Goal: Information Seeking & Learning: Find specific fact

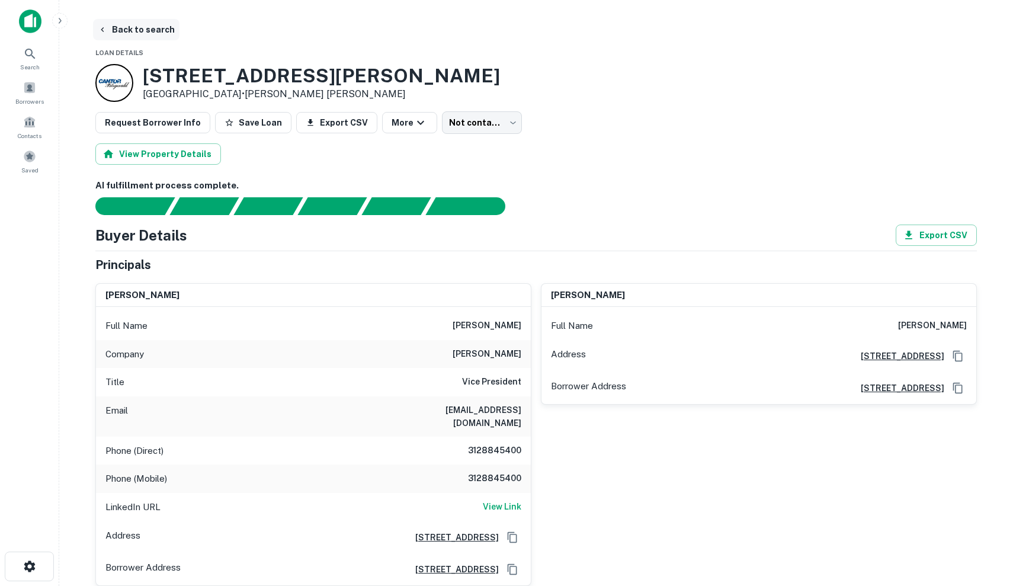
click at [100, 31] on icon "button" at bounding box center [102, 29] width 9 height 9
click at [38, 18] on img at bounding box center [30, 21] width 23 height 24
click at [367, 288] on div "gerald nudo" at bounding box center [313, 296] width 435 height 24
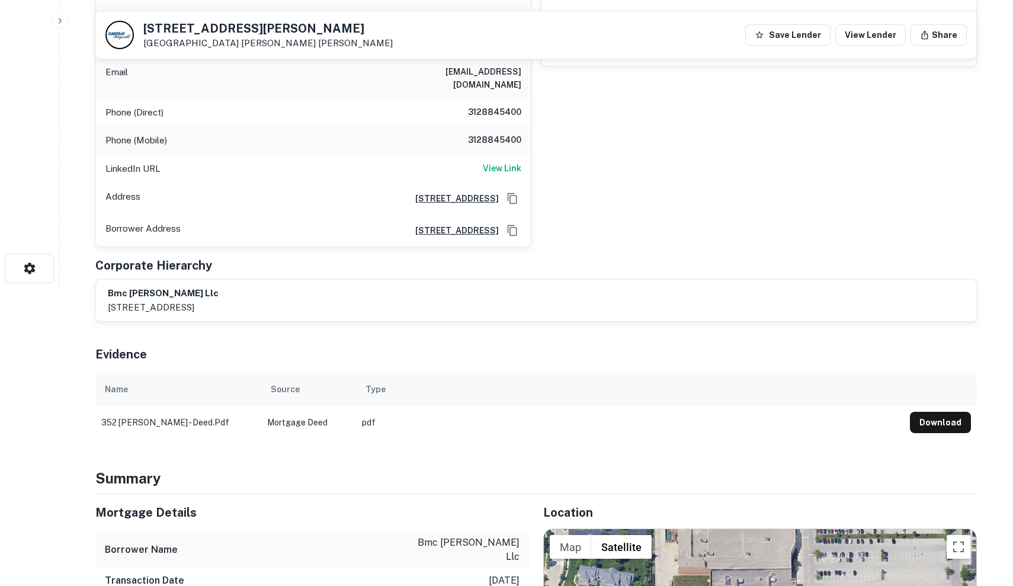
scroll to position [178, 0]
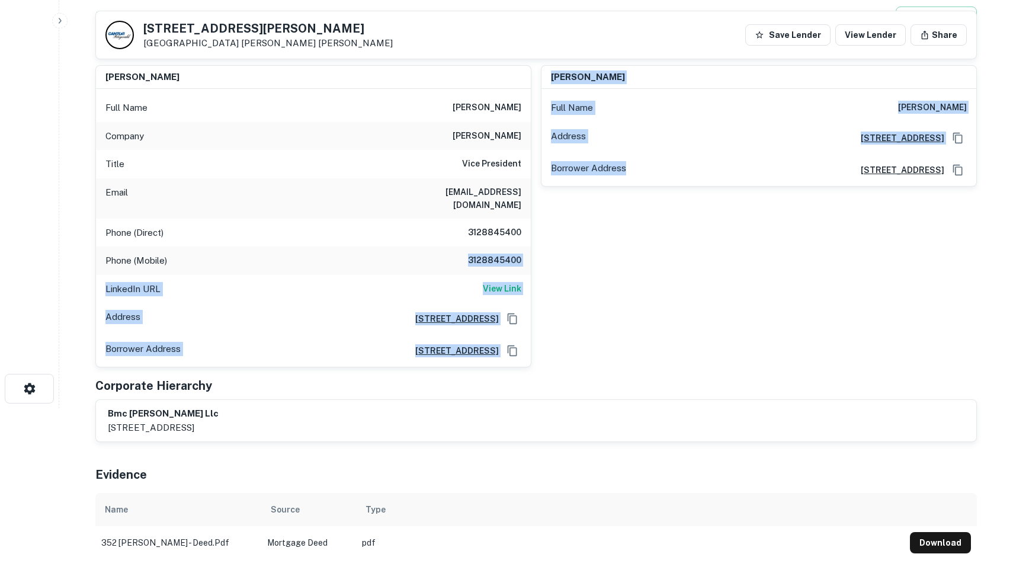
drag, startPoint x: 463, startPoint y: 246, endPoint x: 540, endPoint y: 254, distance: 76.8
click at [540, 254] on div "gerald nudo Full Name gerald nudo Company marc realty Title Vice President Emai…" at bounding box center [531, 212] width 891 height 312
click at [540, 254] on div "scott inbinder Full Name scott inbinder Address 8430 W. Bryn Mawr Avenue, Suite…" at bounding box center [755, 212] width 446 height 312
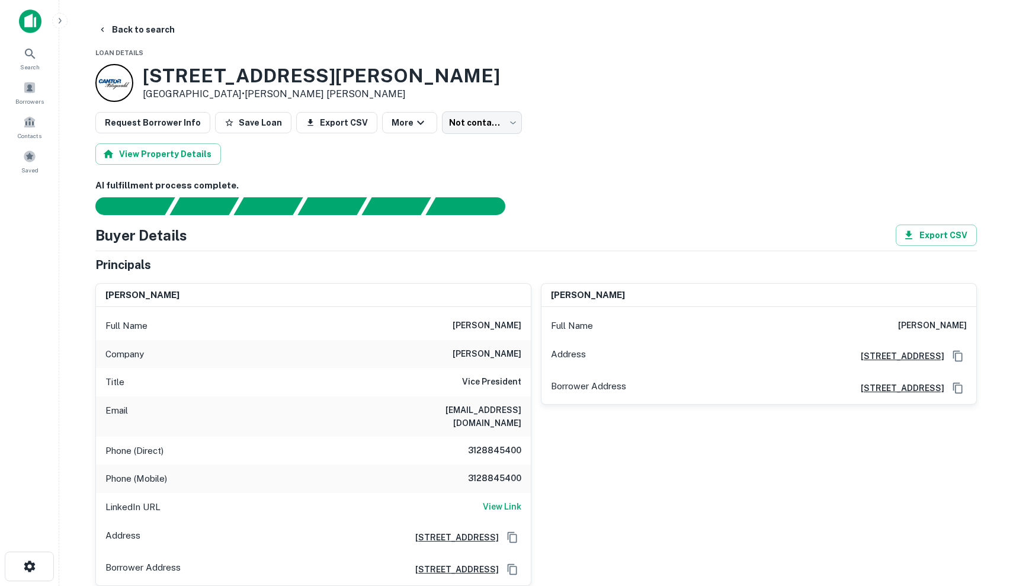
scroll to position [0, 0]
click at [959, 356] on icon "Copy Address" at bounding box center [958, 356] width 12 height 12
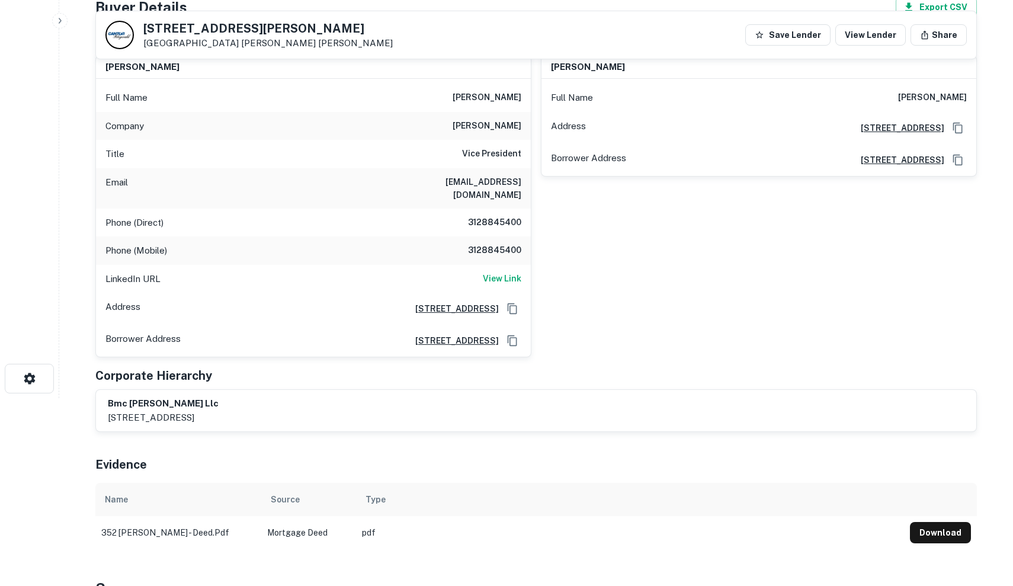
scroll to position [194, 0]
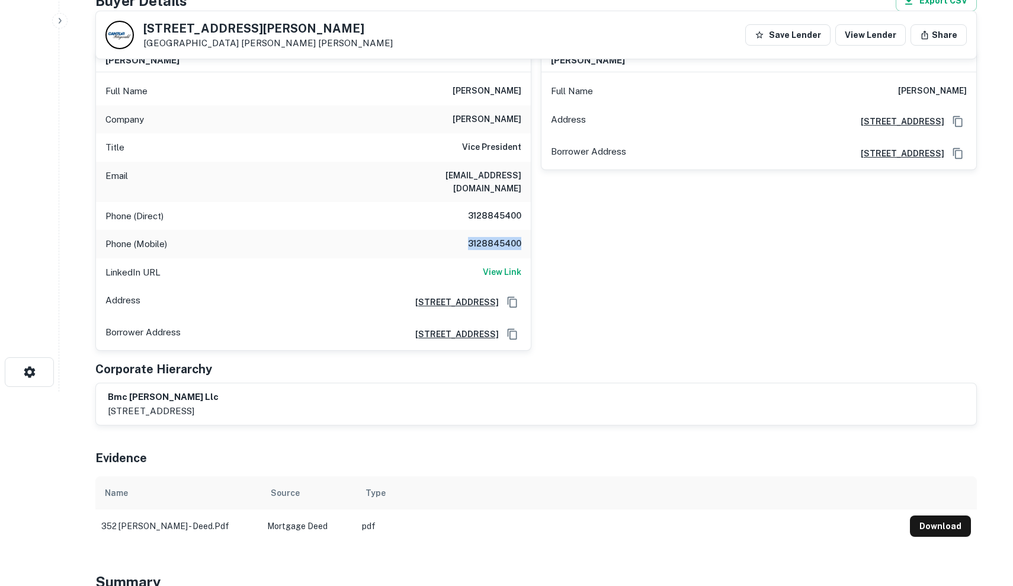
drag, startPoint x: 465, startPoint y: 226, endPoint x: 525, endPoint y: 226, distance: 59.9
click at [525, 230] on div "Phone (Mobile) 3128845400" at bounding box center [313, 244] width 435 height 28
click at [474, 202] on div "Phone (Direct) 3128845400" at bounding box center [313, 216] width 435 height 28
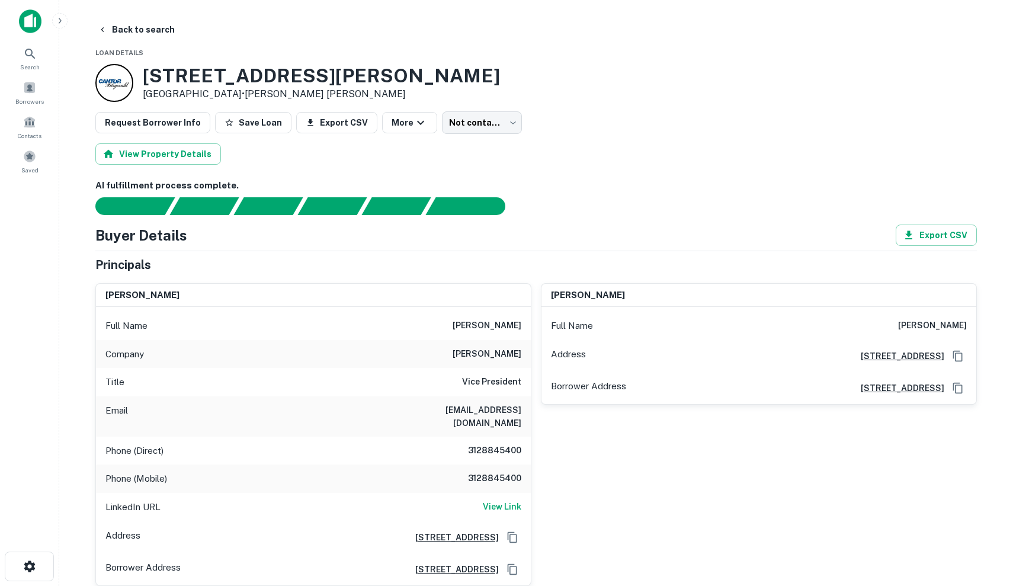
scroll to position [0, 0]
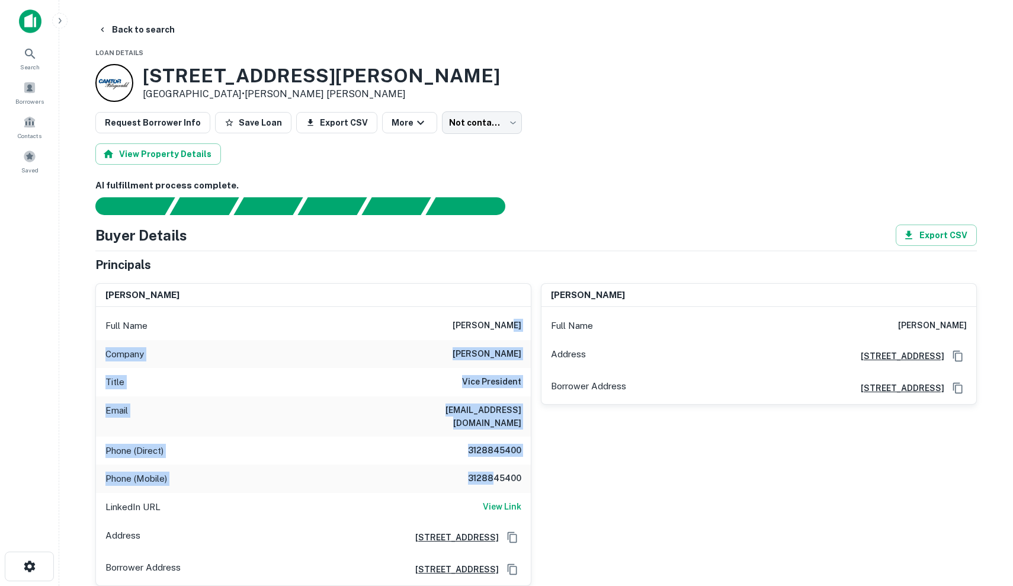
drag, startPoint x: 460, startPoint y: 331, endPoint x: 493, endPoint y: 463, distance: 136.7
click at [493, 463] on div "Full Name gerald nudo Company marc realty Title Vice President Email gnudo@marc…" at bounding box center [313, 446] width 435 height 278
click at [493, 472] on h6 "3128845400" at bounding box center [485, 479] width 71 height 14
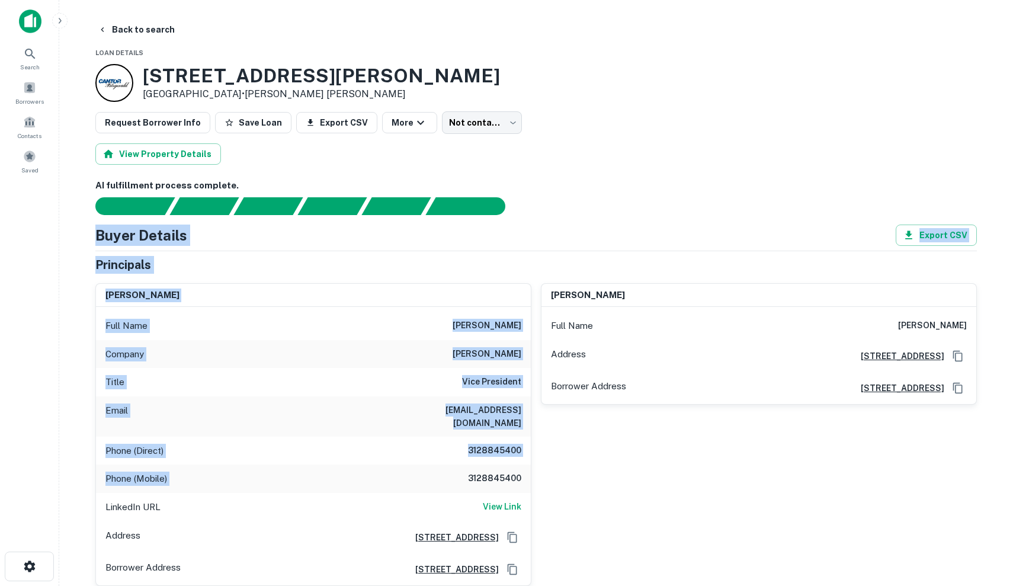
drag, startPoint x: 493, startPoint y: 463, endPoint x: 217, endPoint y: 221, distance: 367.0
click at [217, 221] on div "AI fulfillment process complete. Buyer Details Export CSV Principals gerald nud…" at bounding box center [536, 478] width 882 height 599
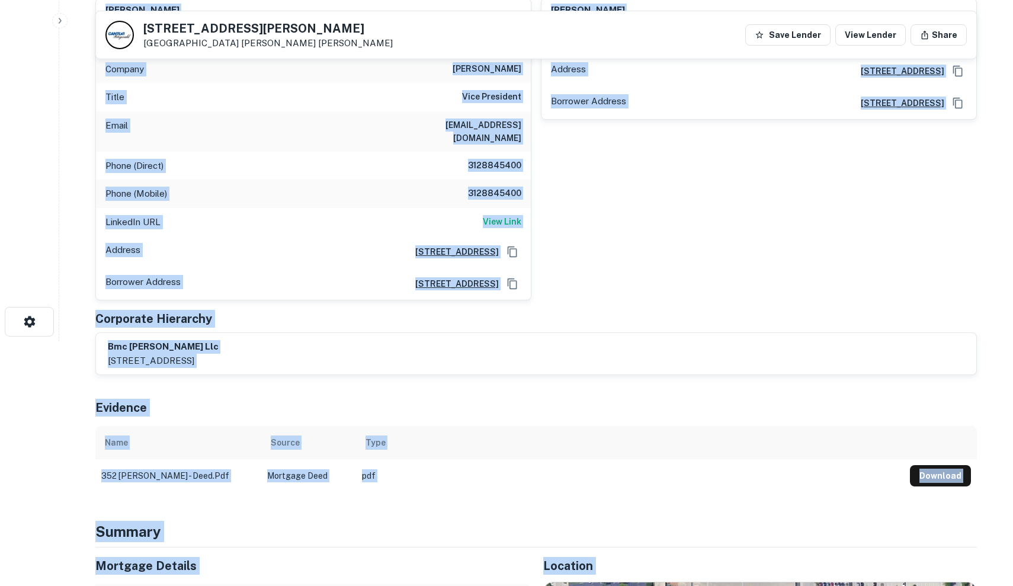
scroll to position [256, 0]
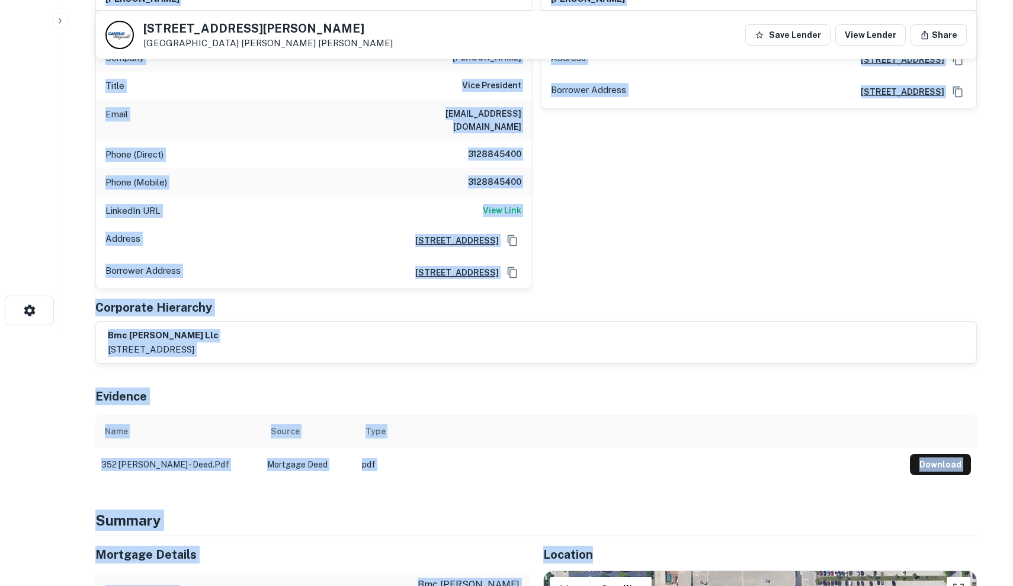
drag, startPoint x: 81, startPoint y: 235, endPoint x: 683, endPoint y: 540, distance: 674.8
click at [683, 546] on h5 "Location" at bounding box center [760, 555] width 434 height 18
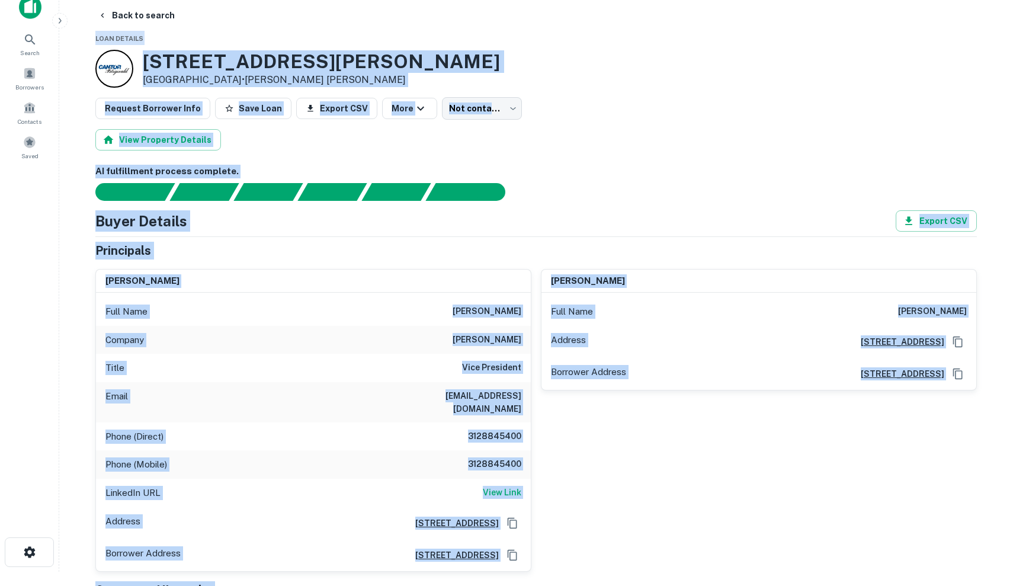
scroll to position [0, 0]
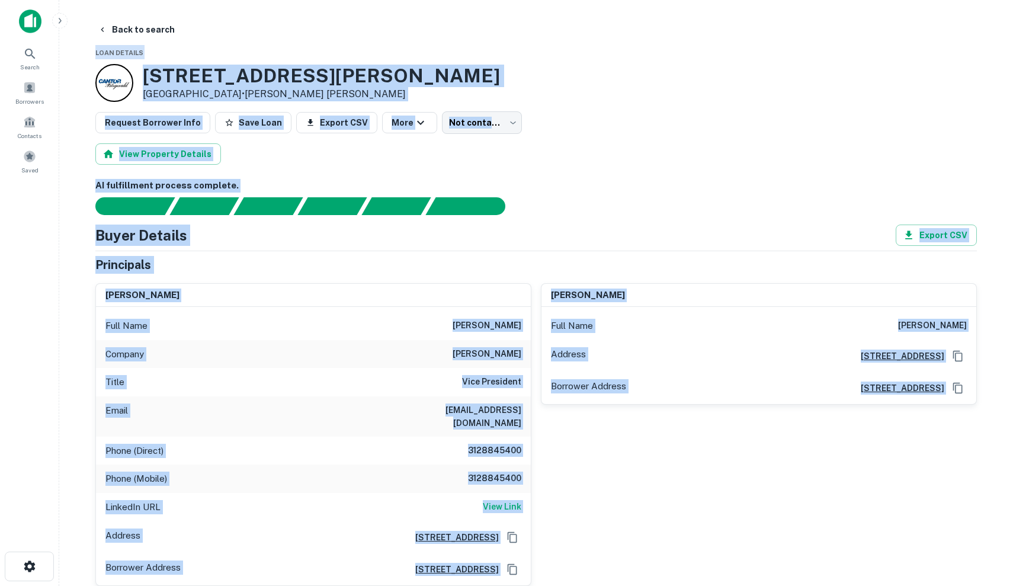
drag, startPoint x: 683, startPoint y: 540, endPoint x: 92, endPoint y: 52, distance: 766.5
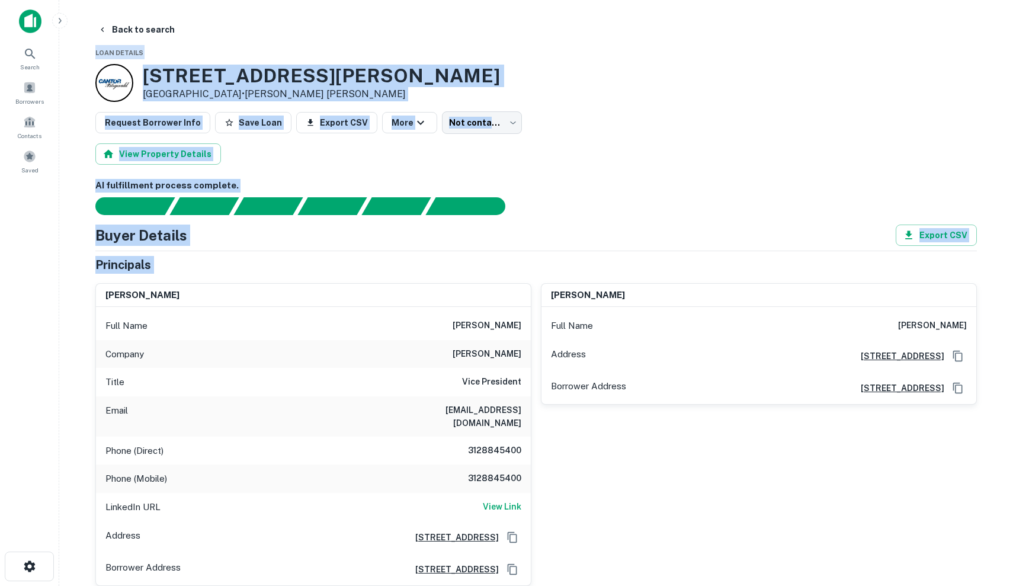
drag, startPoint x: 92, startPoint y: 52, endPoint x: 380, endPoint y: 263, distance: 357.0
click at [380, 263] on div "Principals" at bounding box center [536, 265] width 882 height 18
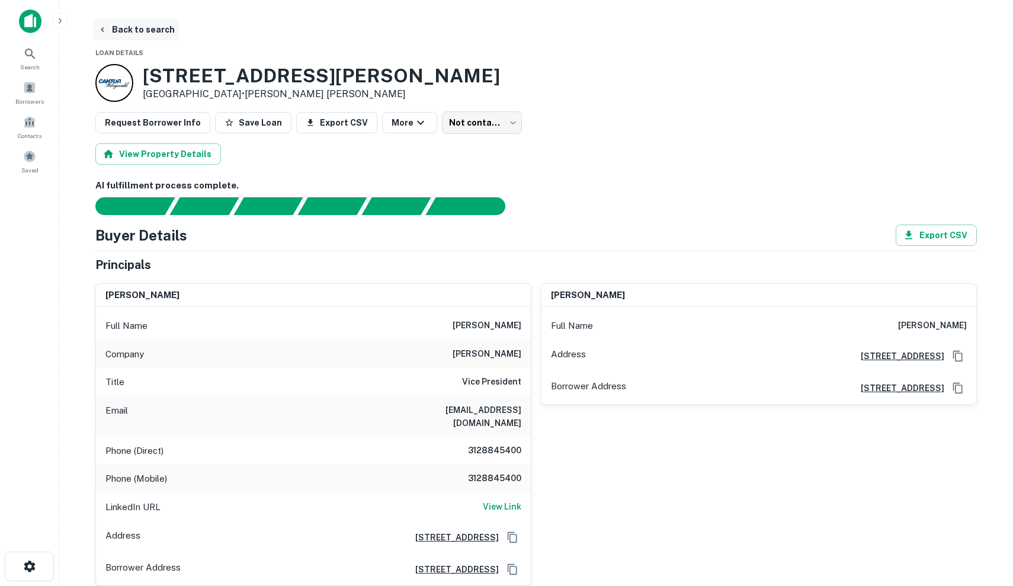
click at [137, 21] on button "Back to search" at bounding box center [136, 29] width 87 height 21
click at [116, 33] on button "Back to search" at bounding box center [136, 29] width 87 height 21
click at [21, 16] on img at bounding box center [30, 21] width 23 height 24
click at [30, 20] on img at bounding box center [30, 21] width 23 height 24
click at [125, 80] on div at bounding box center [114, 83] width 38 height 38
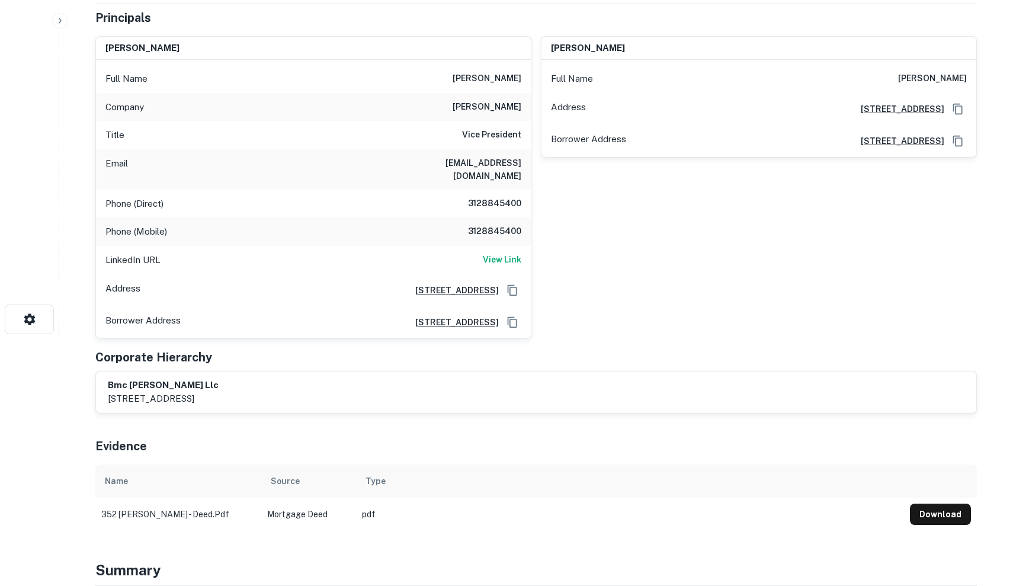
scroll to position [248, 0]
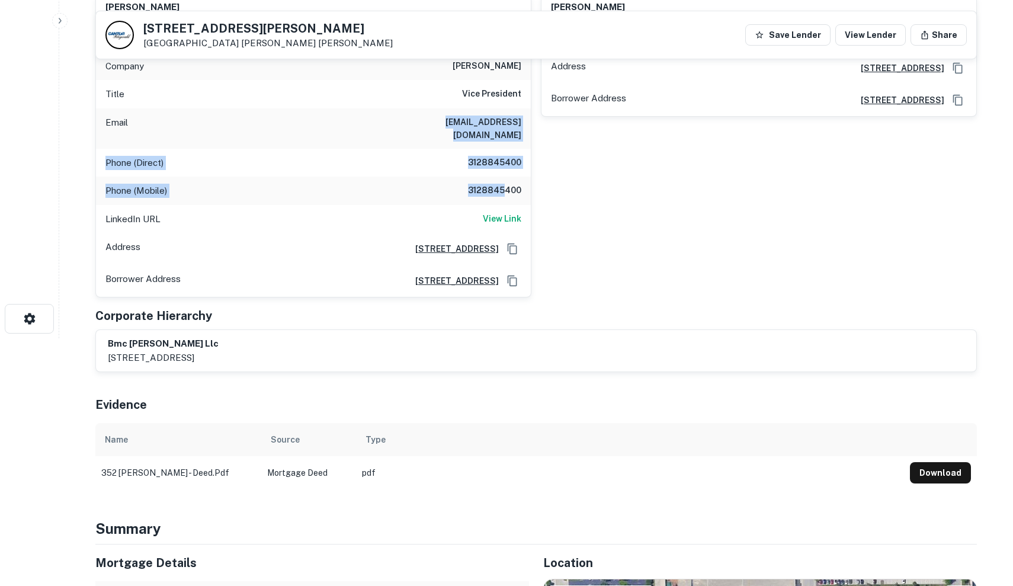
drag, startPoint x: 426, startPoint y: 119, endPoint x: 505, endPoint y: 175, distance: 96.9
click at [505, 175] on div "Full Name gerald nudo Company marc realty Title Vice President Email gnudo@marc…" at bounding box center [313, 158] width 435 height 278
click at [505, 184] on h6 "3128845400" at bounding box center [485, 191] width 71 height 14
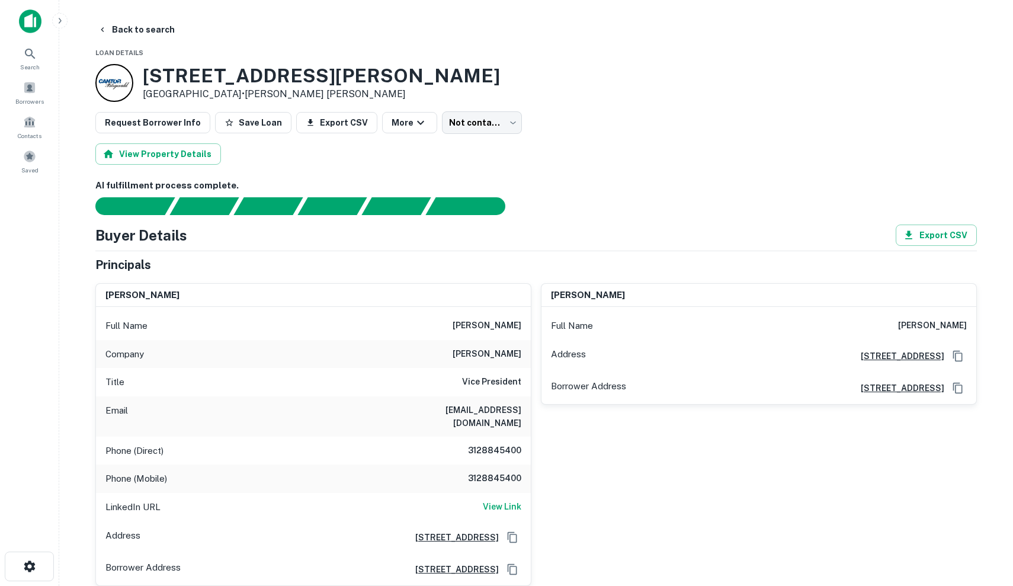
scroll to position [0, 0]
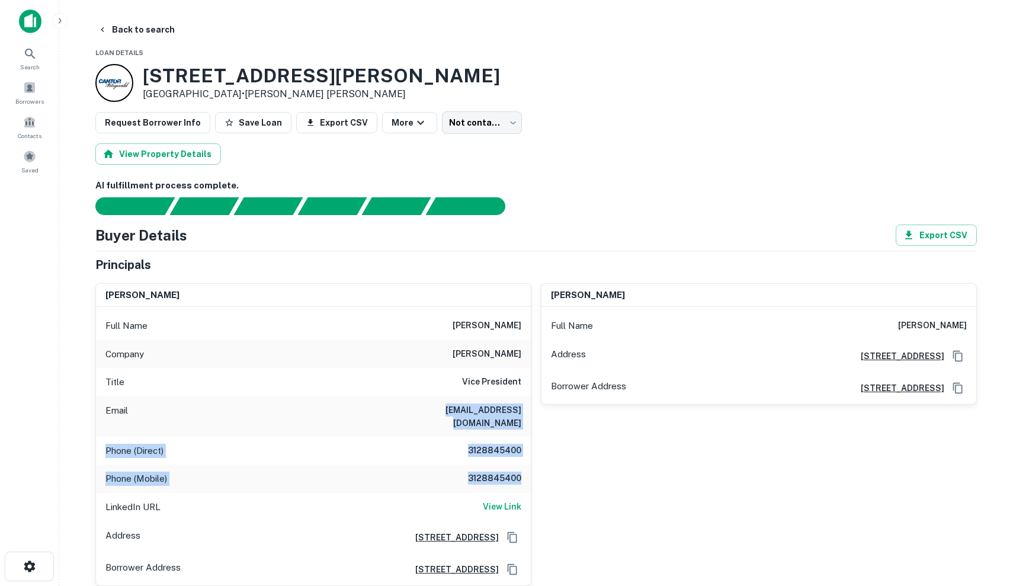
drag, startPoint x: 428, startPoint y: 404, endPoint x: 521, endPoint y: 476, distance: 117.8
click at [521, 476] on div "Full Name gerald nudo Company marc realty Title Vice President Email gnudo@marc…" at bounding box center [313, 446] width 435 height 278
click at [521, 476] on div "Phone (Mobile) 3128845400" at bounding box center [313, 479] width 435 height 28
drag, startPoint x: 521, startPoint y: 476, endPoint x: 441, endPoint y: 318, distance: 177.3
click at [441, 318] on div "Full Name gerald nudo Company marc realty Title Vice President Email gnudo@marc…" at bounding box center [313, 446] width 435 height 278
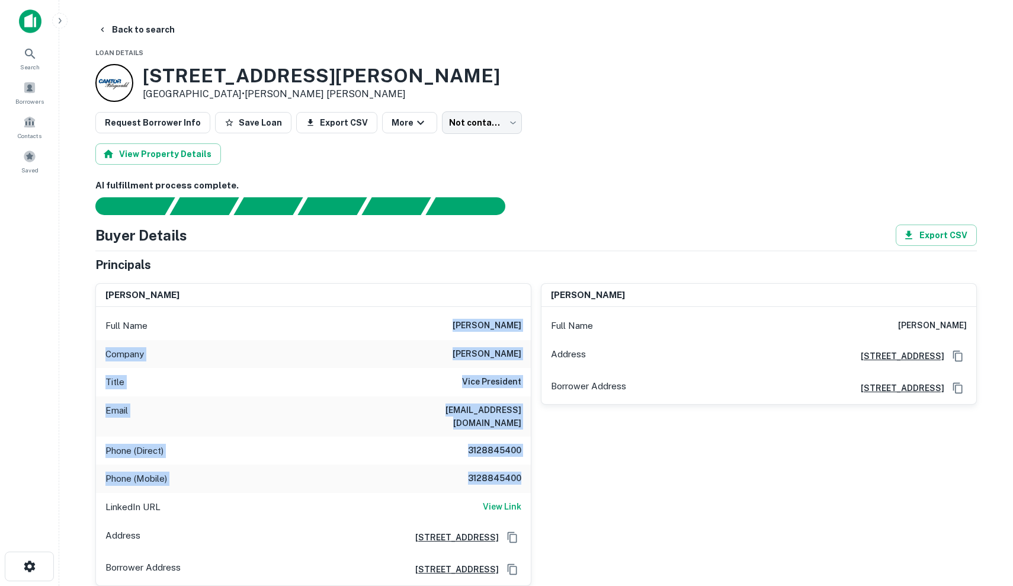
click at [441, 318] on div "Full Name gerald nudo" at bounding box center [313, 326] width 435 height 28
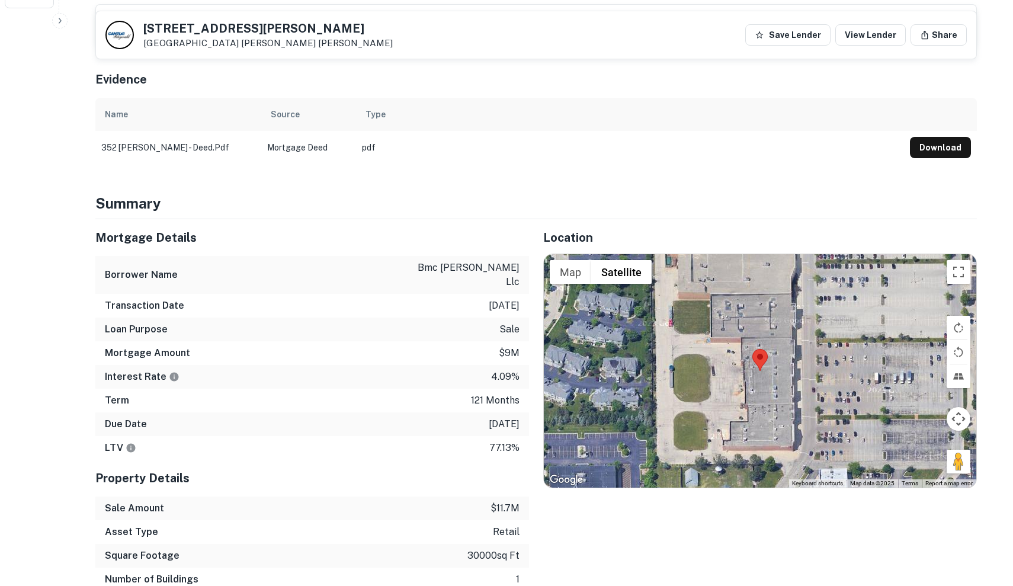
scroll to position [574, 0]
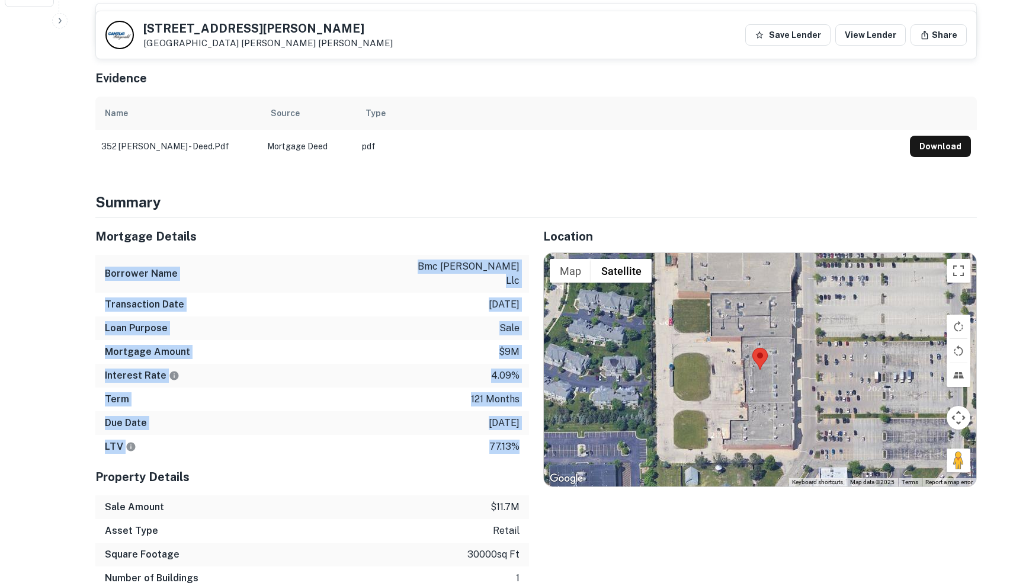
drag, startPoint x: 496, startPoint y: 423, endPoint x: 101, endPoint y: 242, distance: 434.4
click at [101, 242] on div "Mortgage Details Borrower Name bmc marc randall llc Transaction Date 8/30/2015 …" at bounding box center [312, 338] width 434 height 241
click at [101, 255] on div "Borrower Name bmc marc randall llc" at bounding box center [312, 274] width 434 height 38
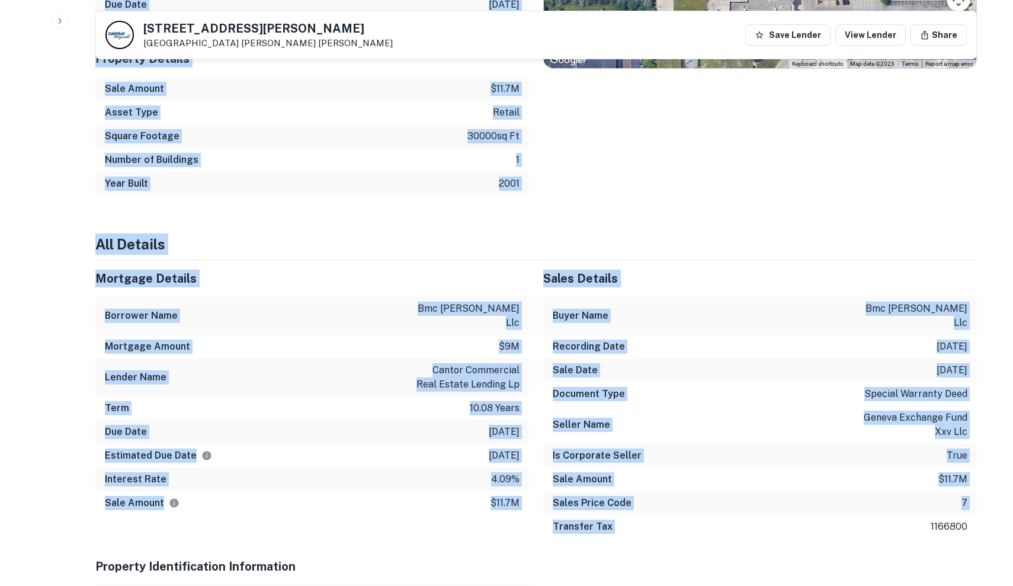
scroll to position [1015, 0]
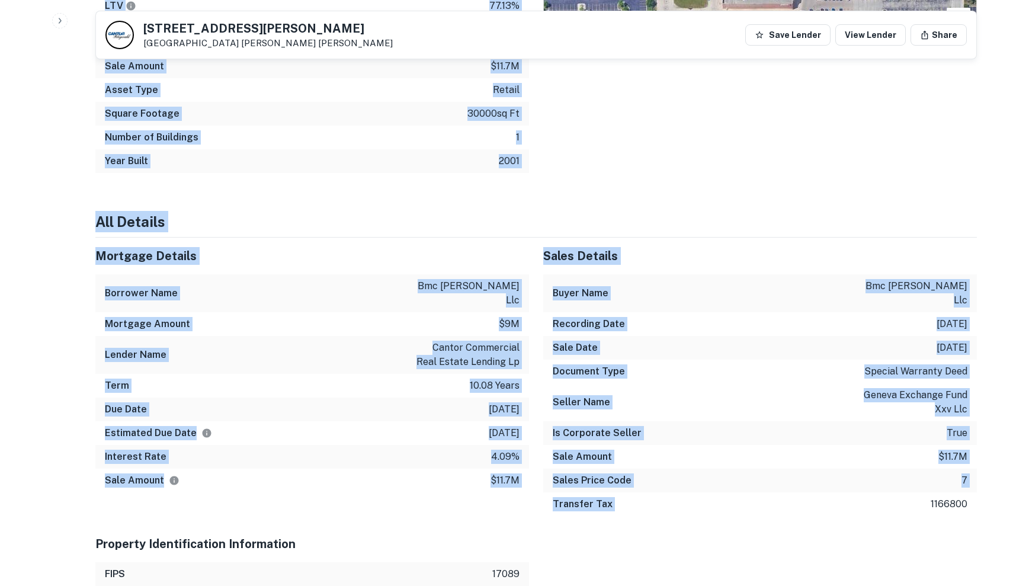
drag, startPoint x: 101, startPoint y: 242, endPoint x: 760, endPoint y: 460, distance: 694.5
click at [760, 460] on div "Summary Mortgage Details Borrower Name bmc marc randall llc Transaction Date 8/…" at bounding box center [536, 568] width 882 height 1634
click at [809, 469] on div "Sales Price Code 7" at bounding box center [760, 481] width 434 height 24
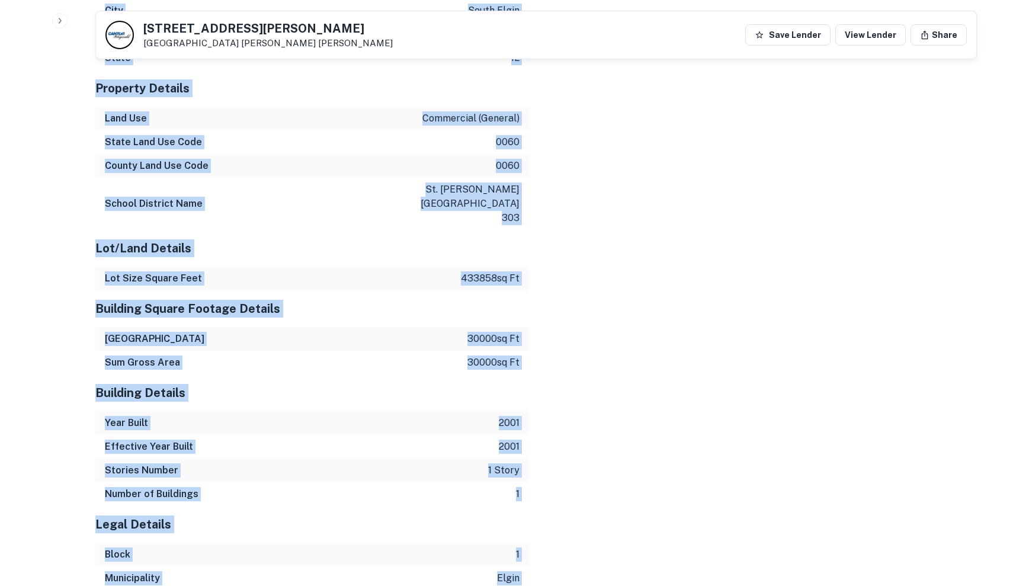
scroll to position [1727, 0]
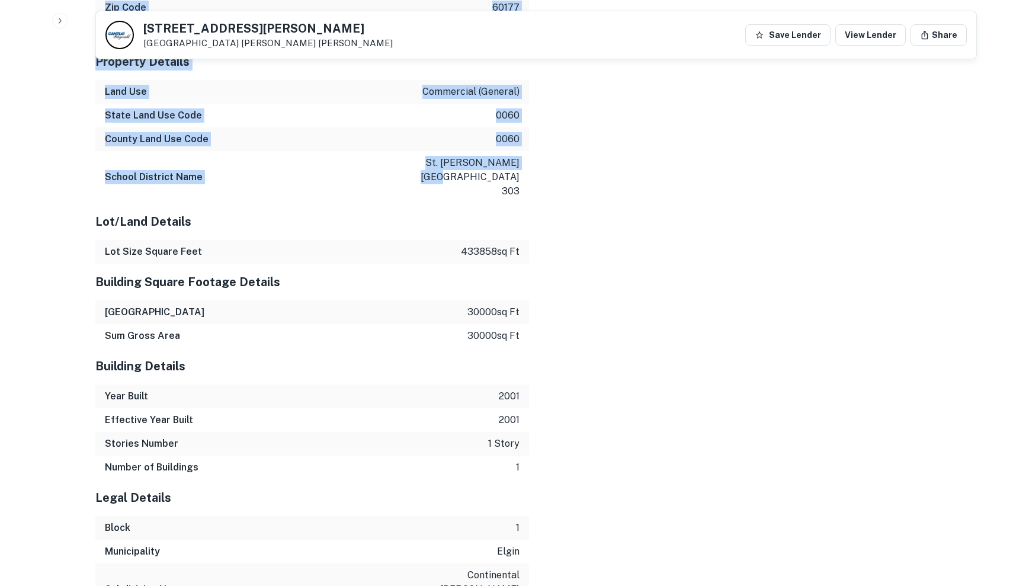
drag, startPoint x: 106, startPoint y: 321, endPoint x: 554, endPoint y: 106, distance: 496.7
click at [554, 106] on div "Mortgage Details Borrower Name bmc marc randall llc Mortgage Amount $9m Lender …" at bounding box center [529, 70] width 896 height 1090
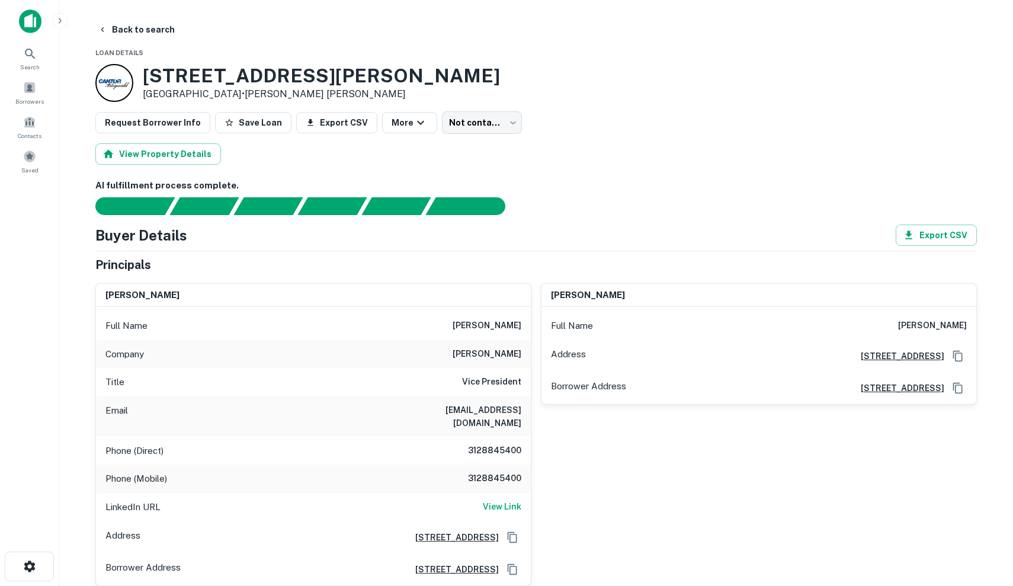
scroll to position [0, 0]
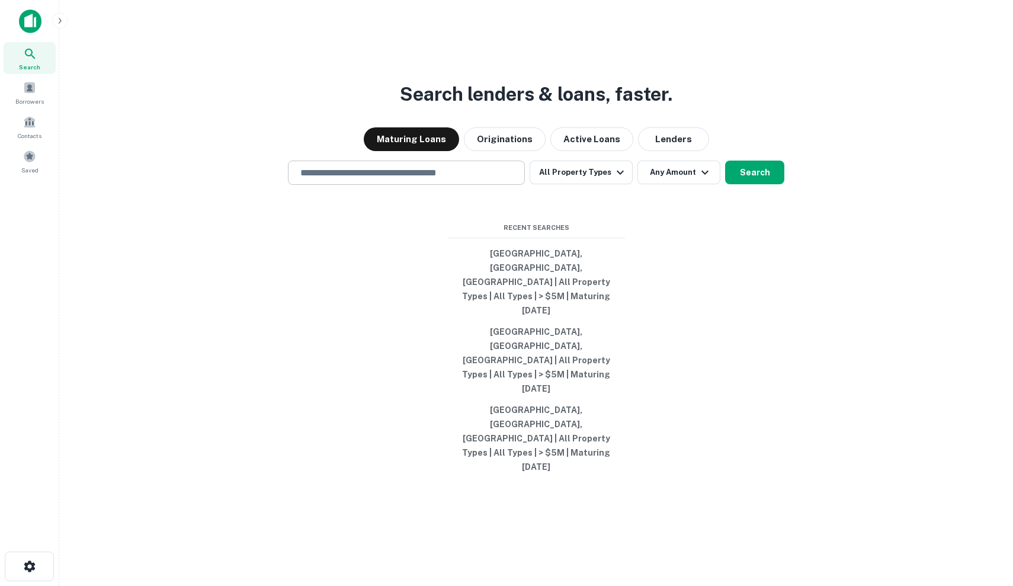
click at [437, 185] on div "​" at bounding box center [406, 173] width 237 height 24
click at [434, 180] on input "text" at bounding box center [406, 173] width 226 height 14
type input "*"
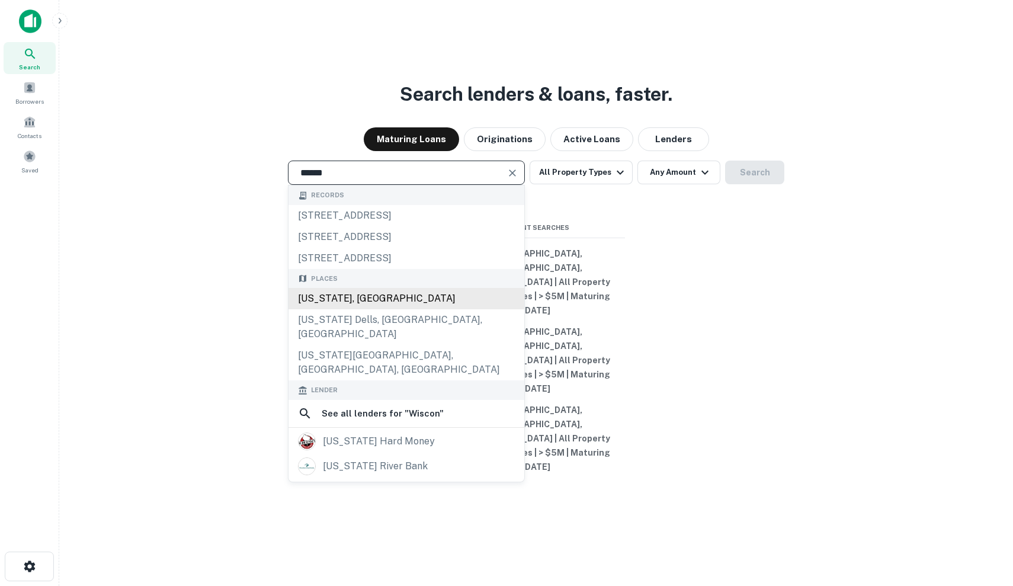
type input "**********"
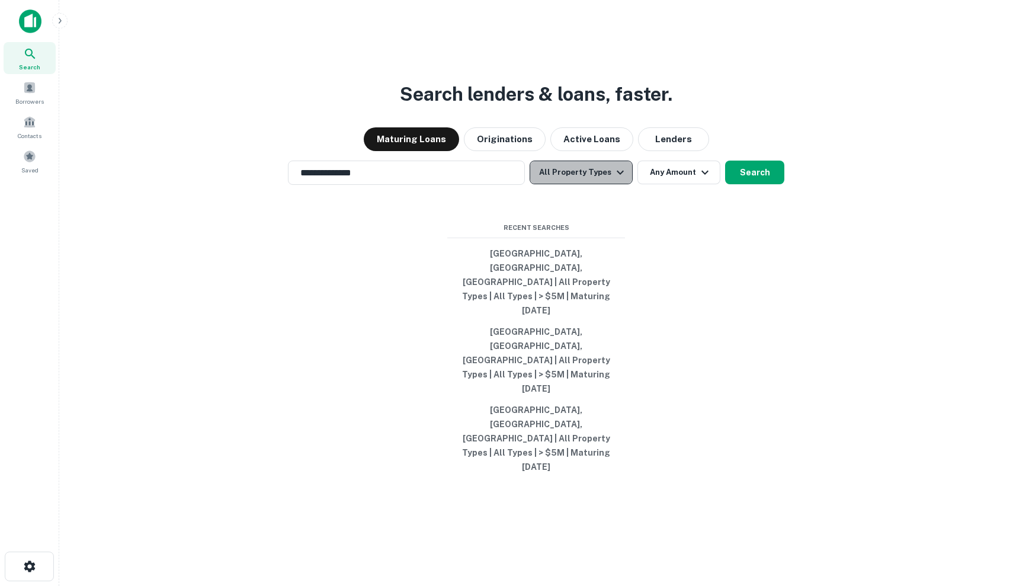
click at [617, 180] on icon "button" at bounding box center [620, 172] width 14 height 14
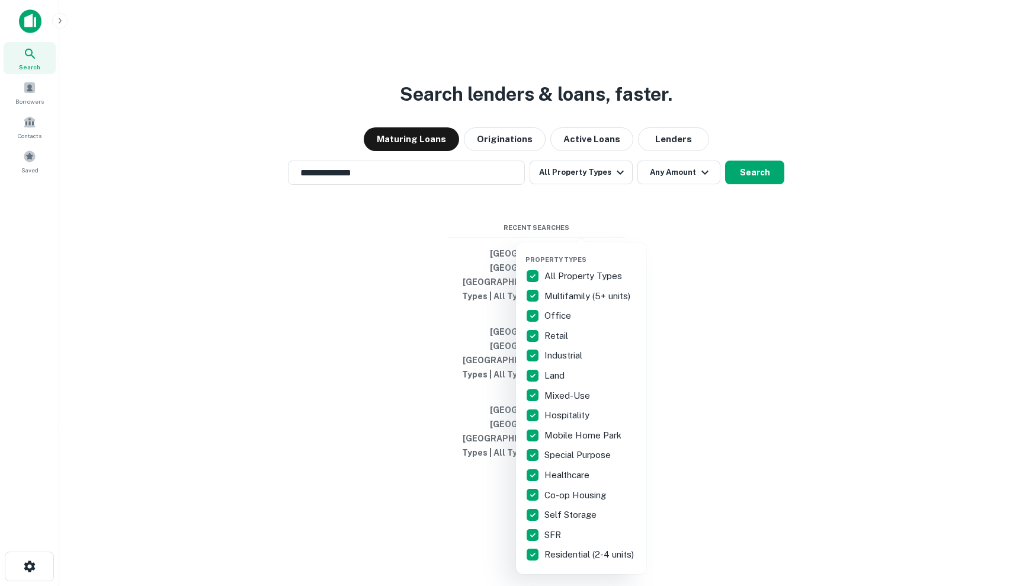
click at [747, 251] on div at bounding box center [506, 293] width 1013 height 586
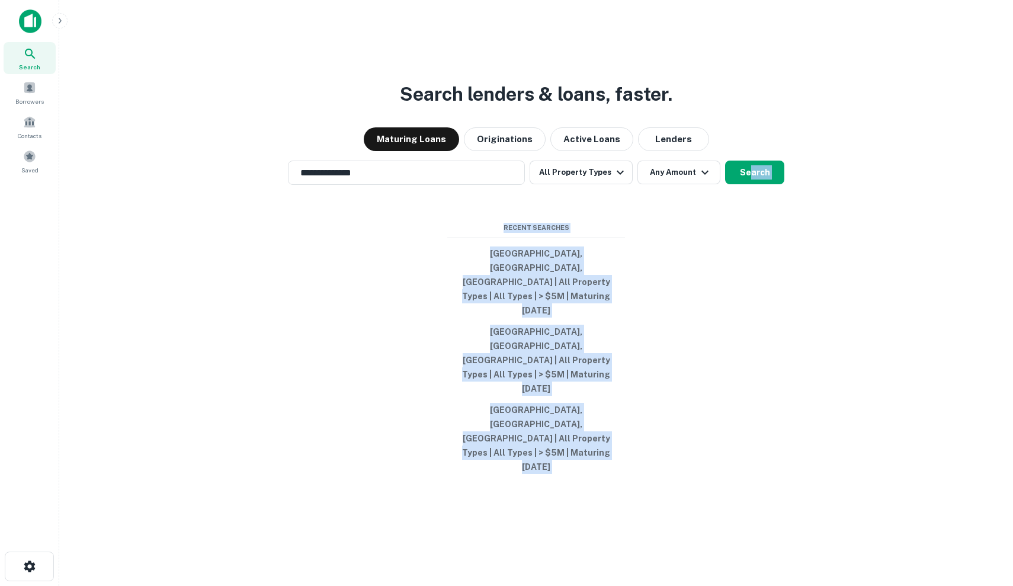
click at [750, 268] on div "**********" at bounding box center [536, 321] width 935 height 586
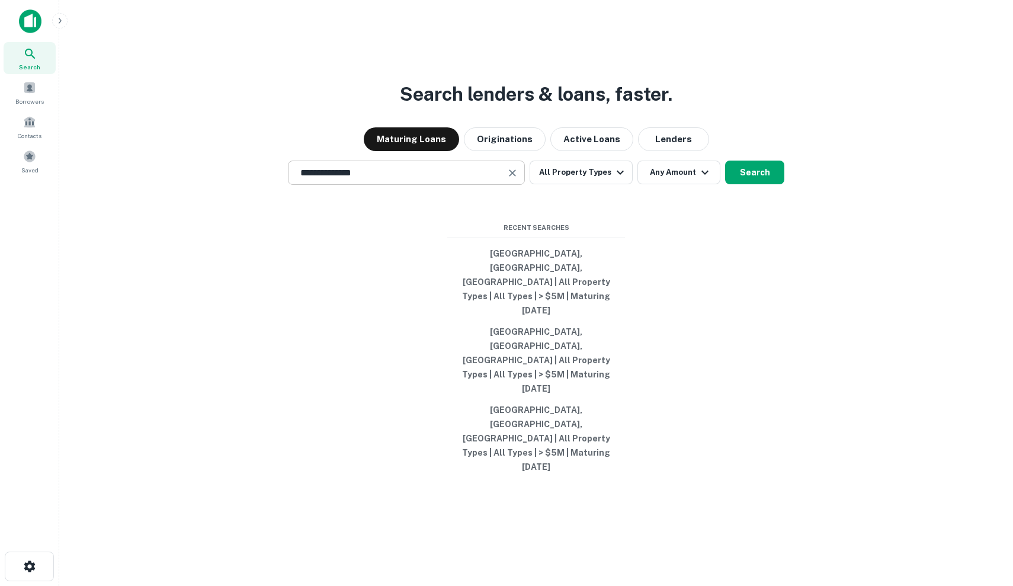
click at [428, 180] on input "**********" at bounding box center [397, 173] width 209 height 14
type input "**********"
click at [729, 184] on button "Search" at bounding box center [754, 173] width 59 height 24
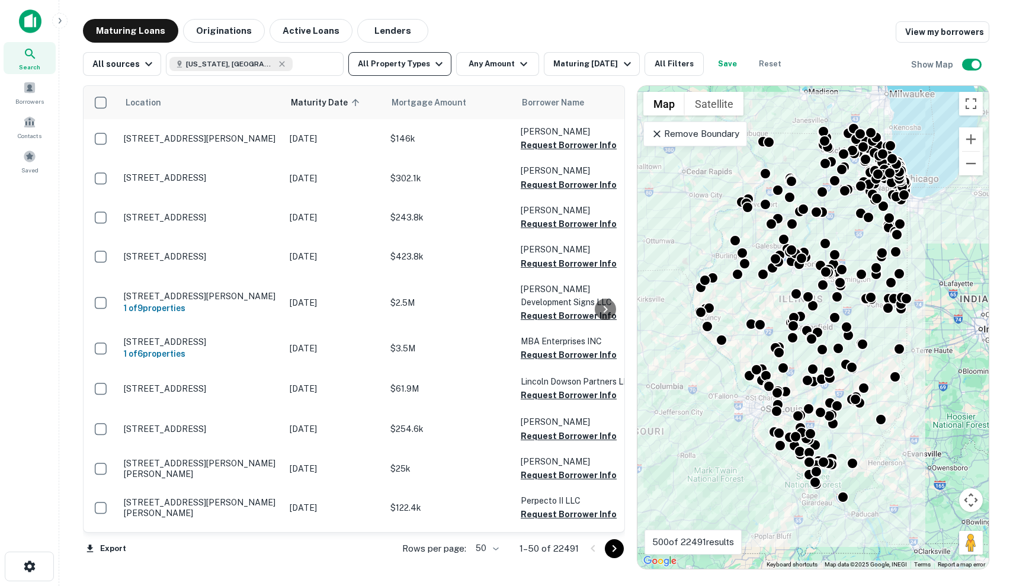
click at [441, 67] on button "All Property Types" at bounding box center [399, 64] width 103 height 24
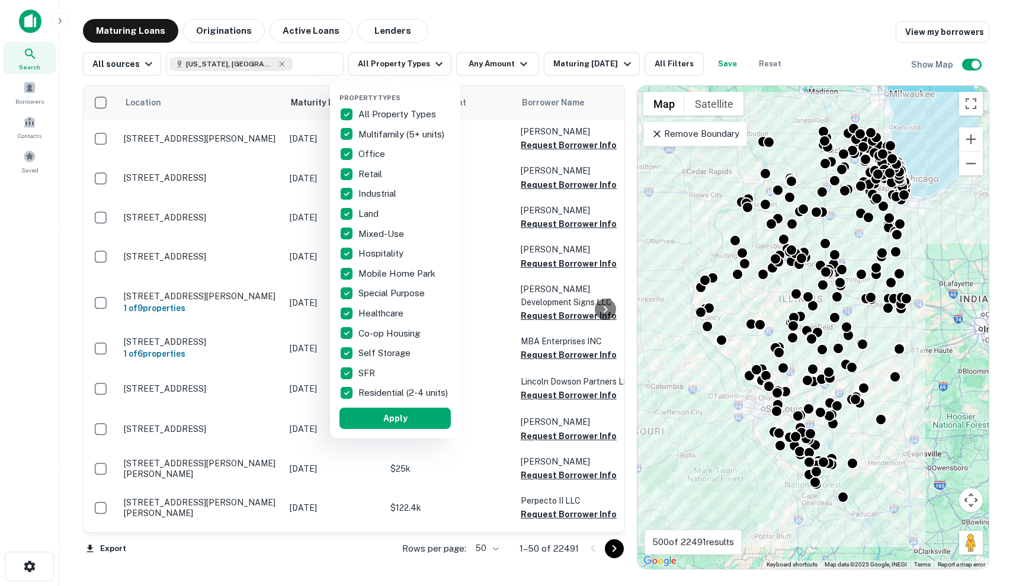
click at [504, 53] on div at bounding box center [506, 293] width 1013 height 586
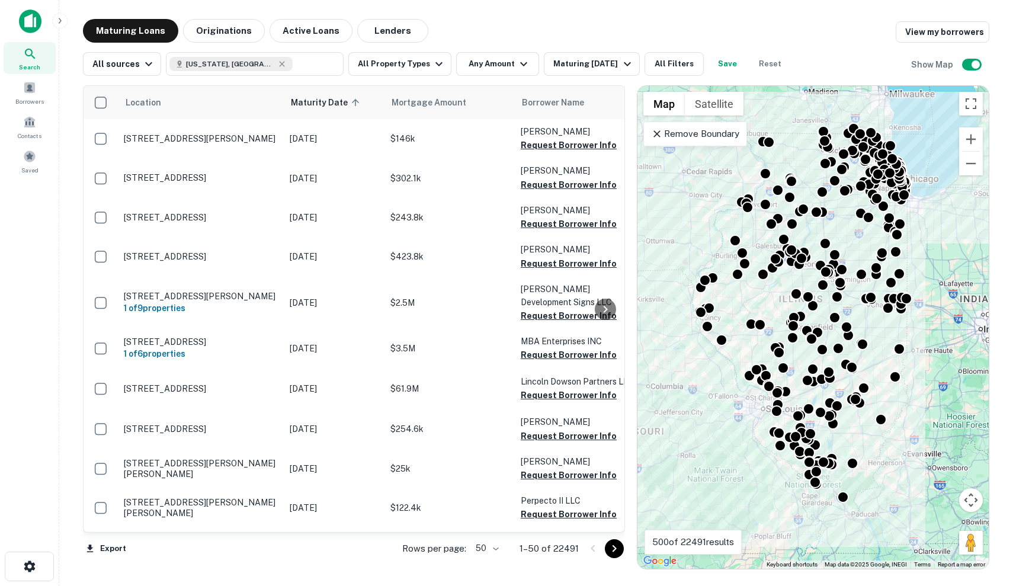
click at [504, 62] on button "Any Amount" at bounding box center [497, 64] width 83 height 24
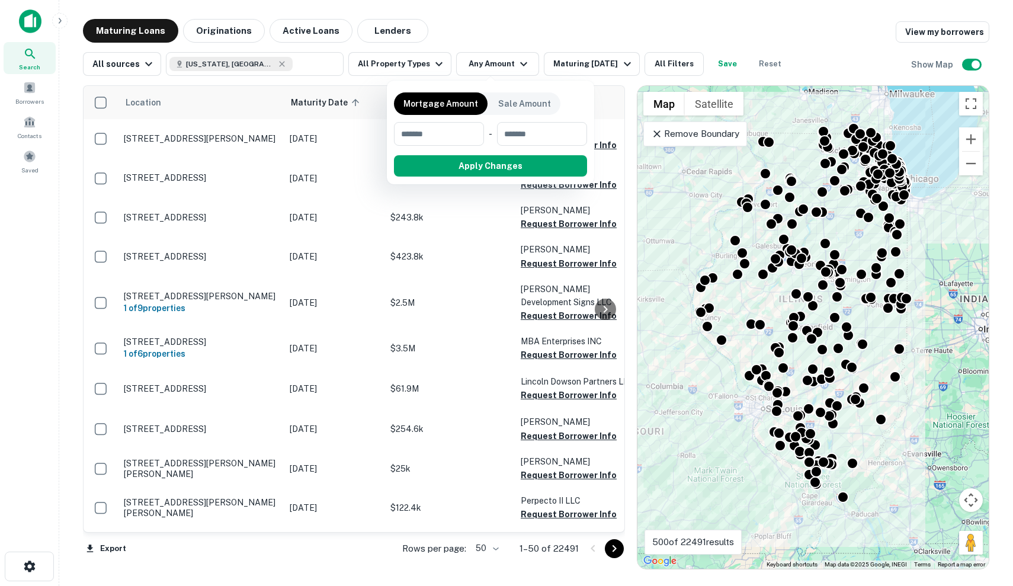
click at [561, 66] on div at bounding box center [506, 293] width 1013 height 586
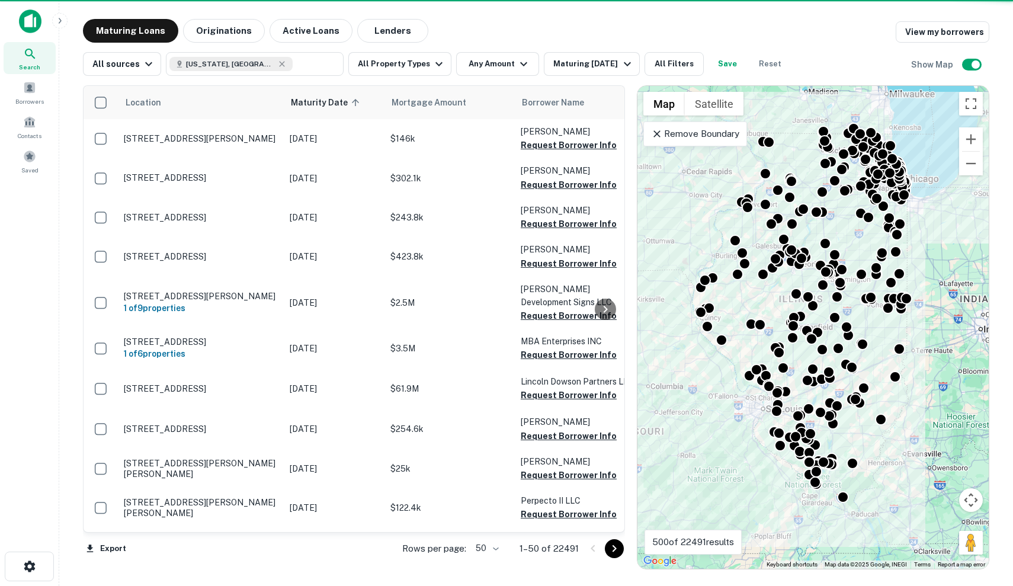
click at [561, 66] on div "Maturing [DATE]" at bounding box center [593, 64] width 81 height 14
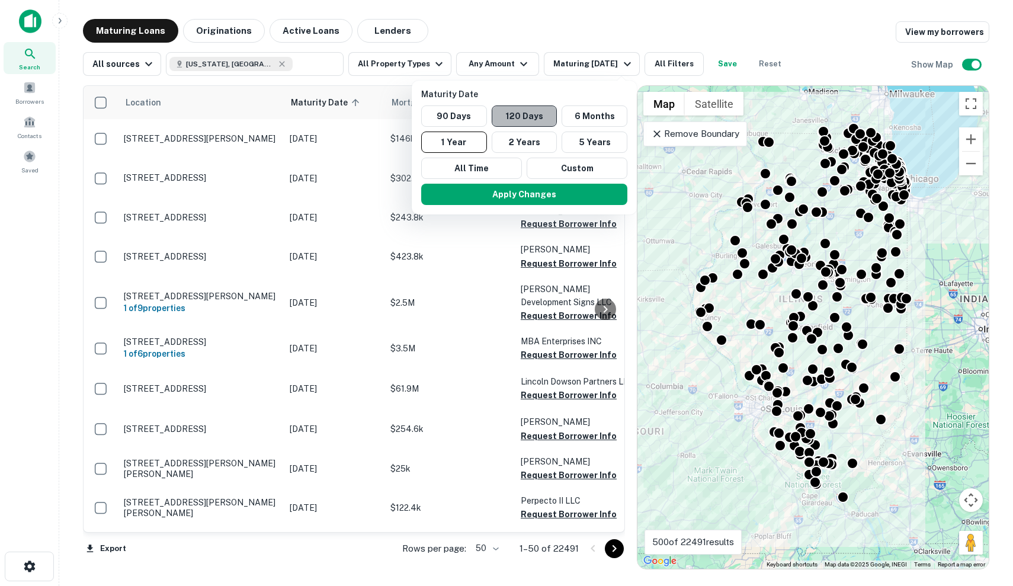
click at [541, 113] on button "120 Days" at bounding box center [525, 115] width 66 height 21
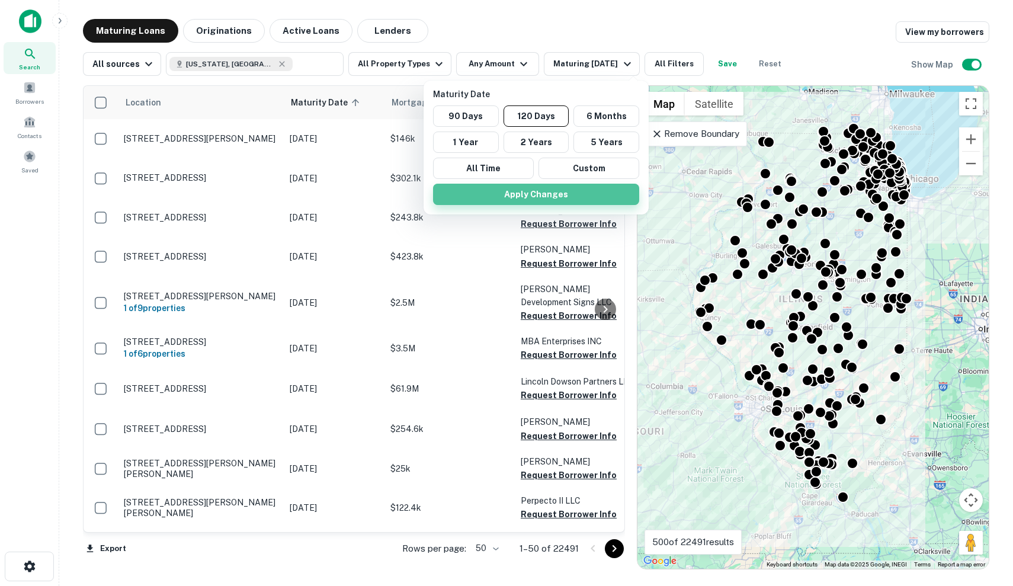
click at [564, 197] on button "Apply Changes" at bounding box center [536, 194] width 206 height 21
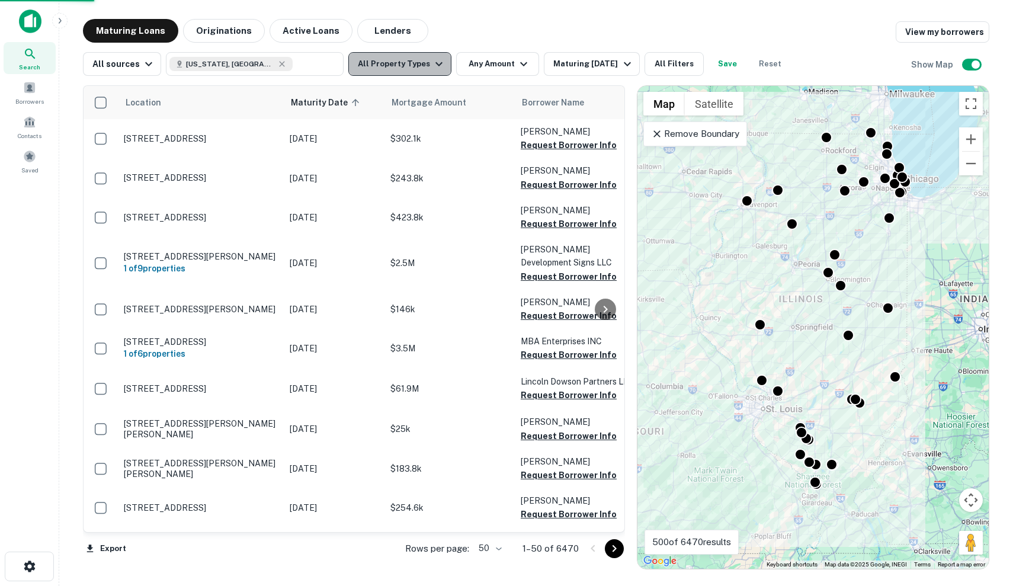
click at [436, 66] on icon "button" at bounding box center [439, 64] width 14 height 14
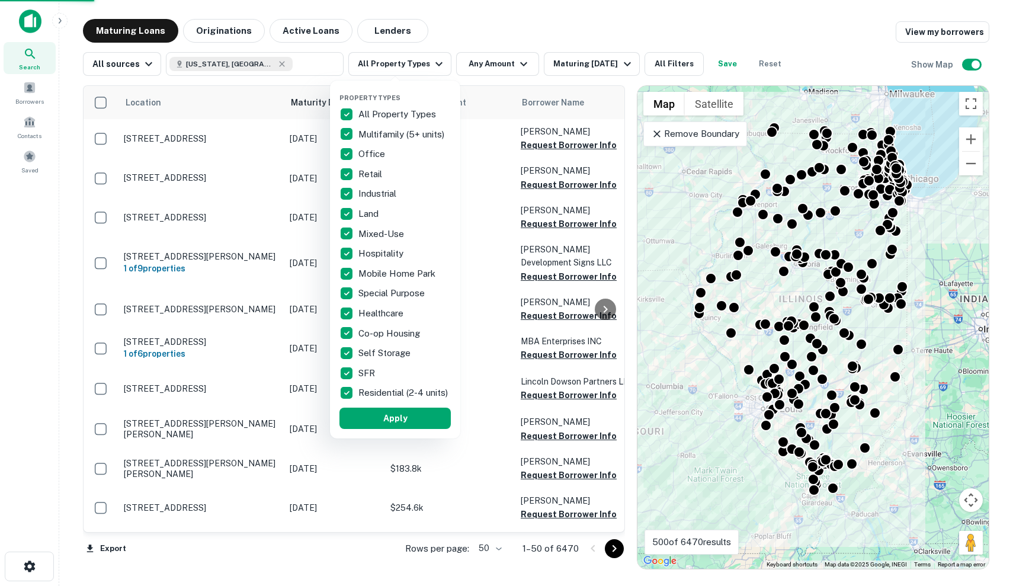
click at [472, 62] on div at bounding box center [506, 293] width 1013 height 586
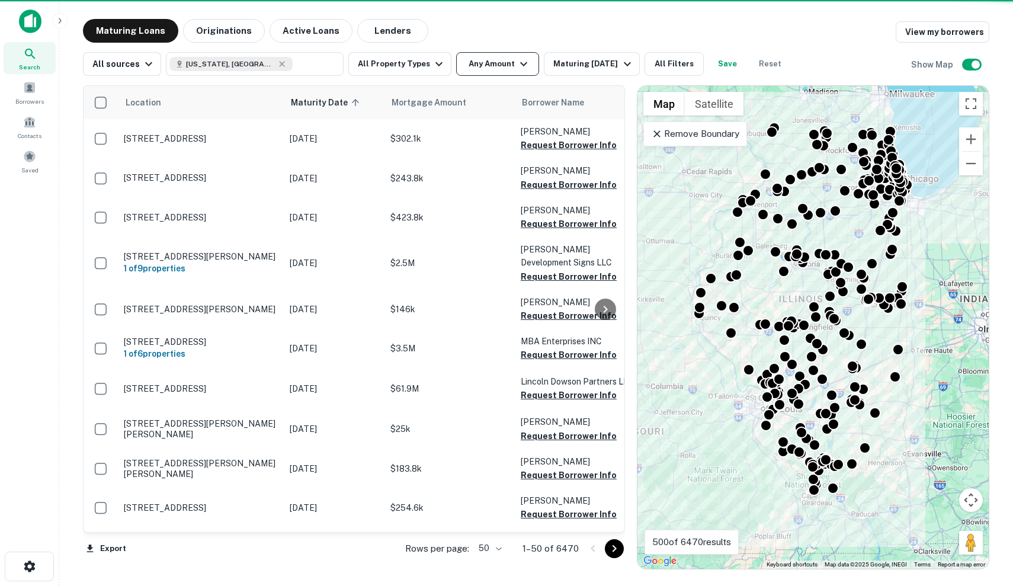
click at [483, 62] on button "Any Amount" at bounding box center [497, 64] width 83 height 24
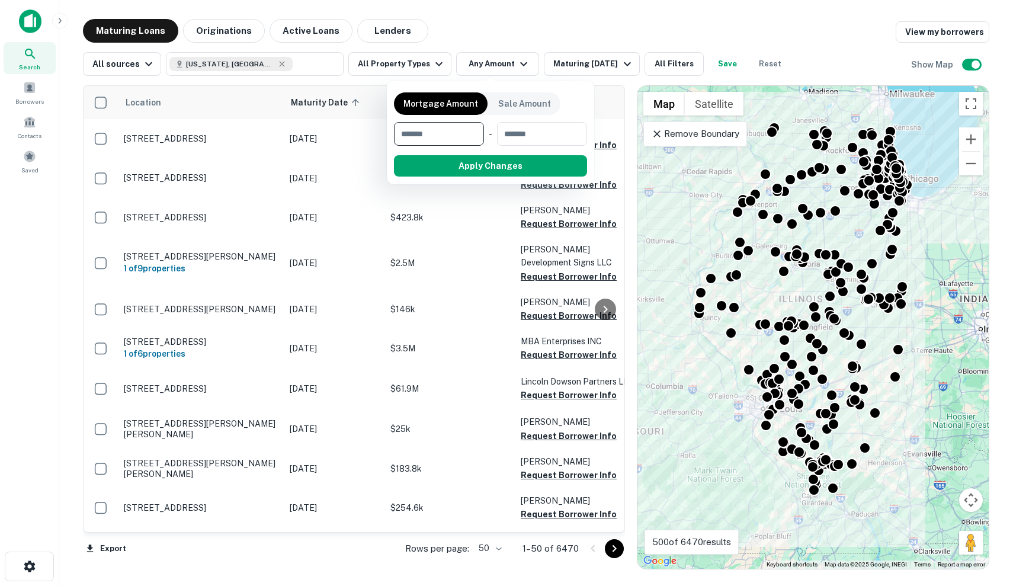
click at [661, 26] on div at bounding box center [506, 293] width 1013 height 586
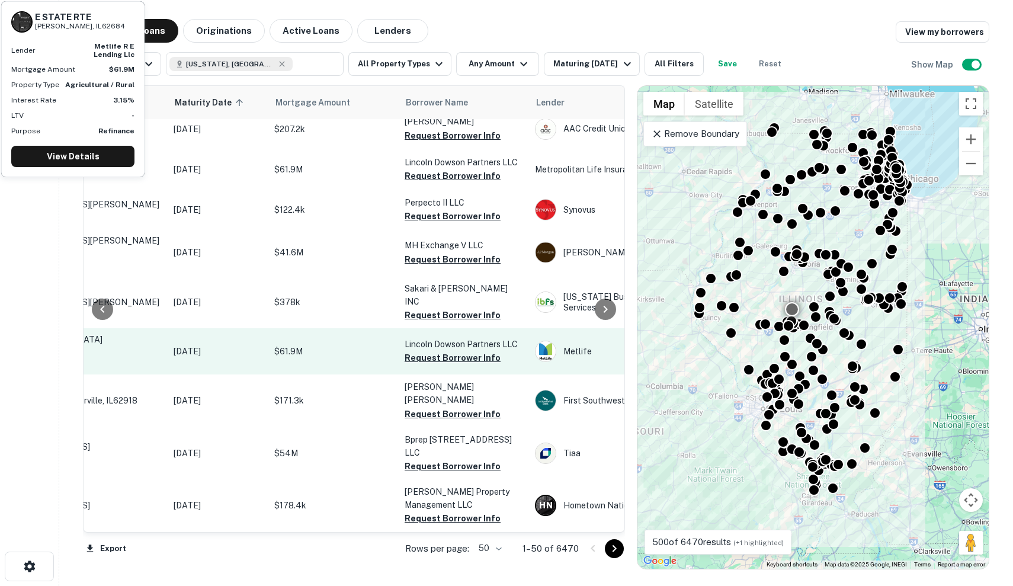
scroll to position [284, 116]
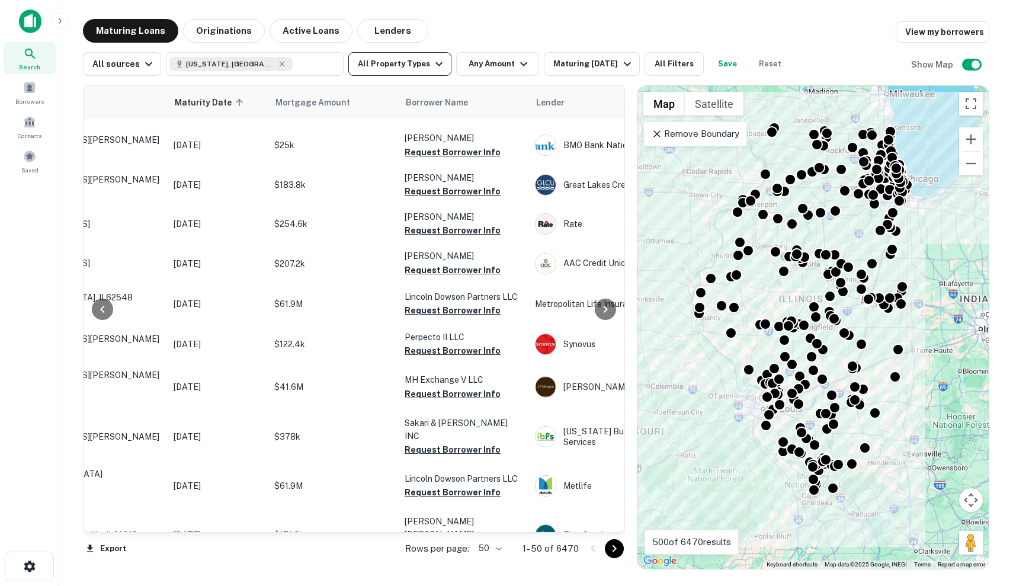
click at [395, 64] on button "All Property Types" at bounding box center [399, 64] width 103 height 24
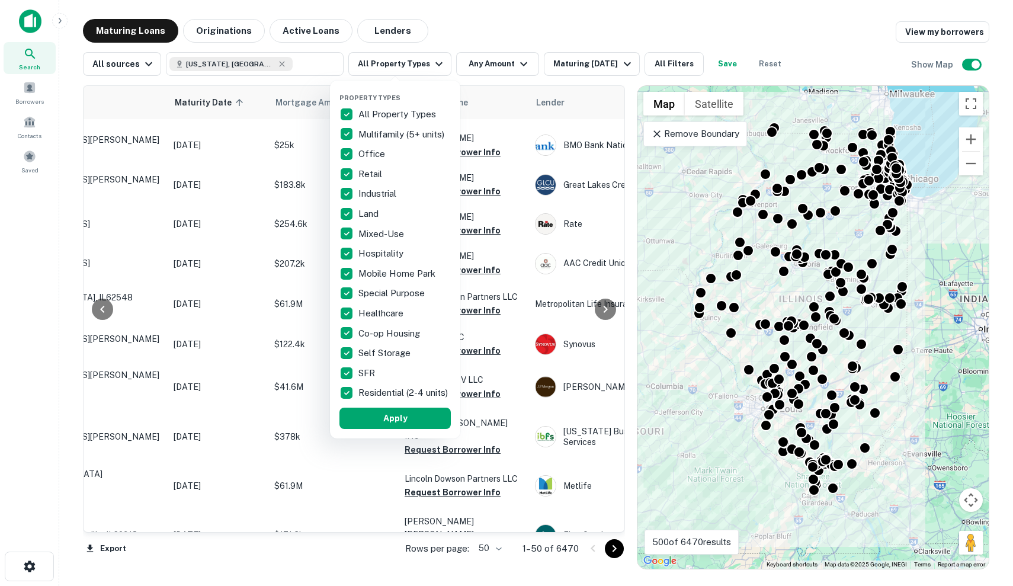
click at [463, 63] on div at bounding box center [506, 293] width 1013 height 586
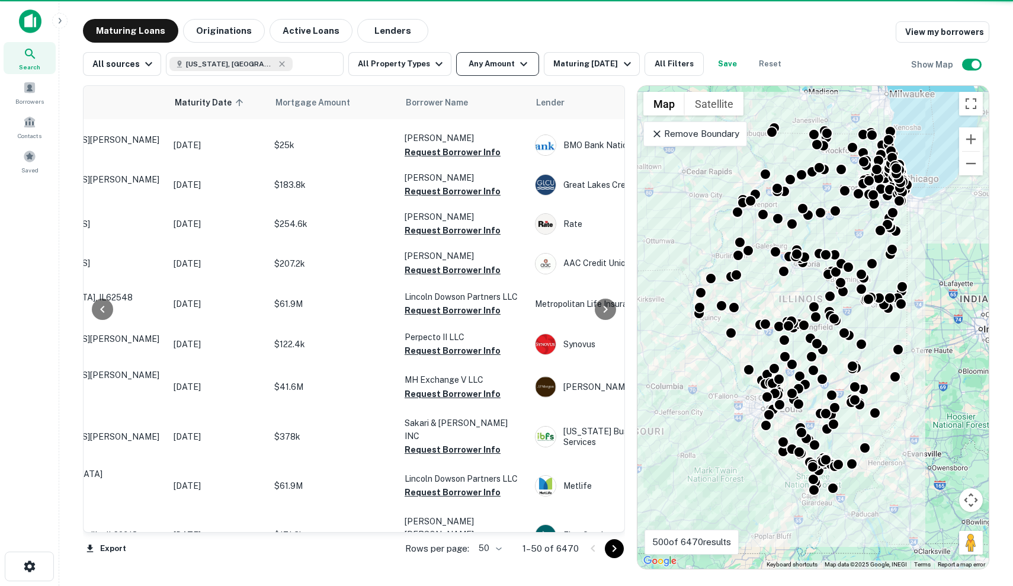
click at [469, 66] on button "Any Amount" at bounding box center [497, 64] width 83 height 24
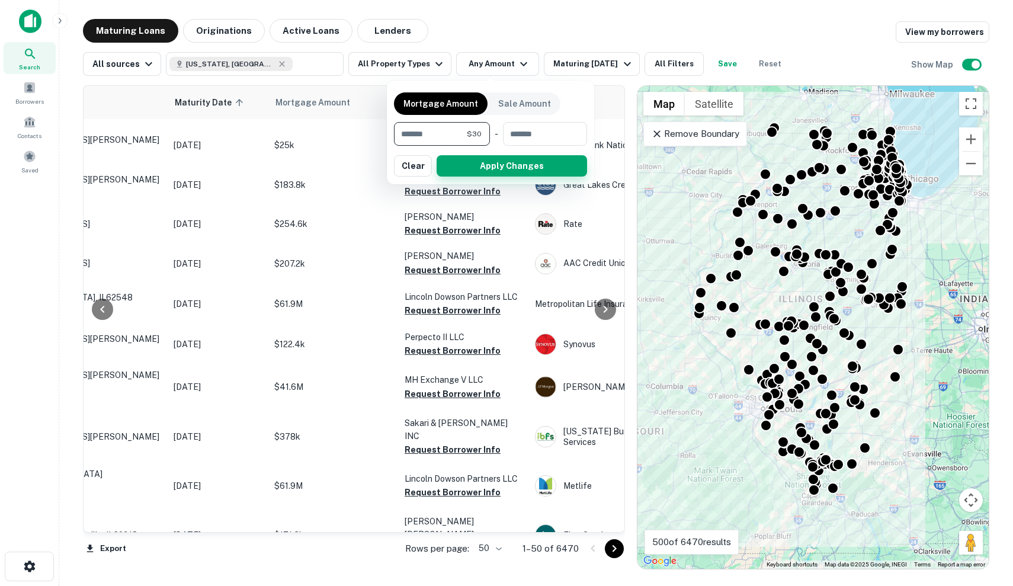
type input "*"
type input "*******"
click at [507, 163] on button "Apply Changes" at bounding box center [512, 165] width 151 height 21
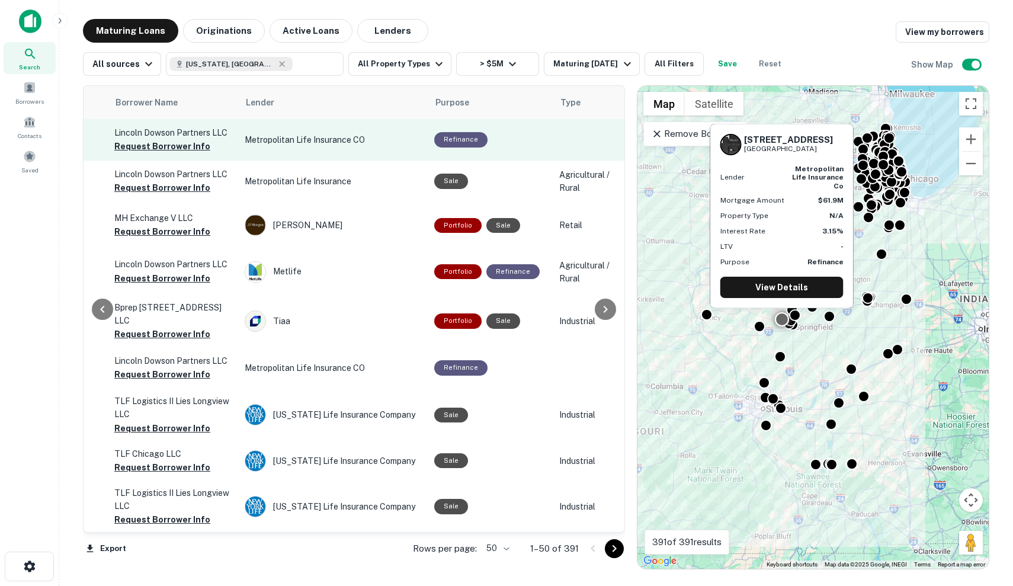
scroll to position [0, 409]
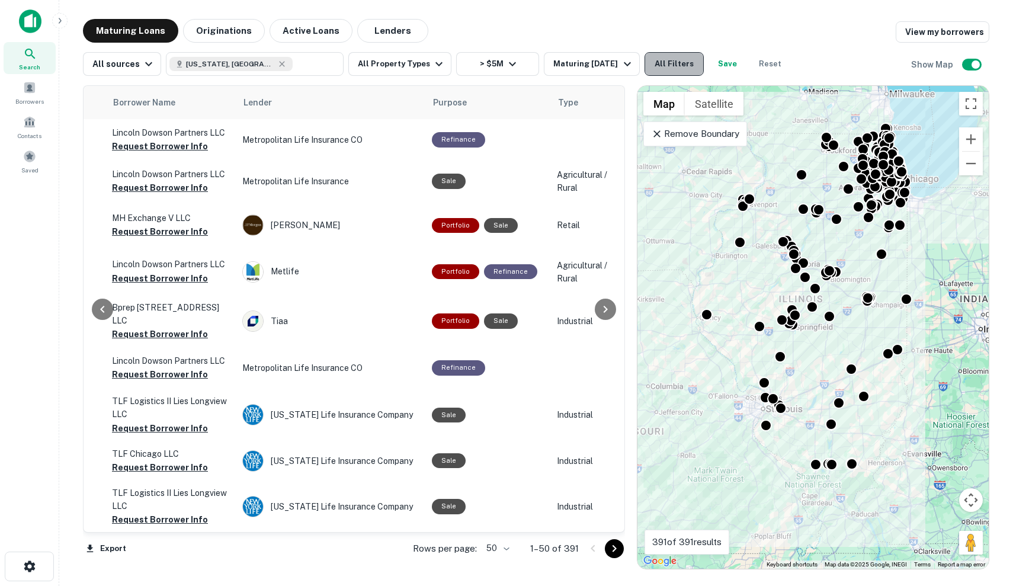
click at [691, 63] on button "All Filters" at bounding box center [674, 64] width 59 height 24
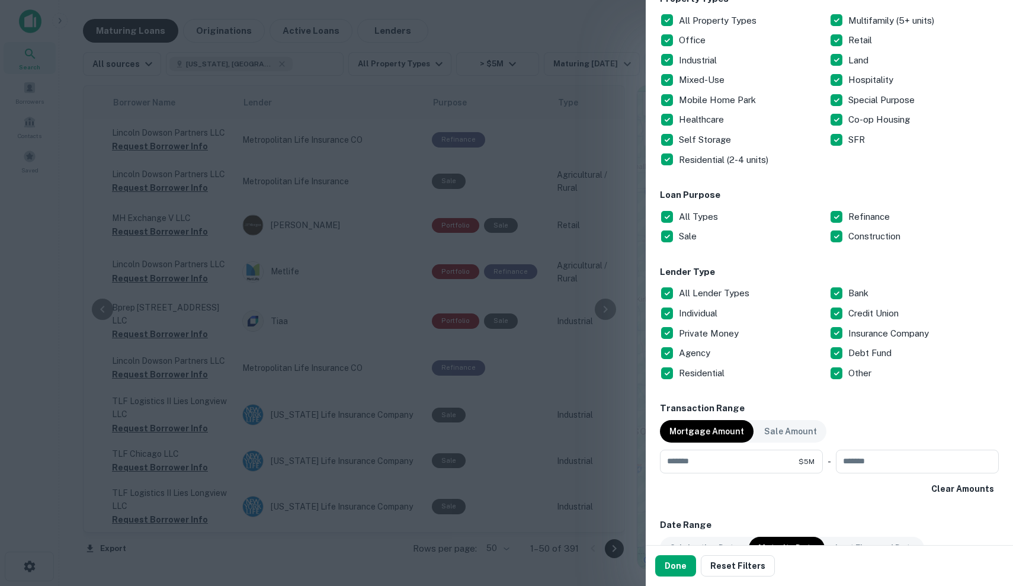
scroll to position [220, 0]
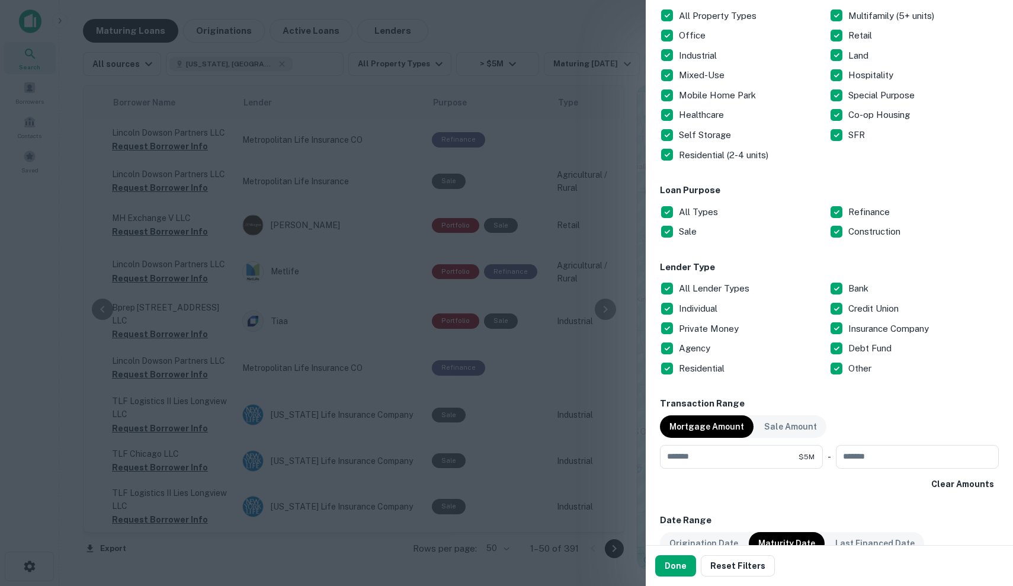
click at [709, 306] on p "Individual" at bounding box center [699, 309] width 41 height 14
click at [716, 287] on p "All Lender Types" at bounding box center [715, 288] width 73 height 14
click at [709, 312] on p "Individual" at bounding box center [699, 309] width 41 height 14
click at [714, 286] on p "All Lender Types" at bounding box center [715, 288] width 73 height 14
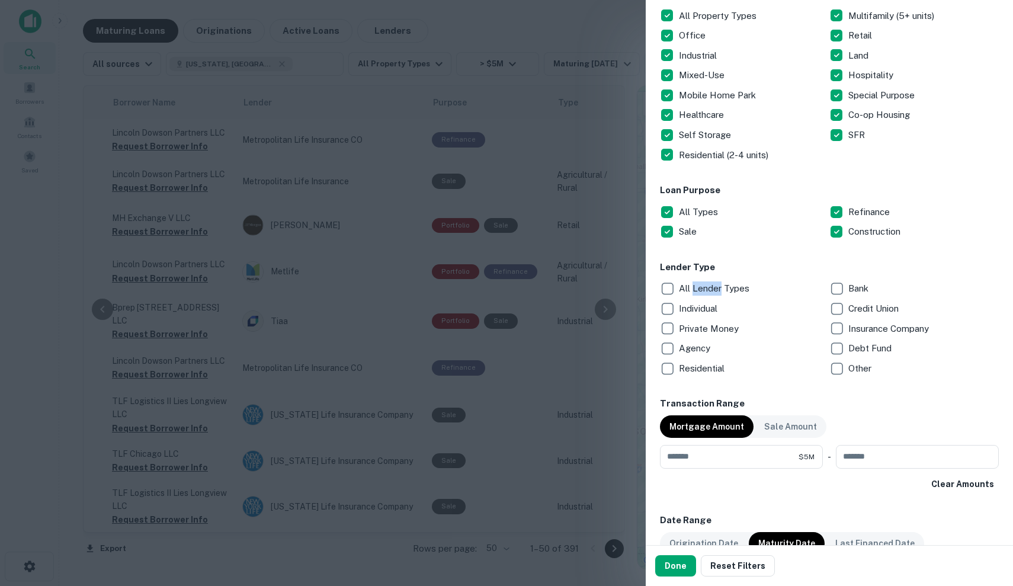
click at [714, 286] on p "All Lender Types" at bounding box center [715, 288] width 73 height 14
click at [706, 302] on p "Individual" at bounding box center [699, 309] width 41 height 14
click at [713, 342] on div "Agency" at bounding box center [744, 348] width 169 height 20
click at [714, 329] on p "Private Money" at bounding box center [710, 329] width 62 height 14
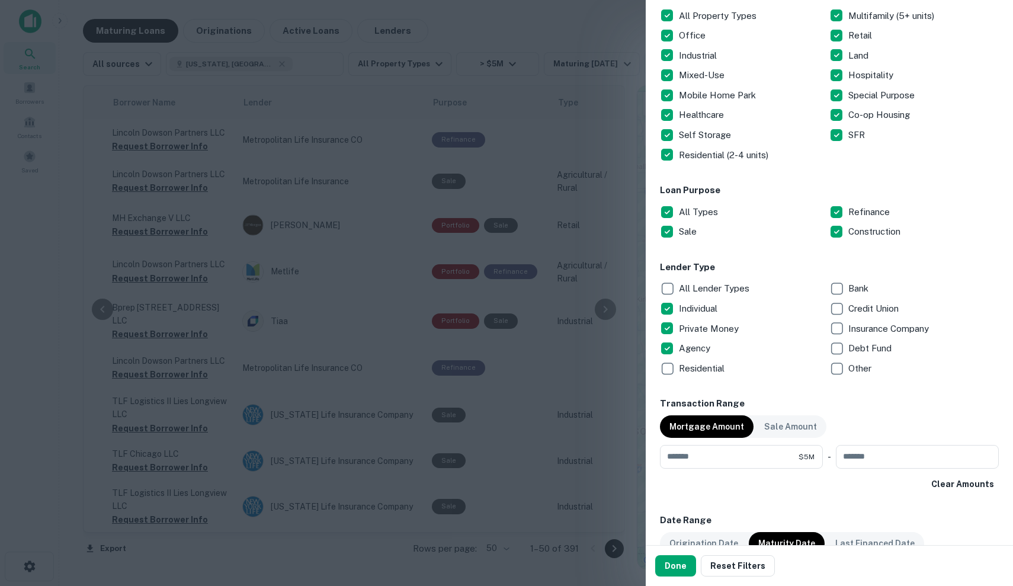
click at [713, 363] on p "Residential" at bounding box center [703, 368] width 48 height 14
click at [713, 350] on div "Agency" at bounding box center [744, 348] width 169 height 20
click at [851, 305] on p "Credit Union" at bounding box center [875, 309] width 53 height 14
click at [851, 291] on p "Bank" at bounding box center [860, 288] width 23 height 14
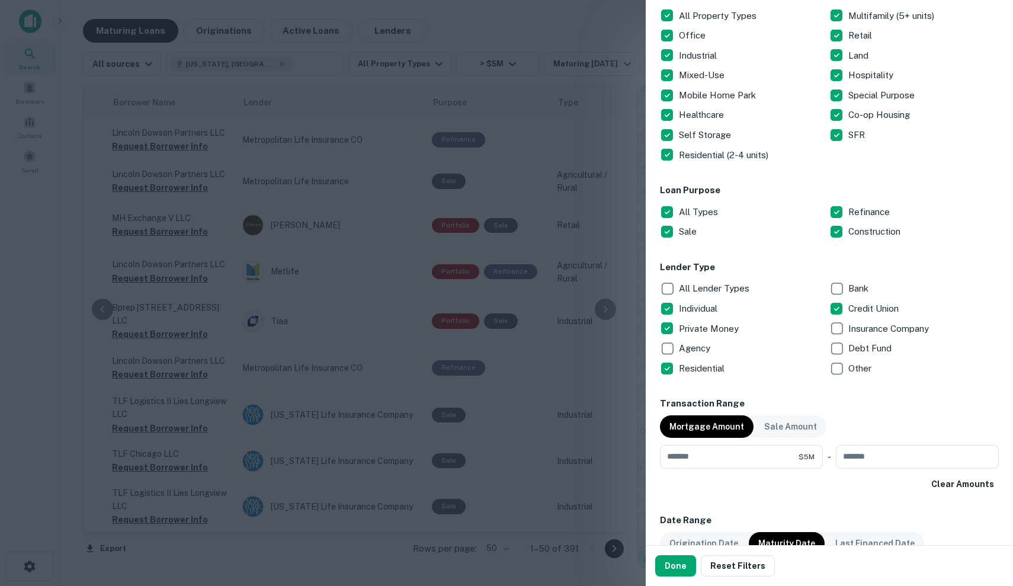
click at [862, 331] on p "Insurance Company" at bounding box center [890, 329] width 83 height 14
click at [862, 347] on p "Debt Fund" at bounding box center [872, 348] width 46 height 14
click at [862, 366] on p "Other" at bounding box center [861, 368] width 25 height 14
click at [675, 566] on button "Done" at bounding box center [675, 565] width 41 height 21
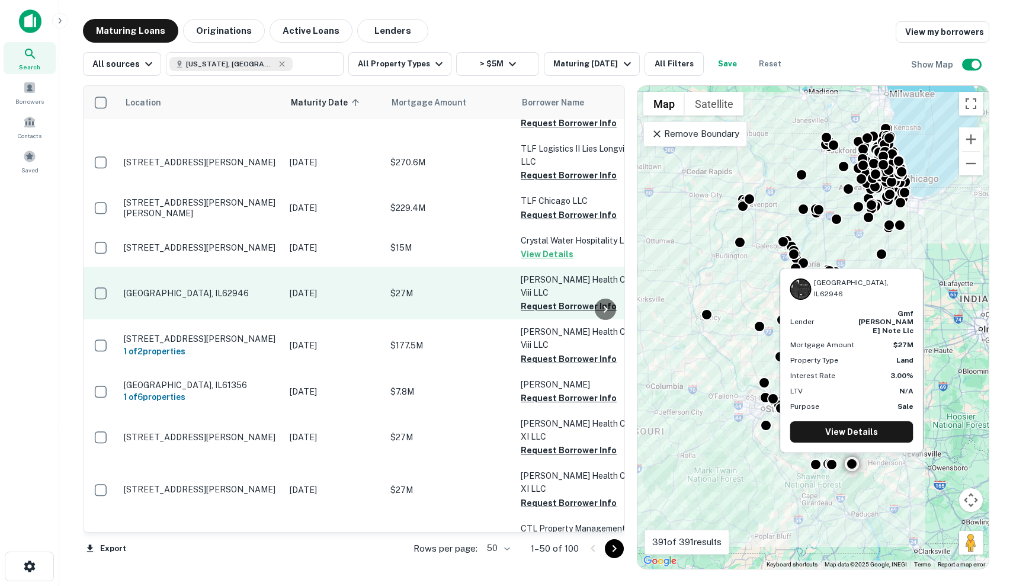
scroll to position [206, 0]
click at [318, 287] on p "[DATE]" at bounding box center [334, 293] width 89 height 13
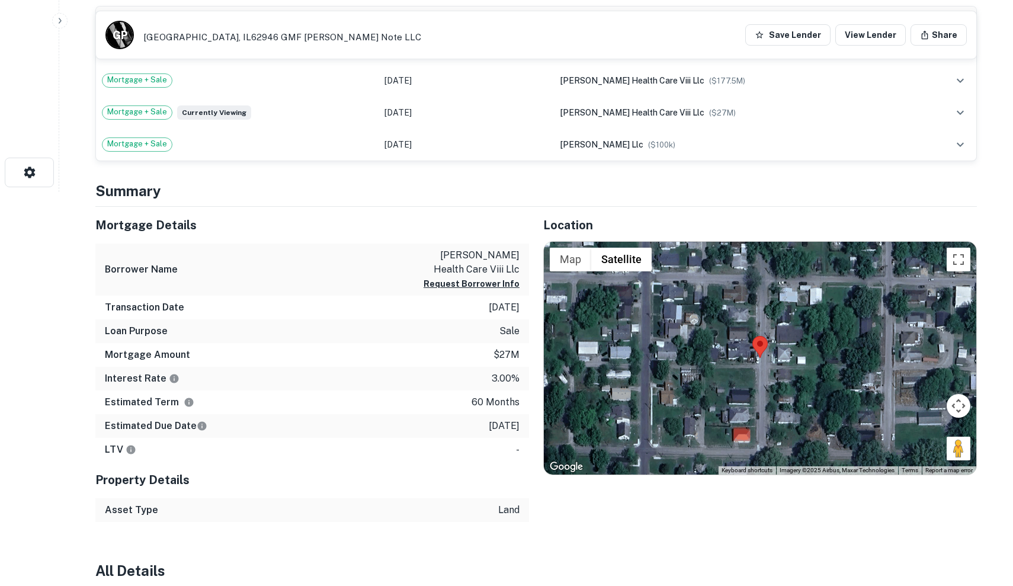
scroll to position [390, 0]
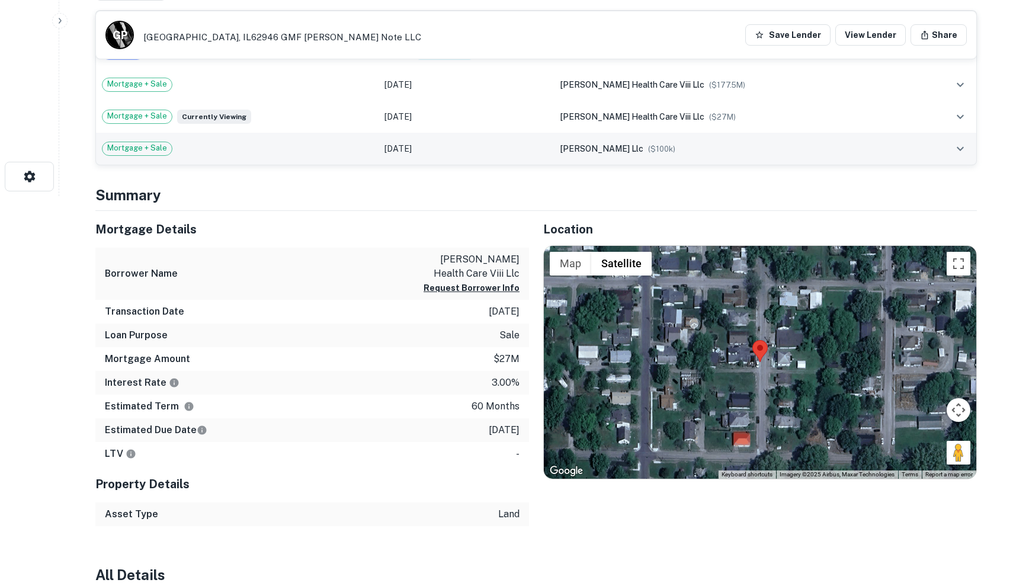
click at [745, 135] on td "harris frank llc ($ 100k )" at bounding box center [737, 149] width 367 height 32
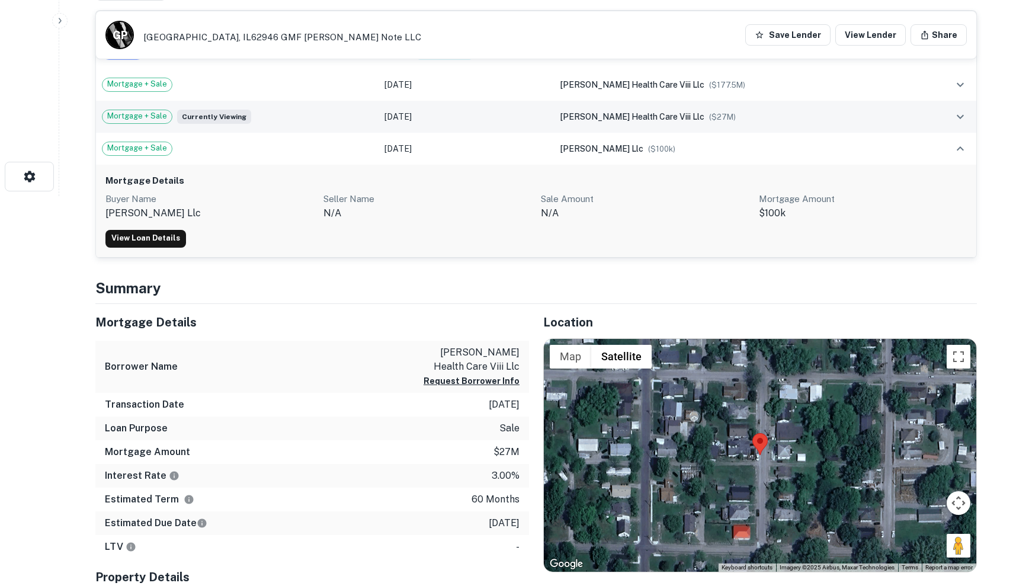
click at [750, 108] on td "petersen health care viii llc ($ 27M )" at bounding box center [737, 117] width 367 height 32
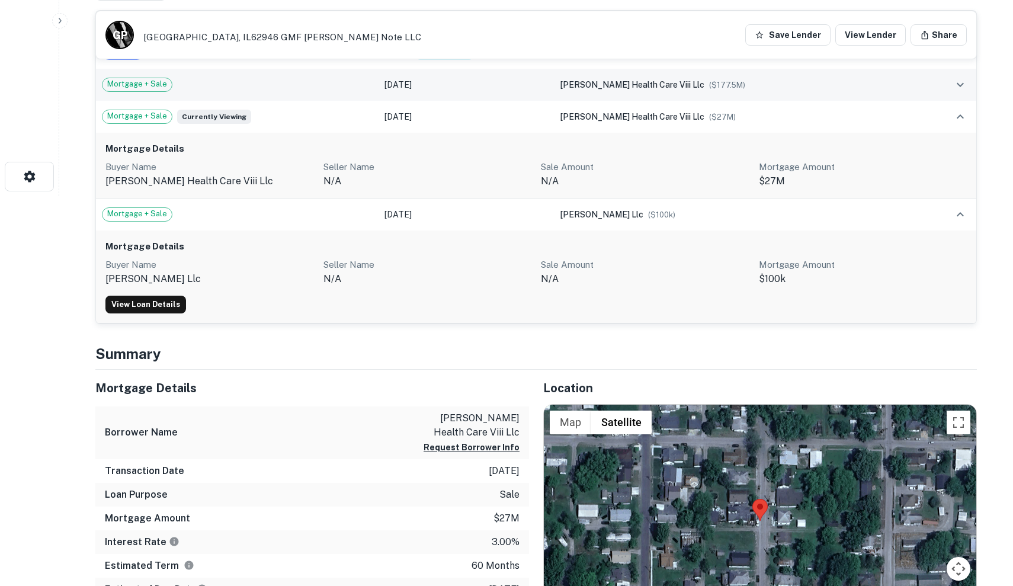
click at [745, 80] on div "petersen health care viii llc ($ 177.5M )" at bounding box center [737, 84] width 355 height 13
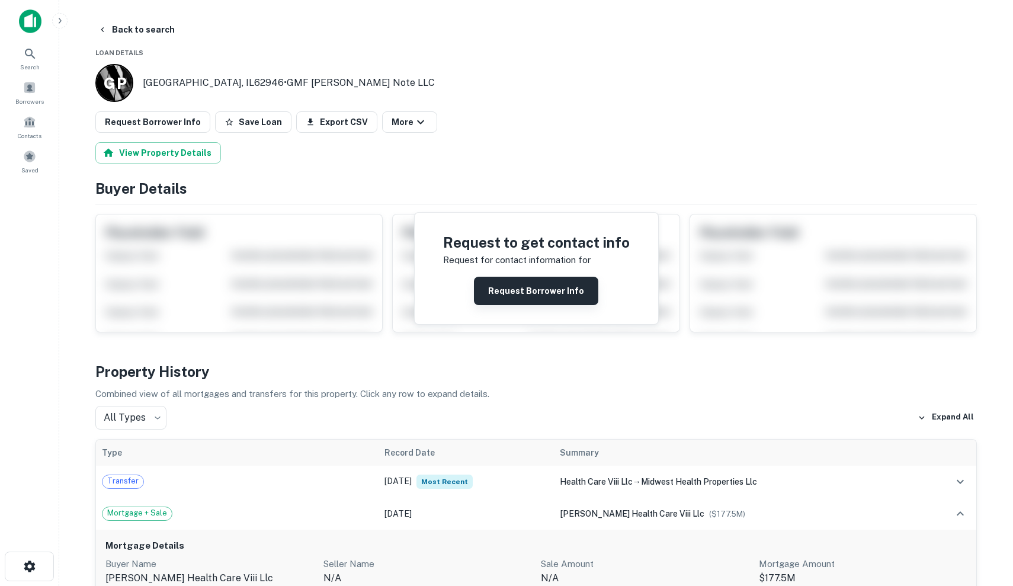
scroll to position [0, 0]
click at [556, 296] on button "Request Borrower Info" at bounding box center [536, 291] width 124 height 28
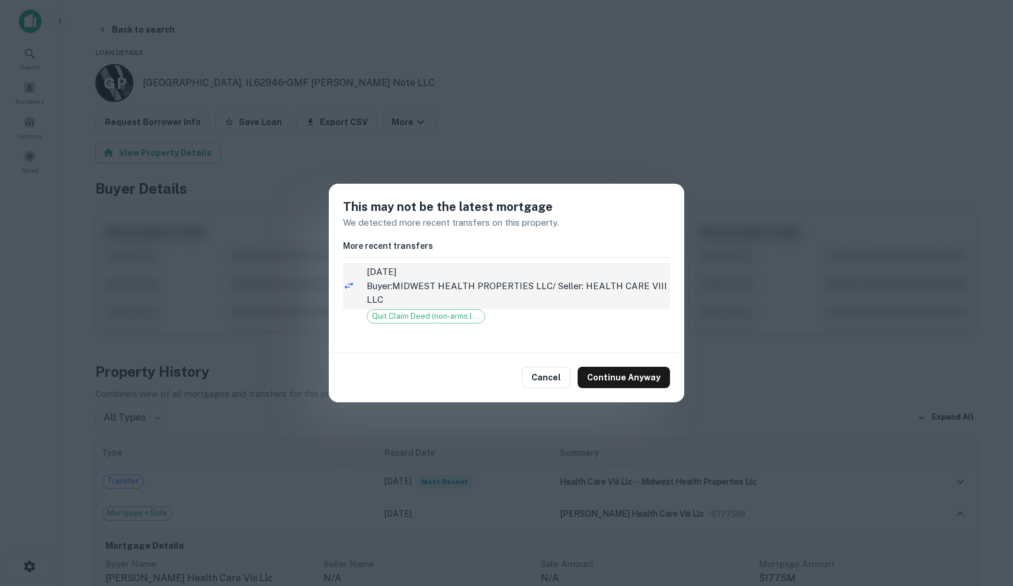
click at [558, 286] on p "Buyer: MIDWEST HEALTH PROPERTIES LLC / Seller: HEALTH CARE VIII LLC" at bounding box center [518, 293] width 303 height 28
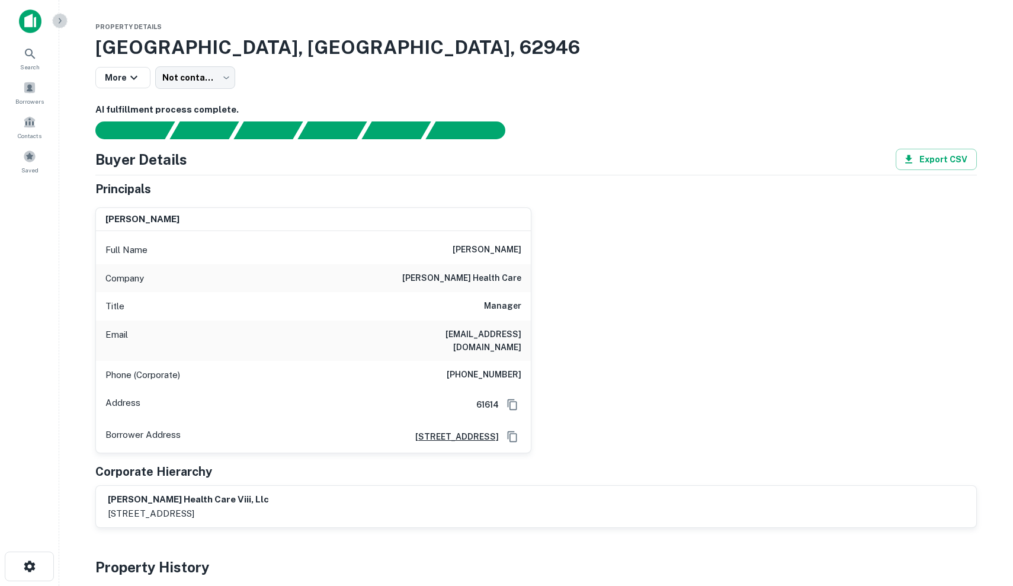
click at [66, 23] on button "button" at bounding box center [59, 20] width 15 height 15
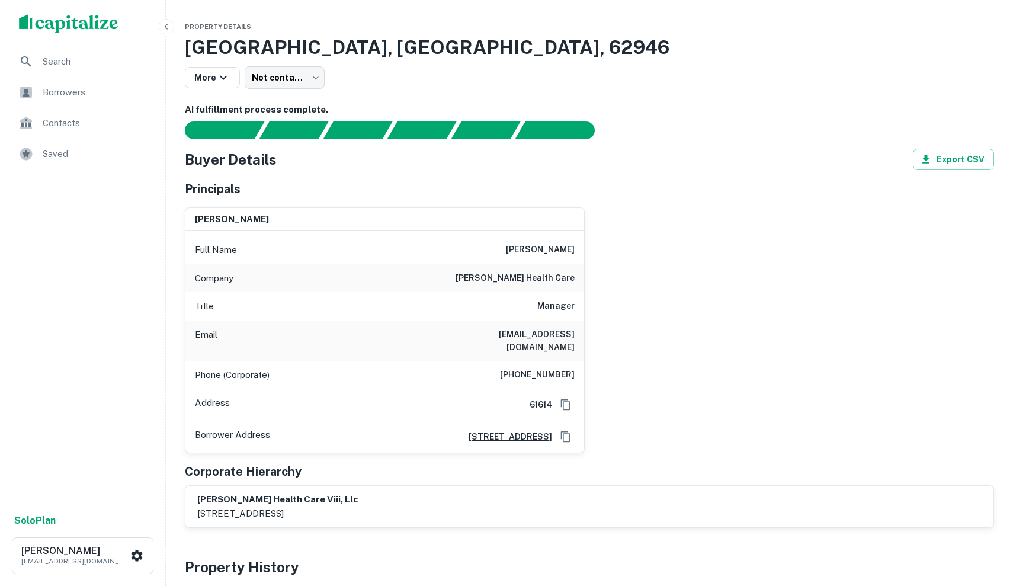
click at [163, 25] on icon "button" at bounding box center [166, 26] width 9 height 9
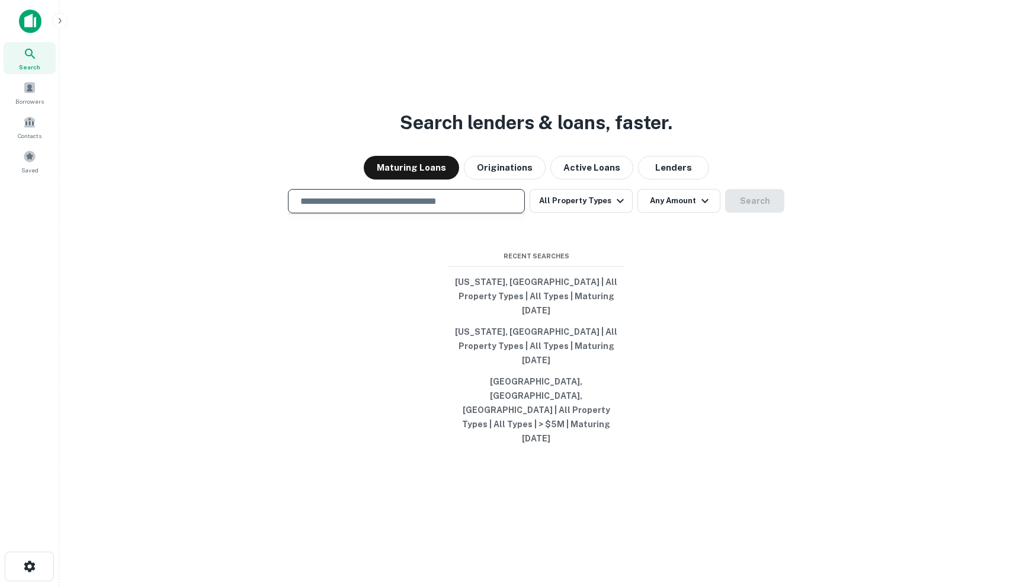
click at [474, 208] on input "text" at bounding box center [406, 201] width 226 height 14
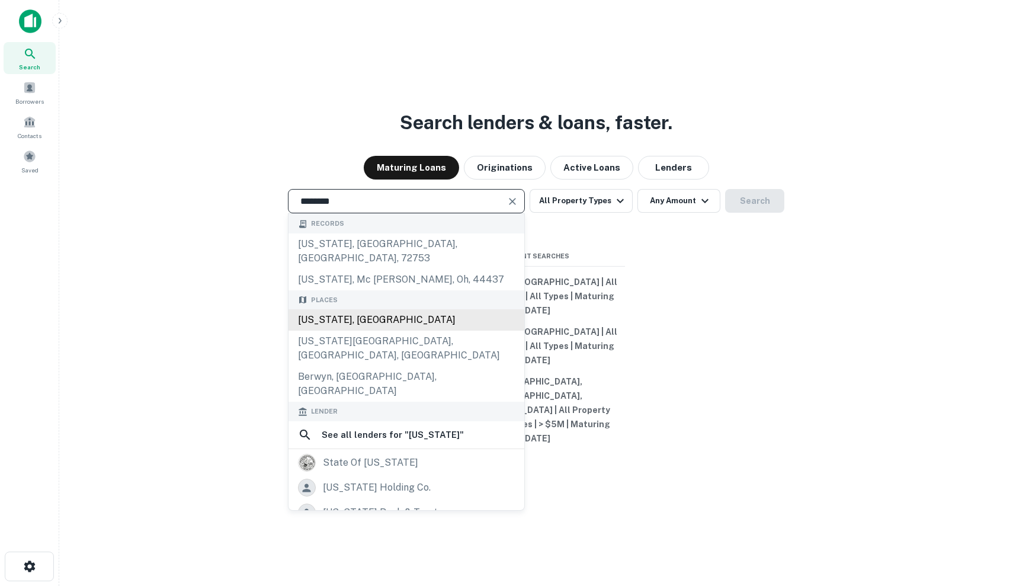
type input "**********"
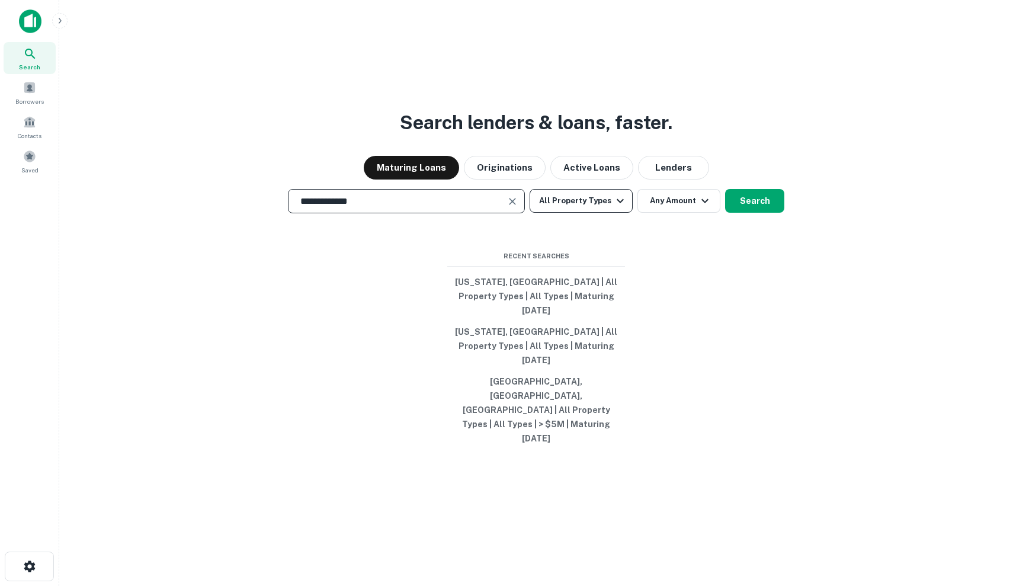
click at [609, 213] on button "All Property Types" at bounding box center [581, 201] width 103 height 24
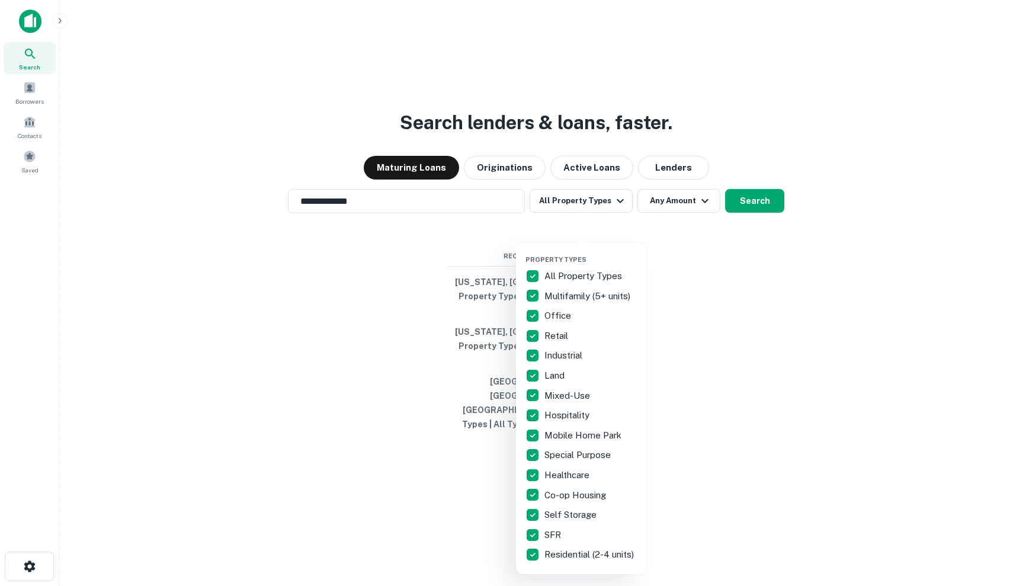
click at [689, 223] on div at bounding box center [506, 293] width 1013 height 586
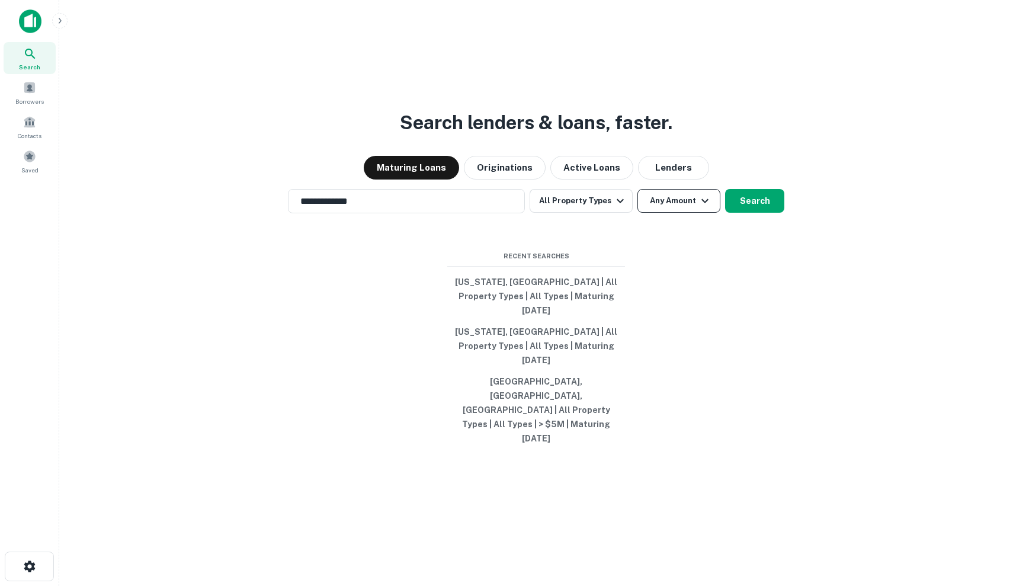
click at [692, 213] on button "Any Amount" at bounding box center [679, 201] width 83 height 24
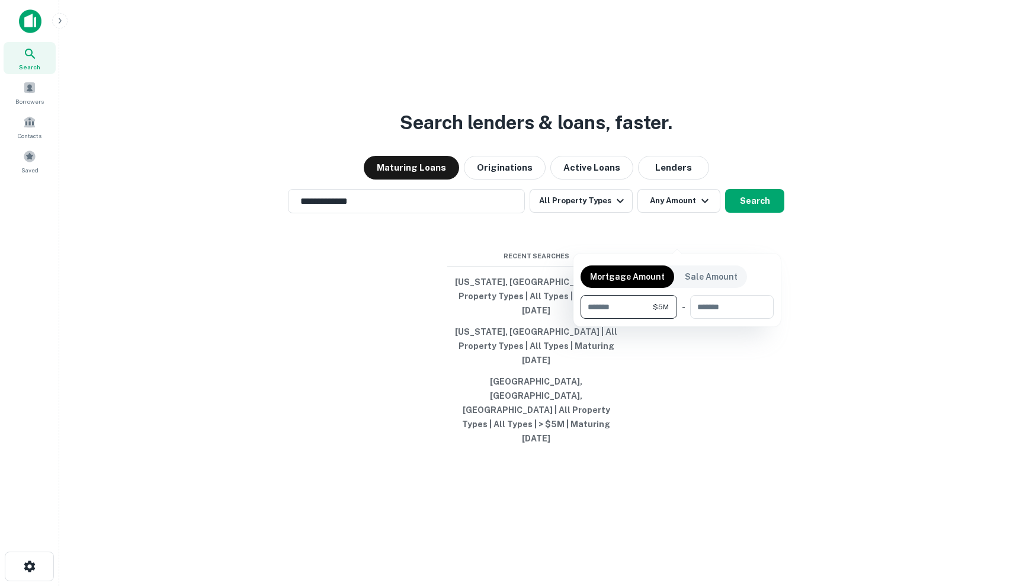
type input "*******"
click at [751, 231] on div at bounding box center [506, 293] width 1013 height 586
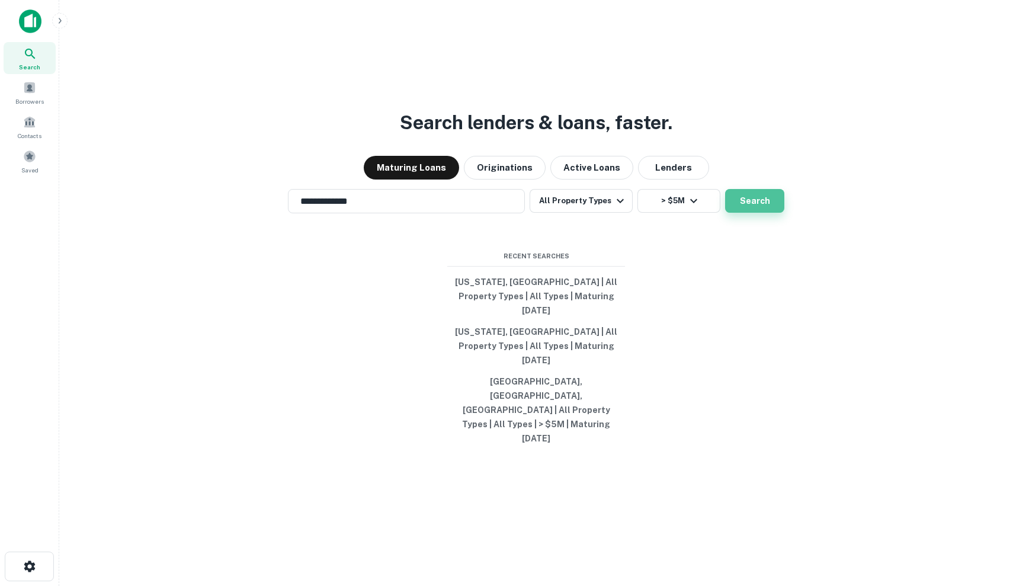
click at [747, 213] on button "Search" at bounding box center [754, 201] width 59 height 24
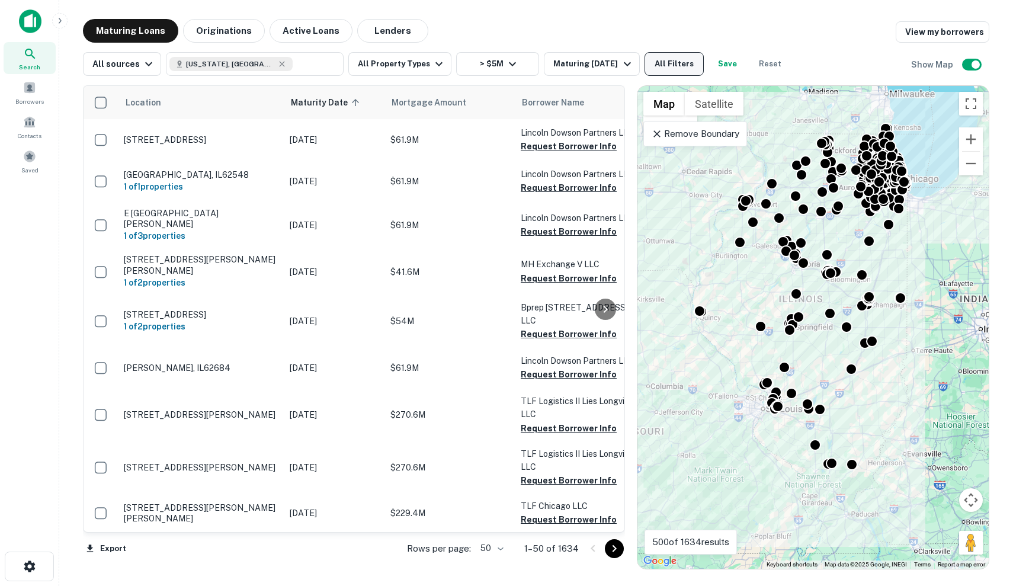
scroll to position [-1, 0]
click at [671, 67] on button "All Filters" at bounding box center [674, 64] width 59 height 24
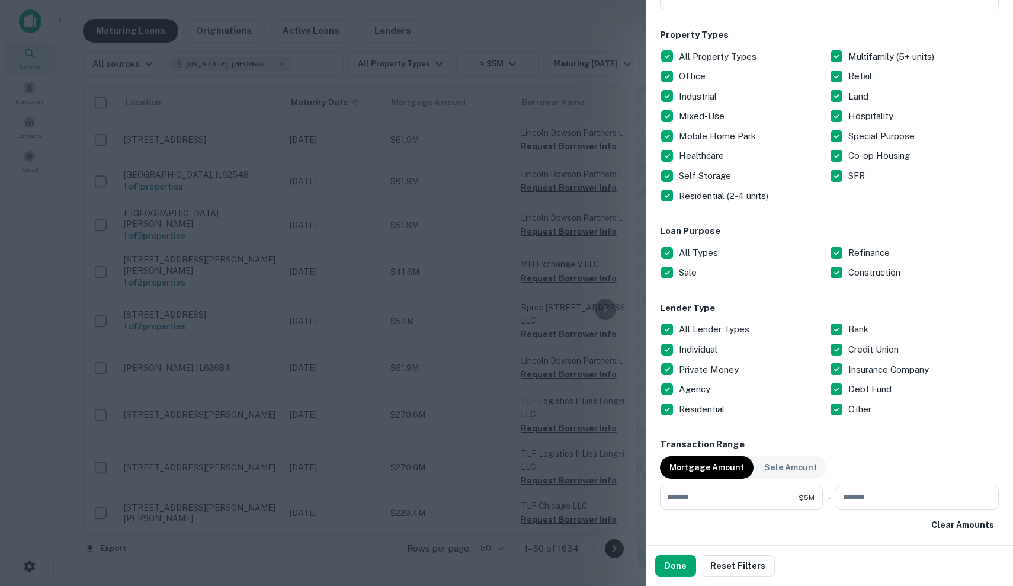
scroll to position [180, 0]
click at [728, 328] on p "All Lender Types" at bounding box center [715, 328] width 73 height 14
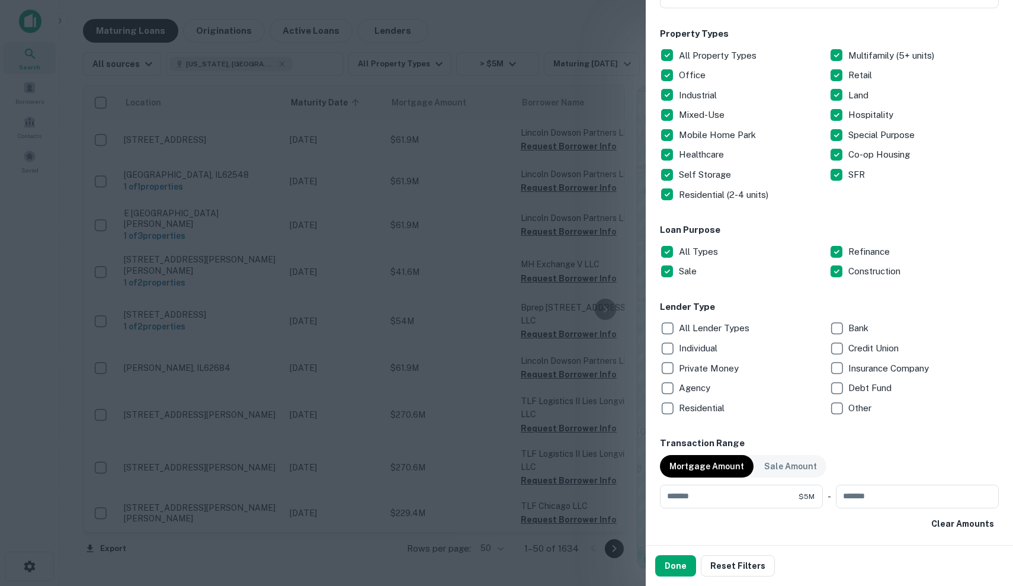
click at [712, 355] on div "Individual" at bounding box center [744, 348] width 169 height 20
click at [712, 373] on p "Private Money" at bounding box center [710, 368] width 62 height 14
click at [856, 331] on p "Bank" at bounding box center [860, 328] width 23 height 14
click at [859, 322] on p "Bank" at bounding box center [860, 328] width 23 height 14
click at [868, 395] on div "Debt Fund" at bounding box center [914, 388] width 169 height 20
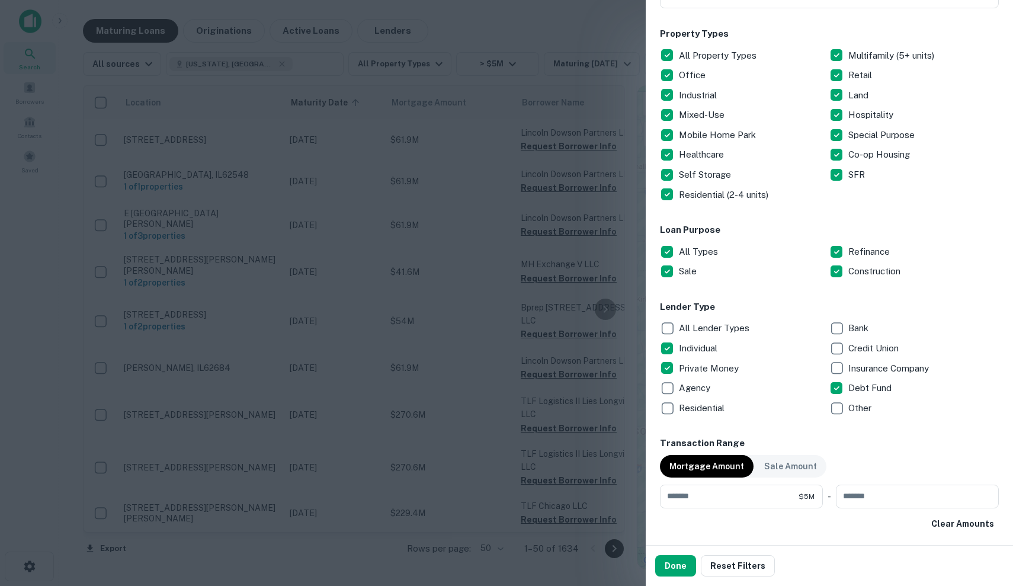
click at [866, 407] on p "Other" at bounding box center [861, 408] width 25 height 14
click at [702, 405] on p "Residential" at bounding box center [703, 408] width 48 height 14
click at [676, 575] on button "Done" at bounding box center [675, 565] width 41 height 21
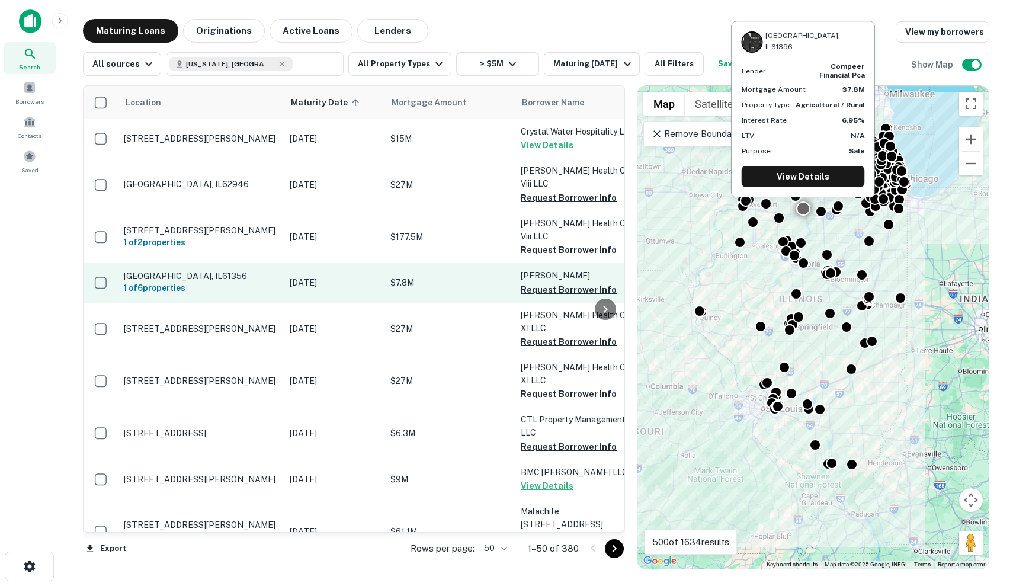
click at [399, 276] on p "$7.8M" at bounding box center [450, 282] width 119 height 13
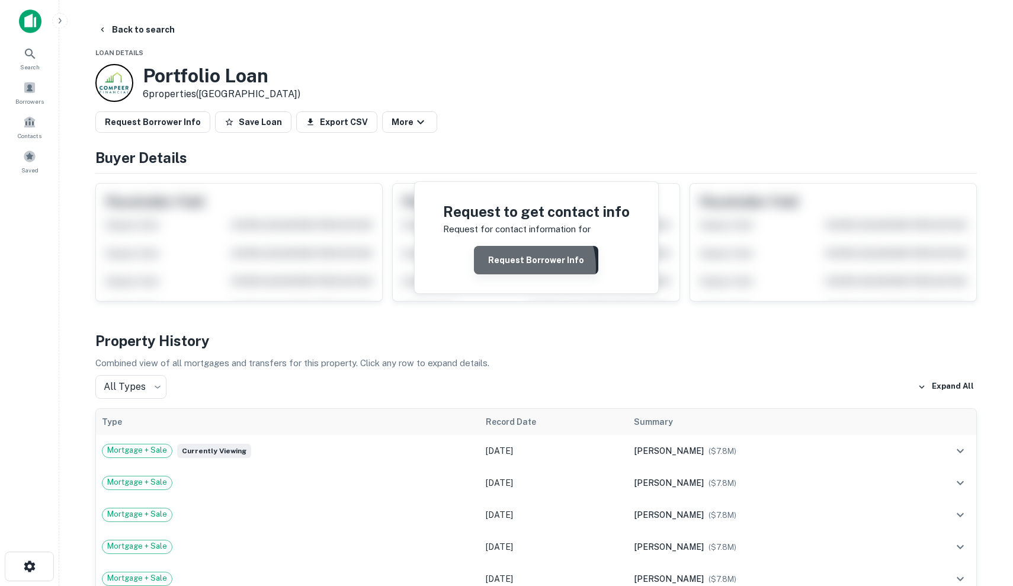
click at [523, 266] on button "Request Borrower Info" at bounding box center [536, 260] width 124 height 28
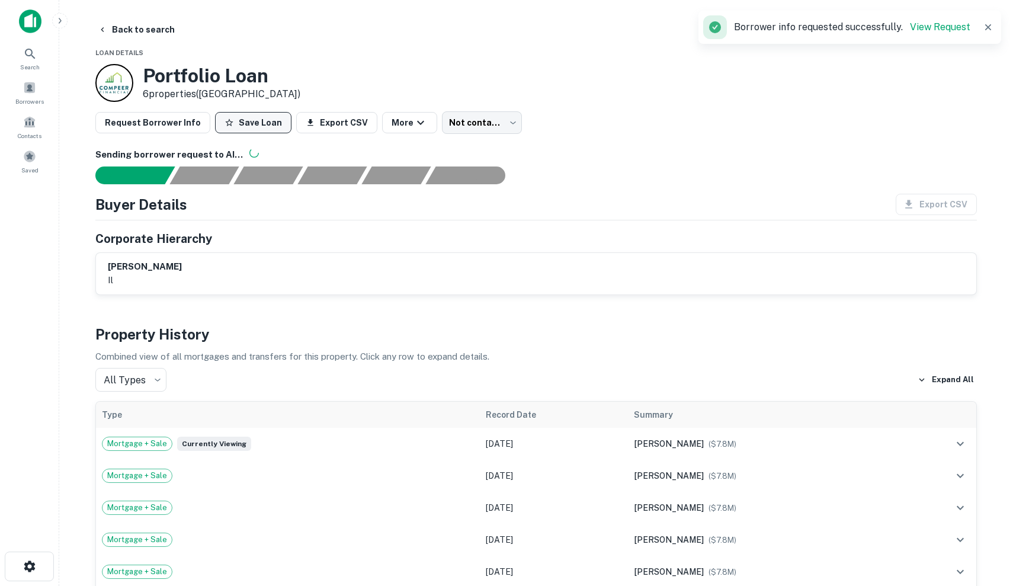
click at [279, 126] on button "Save Loan" at bounding box center [253, 122] width 76 height 21
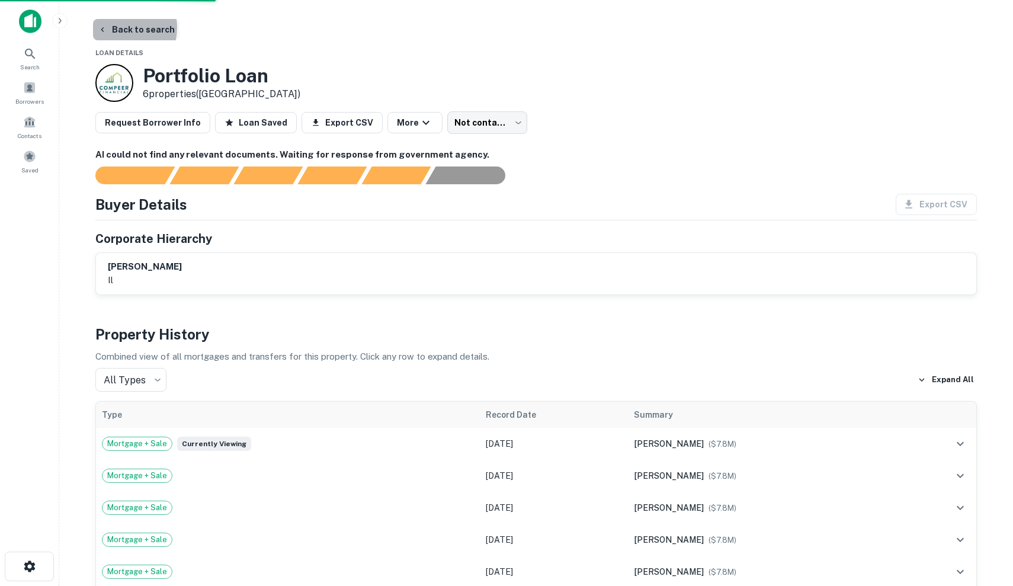
click at [114, 27] on button "Back to search" at bounding box center [136, 29] width 87 height 21
click at [108, 28] on button "Back to search" at bounding box center [136, 29] width 87 height 21
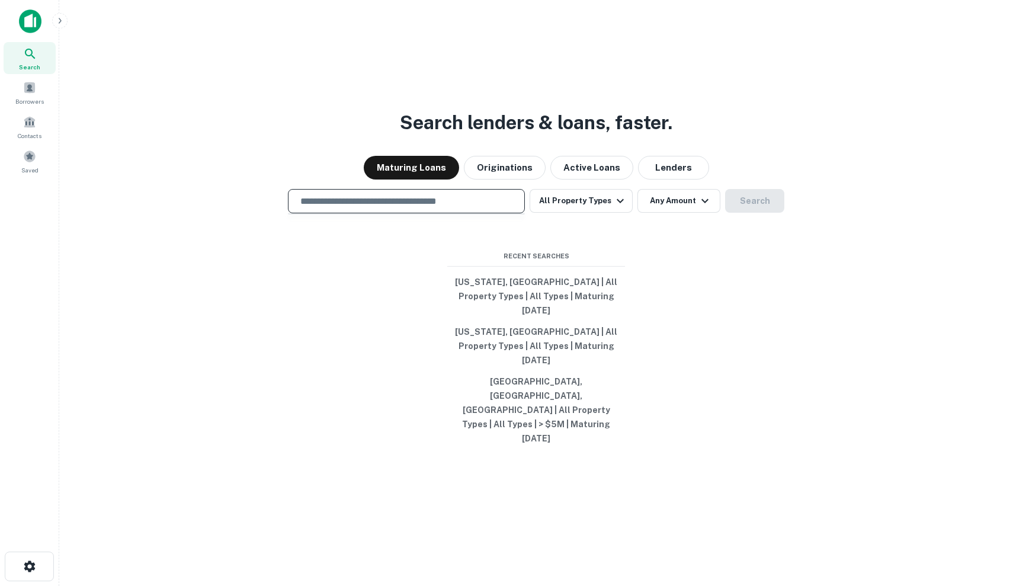
click at [494, 208] on input "text" at bounding box center [406, 201] width 226 height 14
type input "**********"
click at [668, 213] on button "Any Amount" at bounding box center [679, 201] width 83 height 24
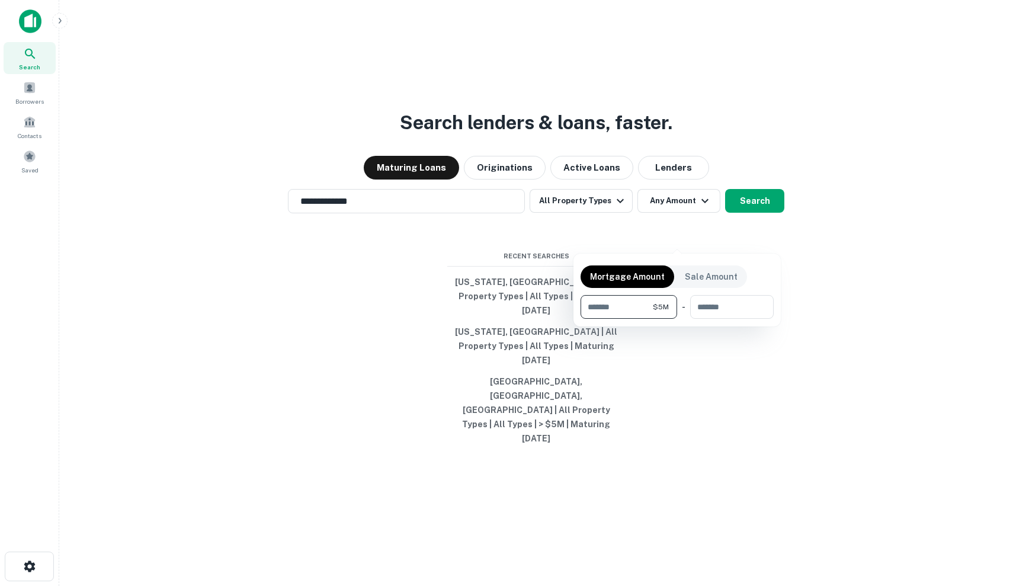
type input "*******"
click at [766, 236] on div at bounding box center [506, 293] width 1013 height 586
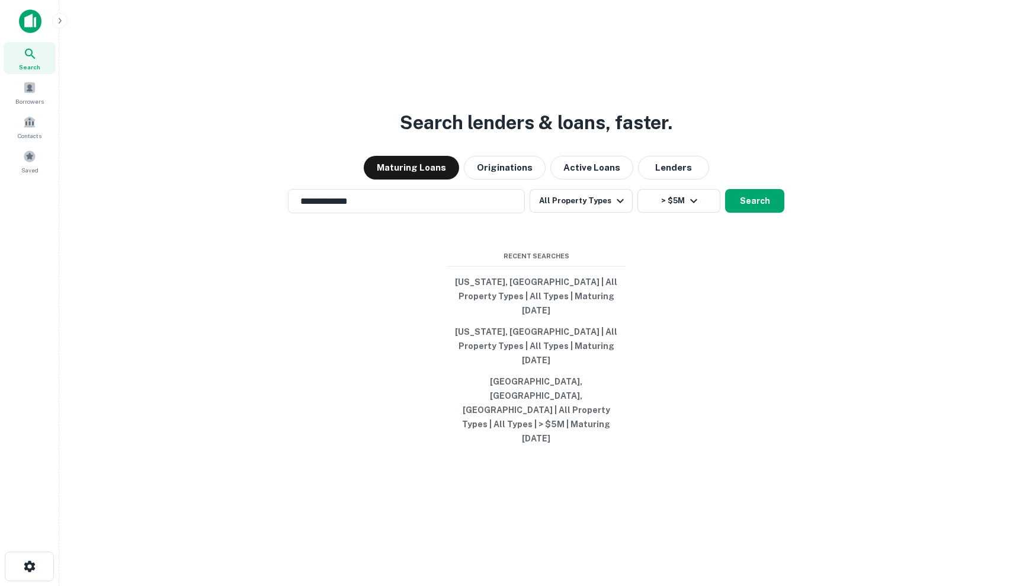
click at [766, 213] on button "Search" at bounding box center [754, 201] width 59 height 24
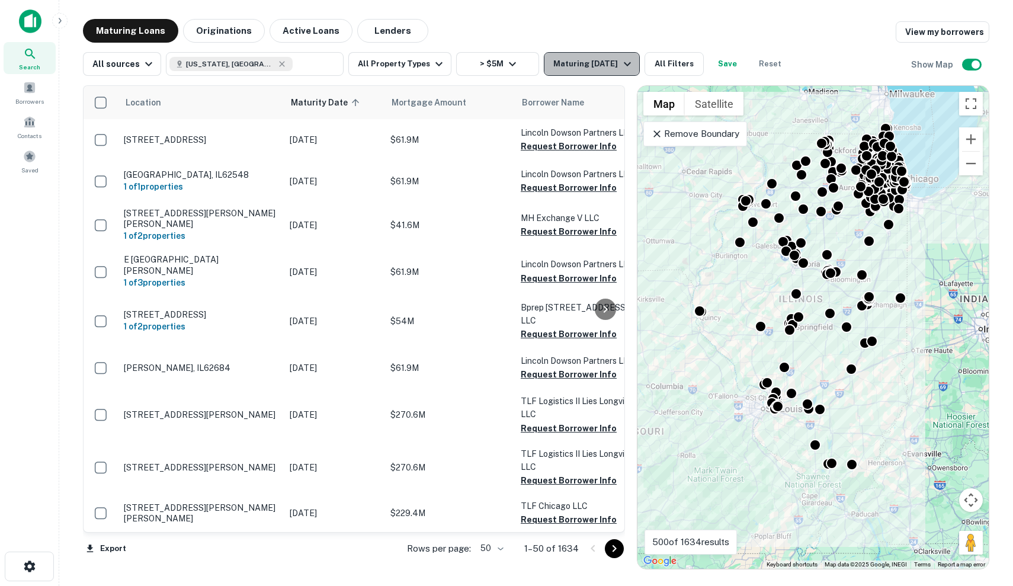
click at [612, 63] on div "Maturing [DATE]" at bounding box center [593, 64] width 81 height 14
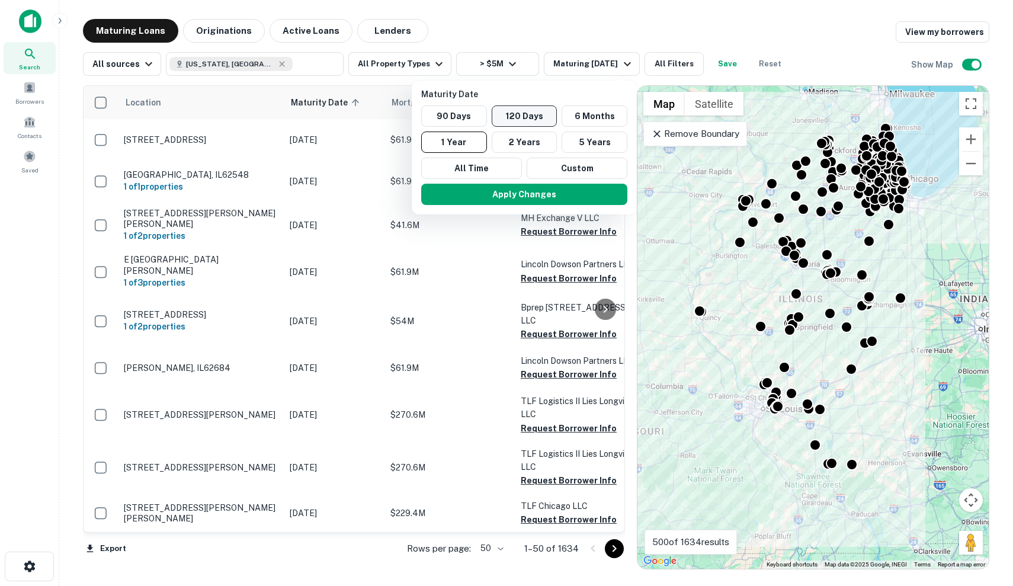
click at [545, 108] on button "120 Days" at bounding box center [525, 115] width 66 height 21
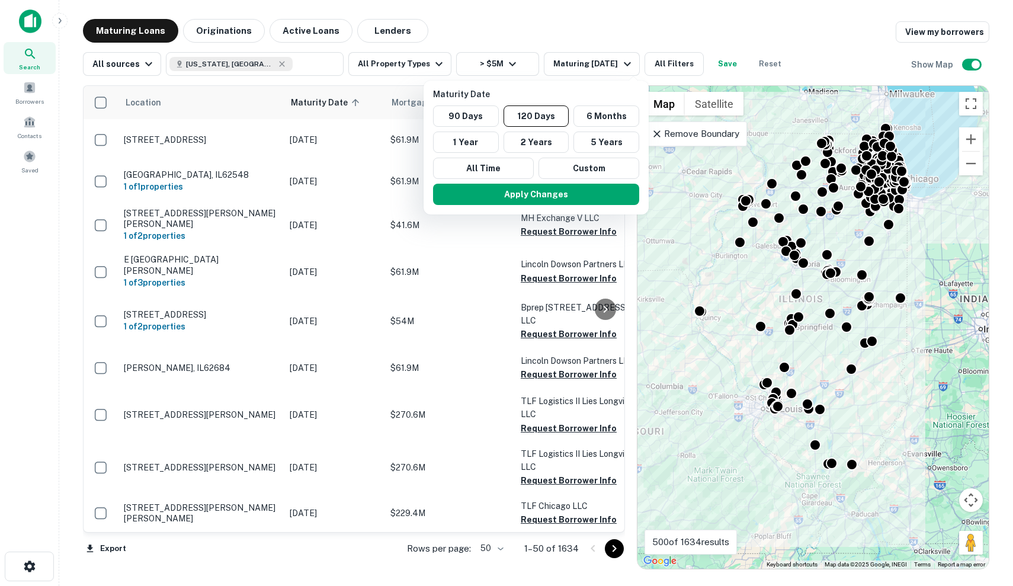
drag, startPoint x: 598, startPoint y: 197, endPoint x: 645, endPoint y: 62, distance: 143.2
click at [598, 197] on button "Apply Changes" at bounding box center [536, 194] width 206 height 21
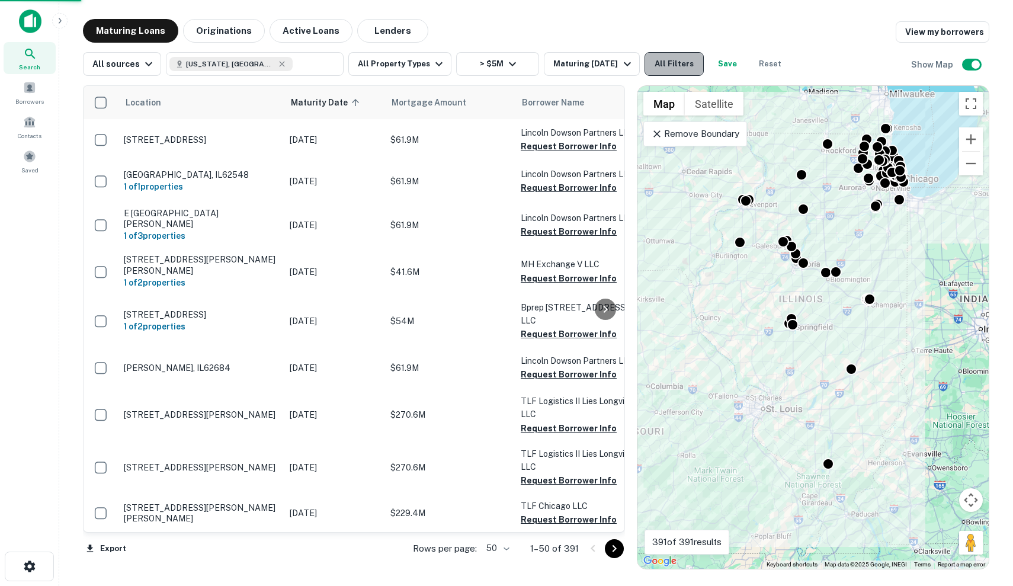
click at [680, 70] on button "All Filters" at bounding box center [674, 64] width 59 height 24
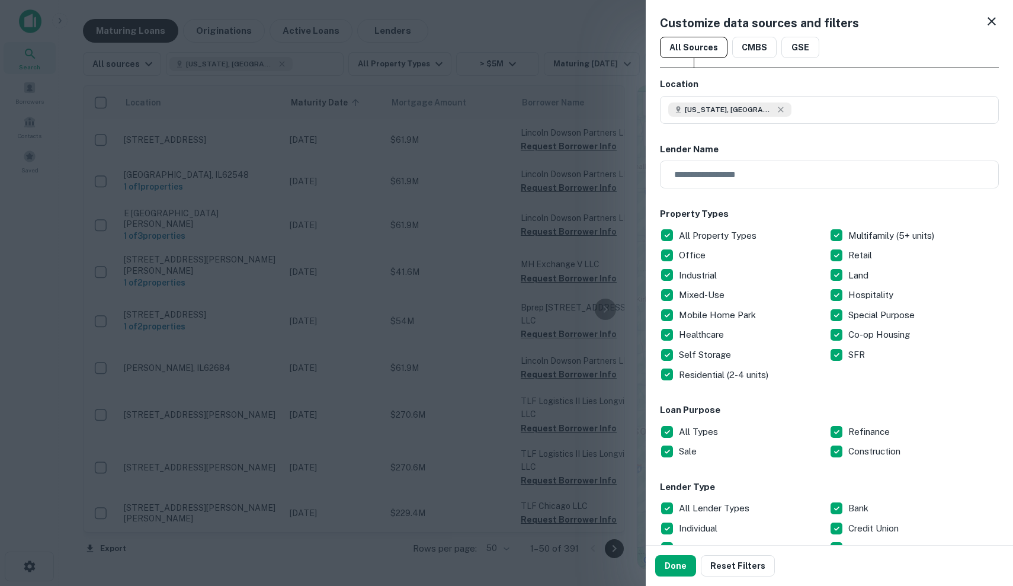
scroll to position [98, 0]
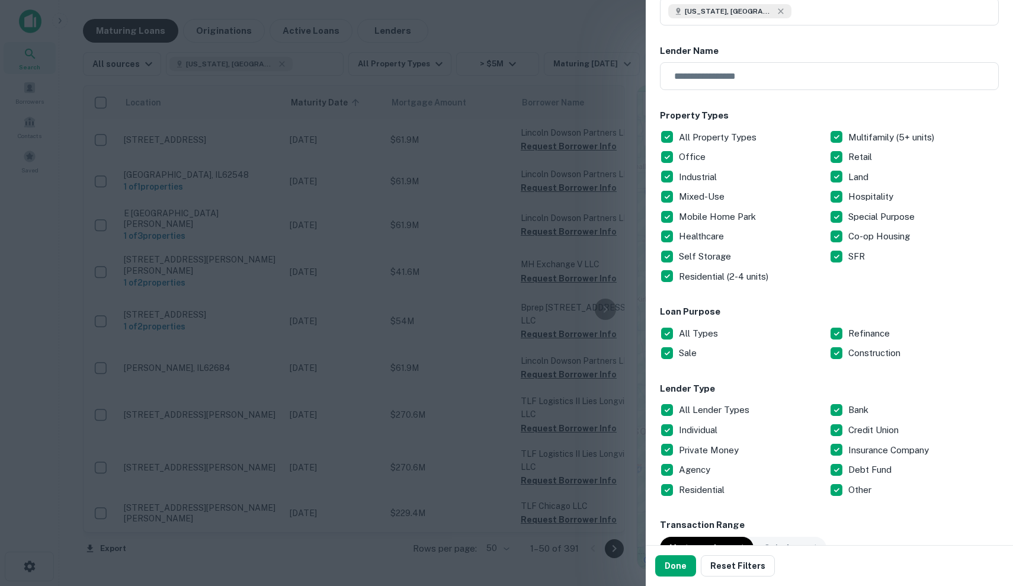
click at [710, 427] on p "Individual" at bounding box center [699, 430] width 41 height 14
click at [711, 428] on p "Individual" at bounding box center [699, 430] width 41 height 14
click at [711, 447] on p "Private Money" at bounding box center [710, 450] width 62 height 14
click at [712, 450] on p "Private Money" at bounding box center [710, 450] width 62 height 14
click at [707, 487] on p "Residential" at bounding box center [703, 490] width 48 height 14
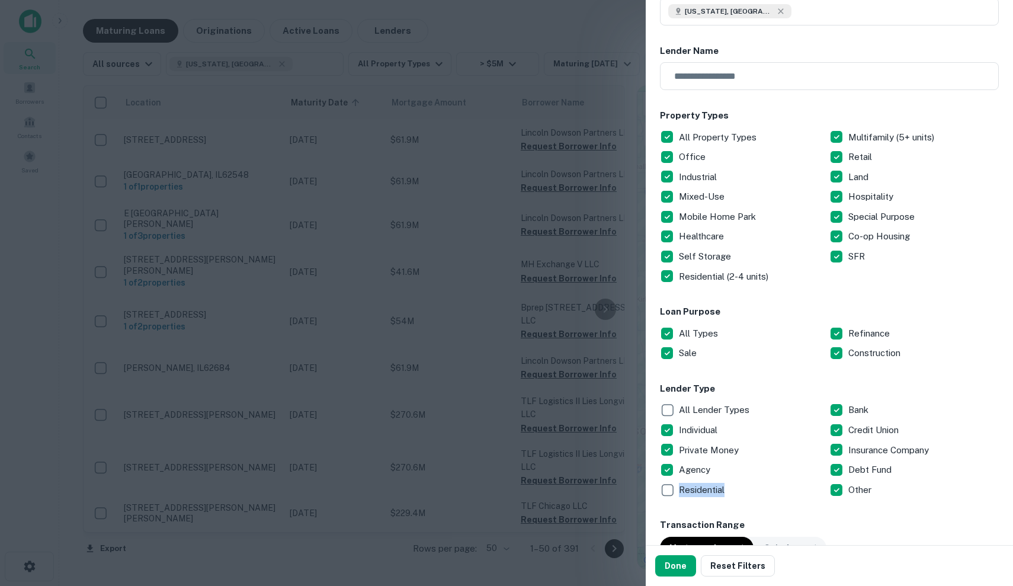
click at [707, 487] on p "Residential" at bounding box center [703, 490] width 48 height 14
click at [707, 474] on p "Agency" at bounding box center [696, 470] width 34 height 14
click at [853, 403] on p "Bank" at bounding box center [860, 410] width 23 height 14
click at [859, 424] on p "Credit Union" at bounding box center [875, 430] width 53 height 14
click at [878, 456] on div "Insurance Company" at bounding box center [914, 450] width 169 height 20
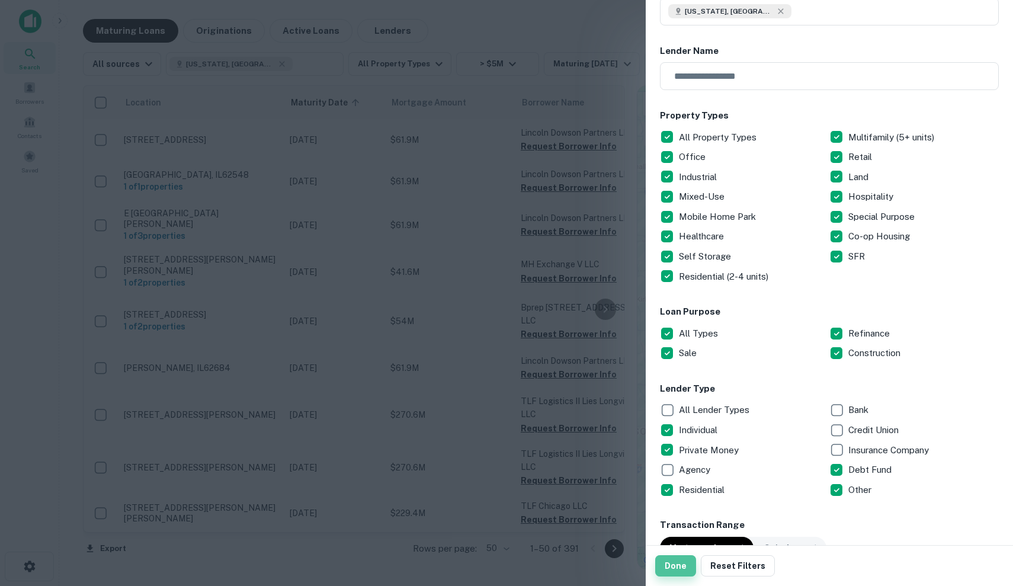
click at [680, 562] on button "Done" at bounding box center [675, 565] width 41 height 21
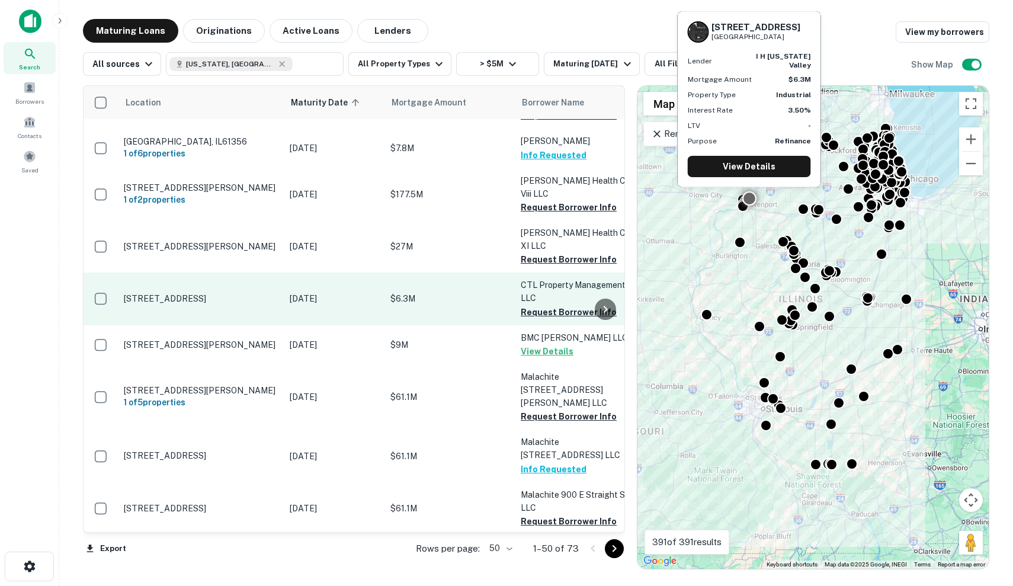
scroll to position [135, 0]
click at [421, 273] on td "$6.3M" at bounding box center [450, 299] width 130 height 52
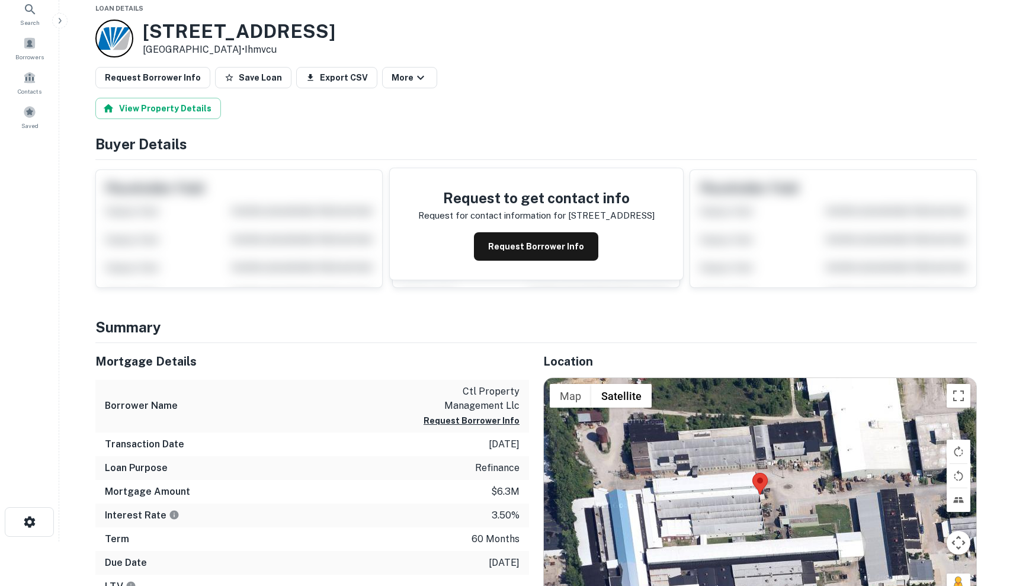
scroll to position [46, 0]
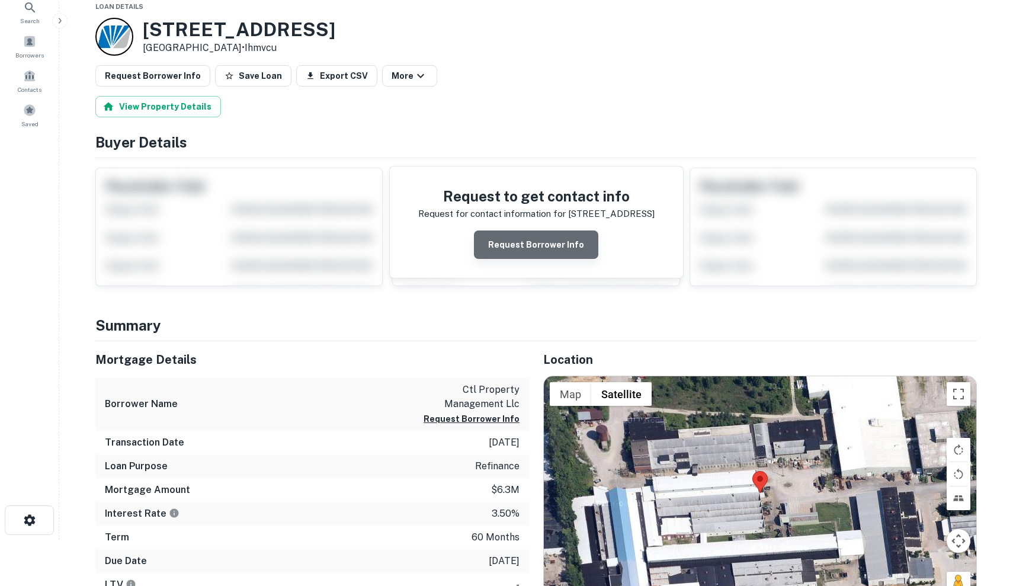
click at [561, 241] on button "Request Borrower Info" at bounding box center [536, 245] width 124 height 28
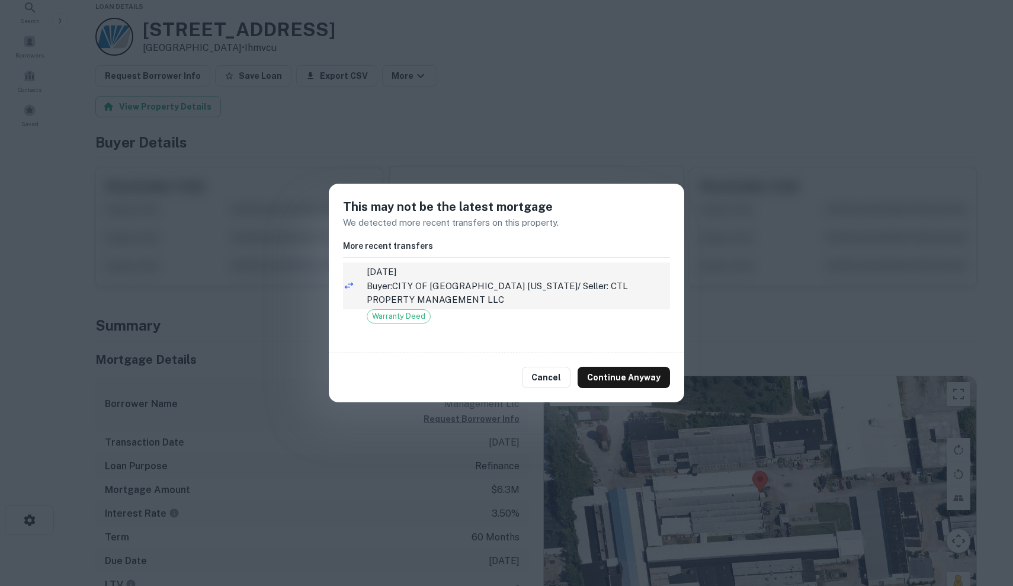
click at [601, 299] on p "Buyer: CITY OF EAST MOLINE ILLINOIS / Seller: CTL PROPERTY MANAGEMENT LLC" at bounding box center [518, 293] width 303 height 28
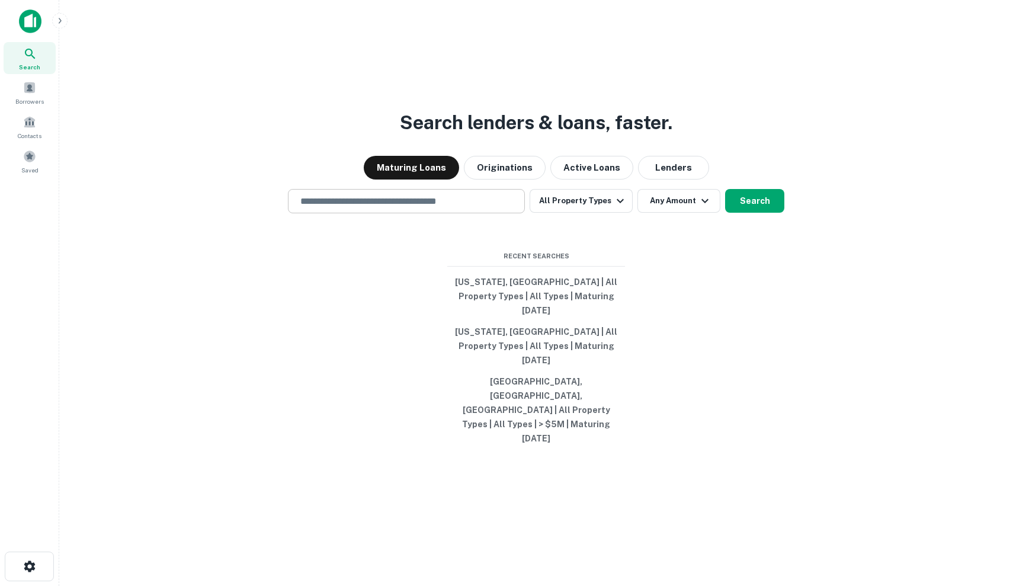
click at [395, 213] on div "​" at bounding box center [406, 201] width 237 height 24
click at [391, 213] on div "​" at bounding box center [406, 201] width 237 height 24
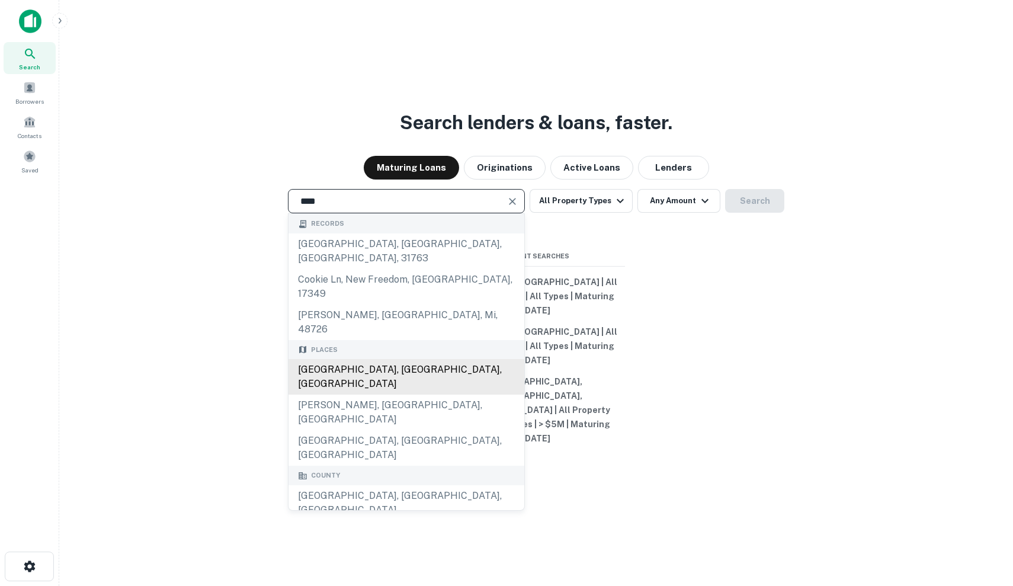
click at [360, 359] on div "[GEOGRAPHIC_DATA], [GEOGRAPHIC_DATA], [GEOGRAPHIC_DATA]" at bounding box center [407, 377] width 236 height 36
type input "**********"
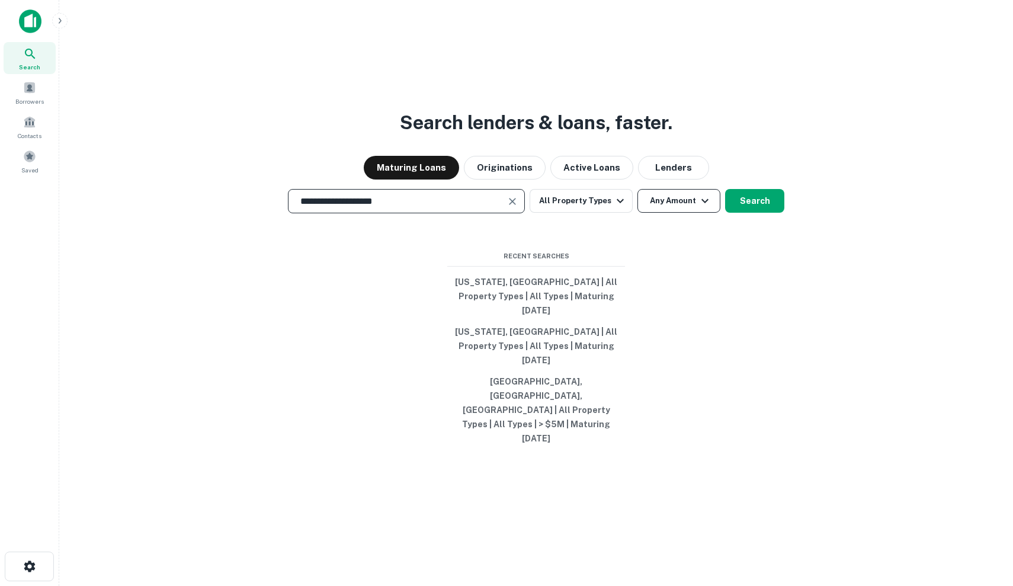
click at [678, 213] on button "Any Amount" at bounding box center [679, 201] width 83 height 24
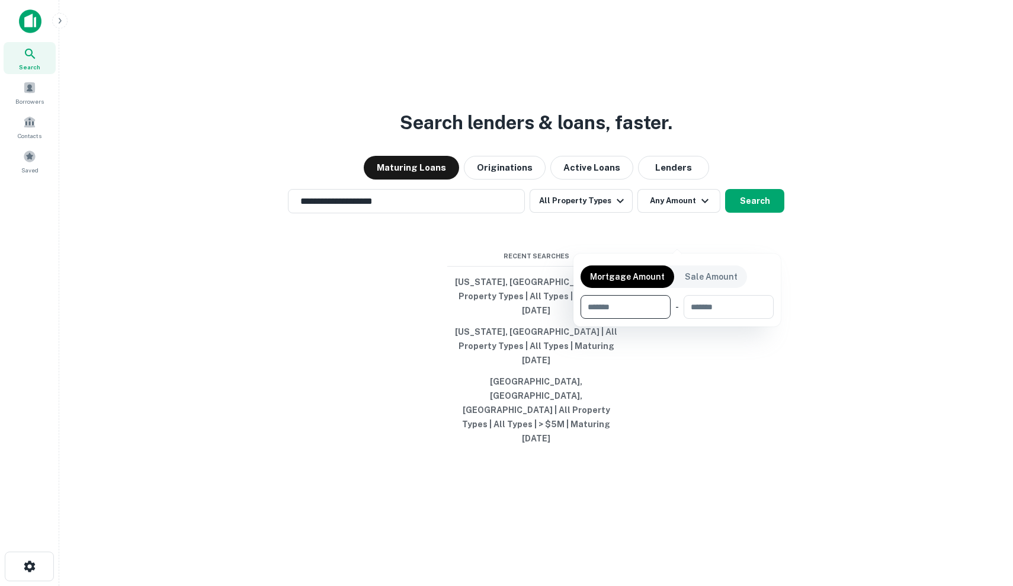
type input "*"
type input "*******"
click at [722, 222] on div at bounding box center [506, 293] width 1013 height 586
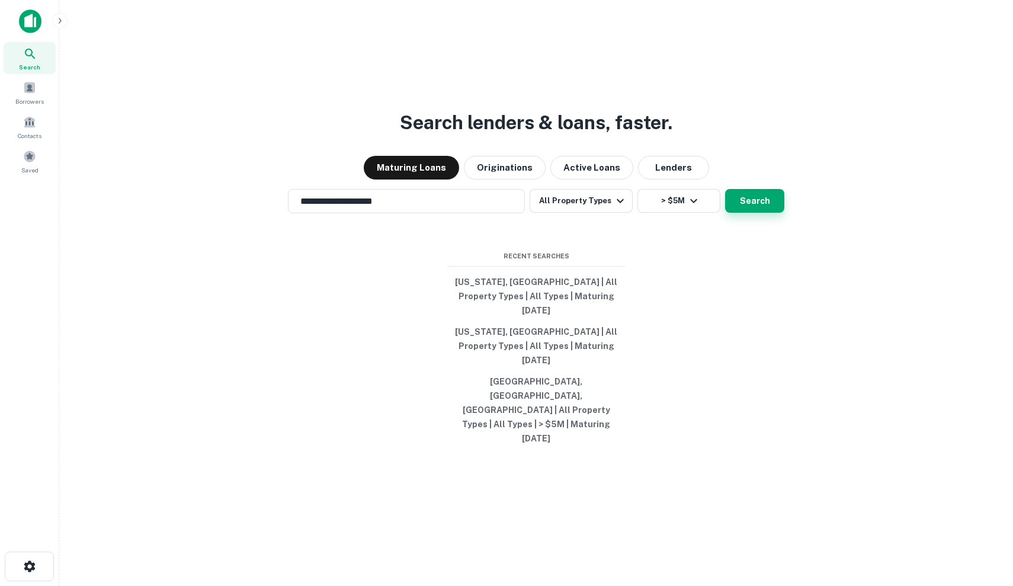
click at [741, 213] on button "Search" at bounding box center [754, 201] width 59 height 24
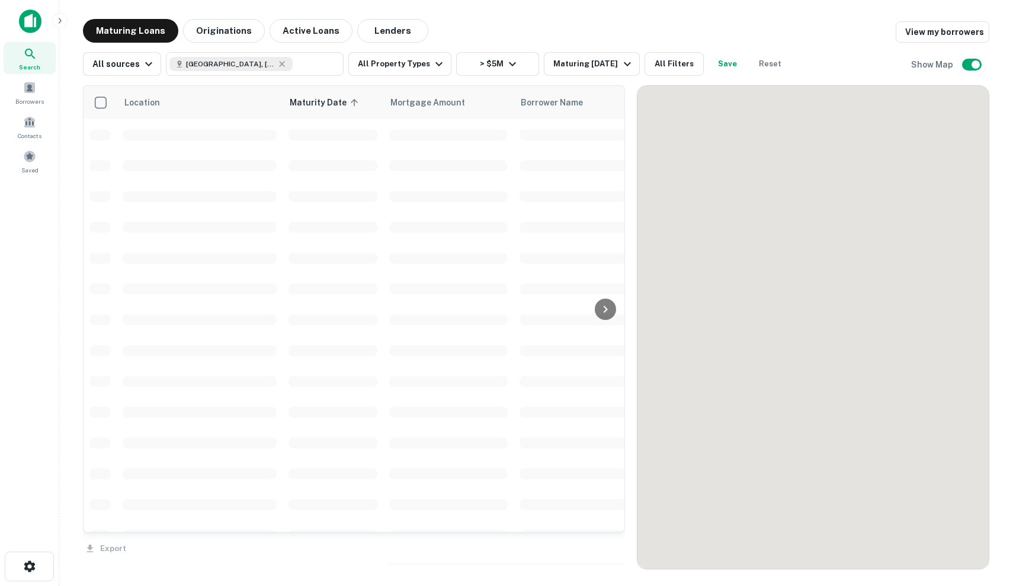
scroll to position [135, 0]
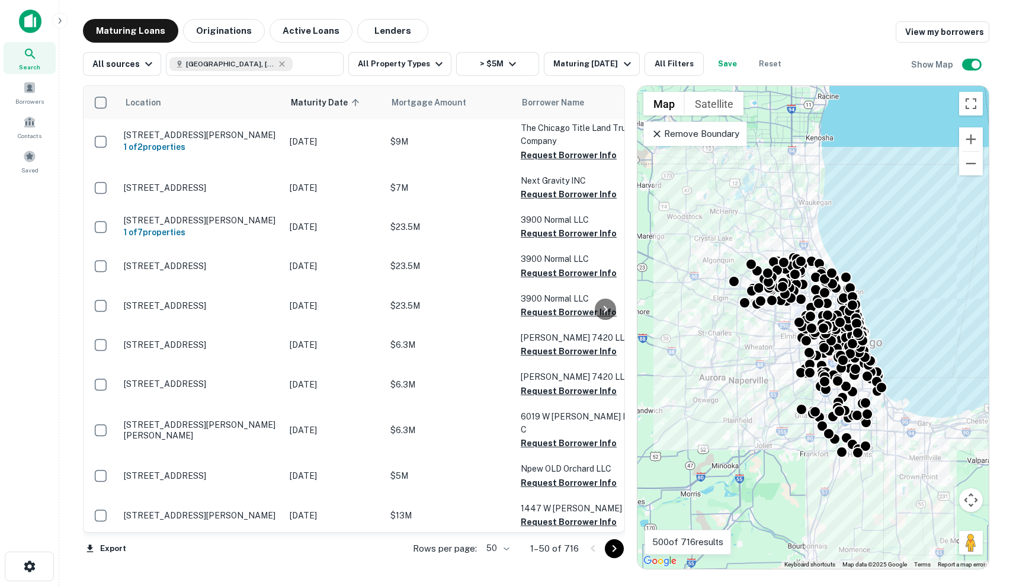
drag, startPoint x: 699, startPoint y: 192, endPoint x: 772, endPoint y: 251, distance: 93.6
click at [772, 251] on div "To activate drag with keyboard, press Alt + Enter. Once in keyboard drag state,…" at bounding box center [813, 327] width 351 height 483
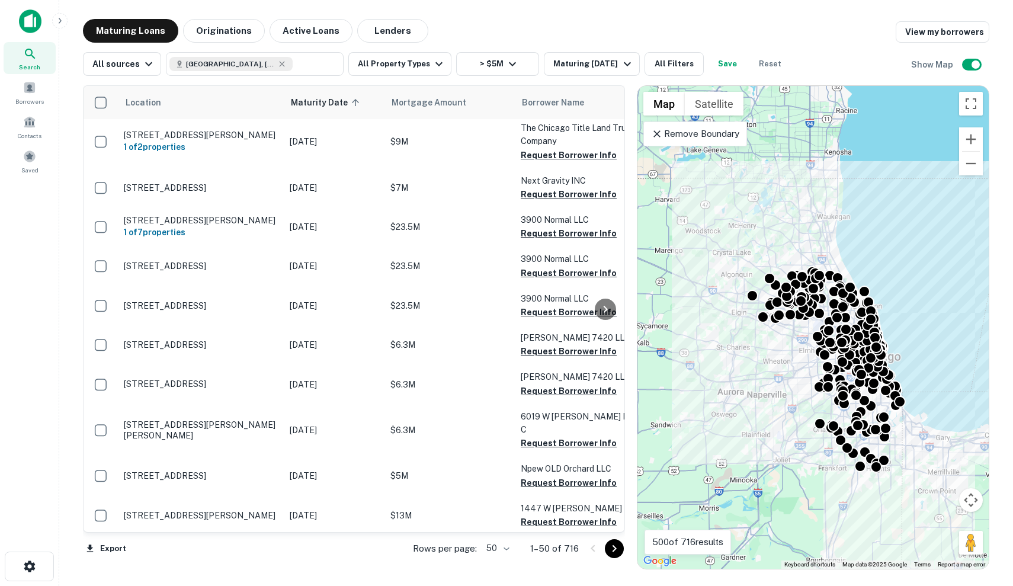
click at [709, 129] on p "Remove Boundary" at bounding box center [695, 134] width 88 height 14
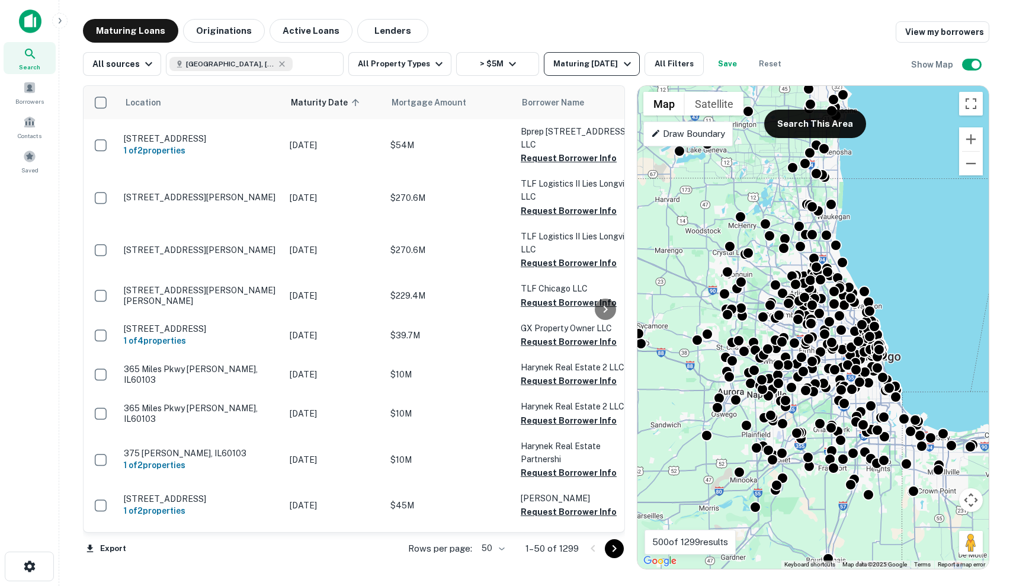
click at [591, 60] on div "Maturing [DATE]" at bounding box center [593, 64] width 81 height 14
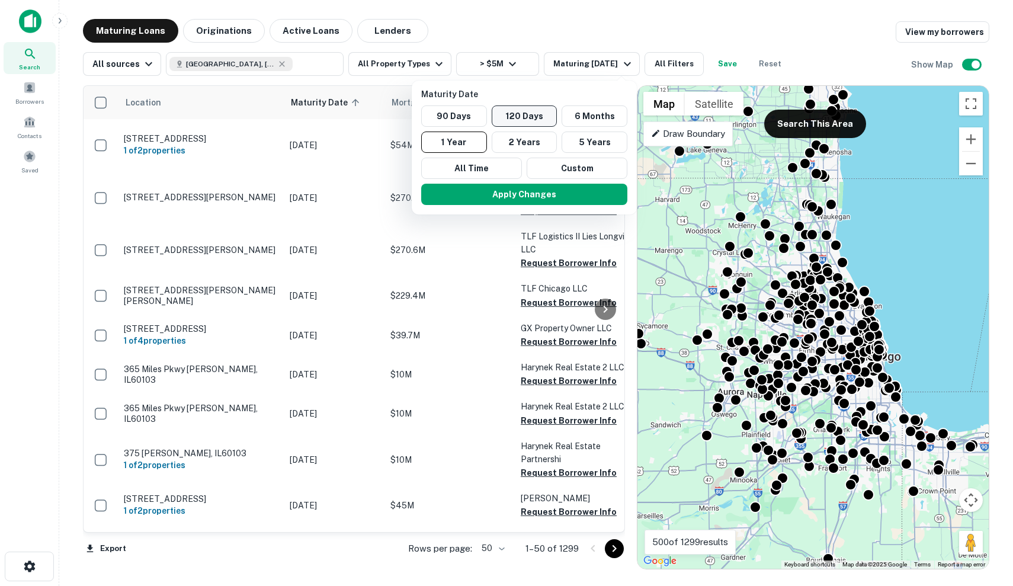
click at [524, 109] on button "120 Days" at bounding box center [525, 115] width 66 height 21
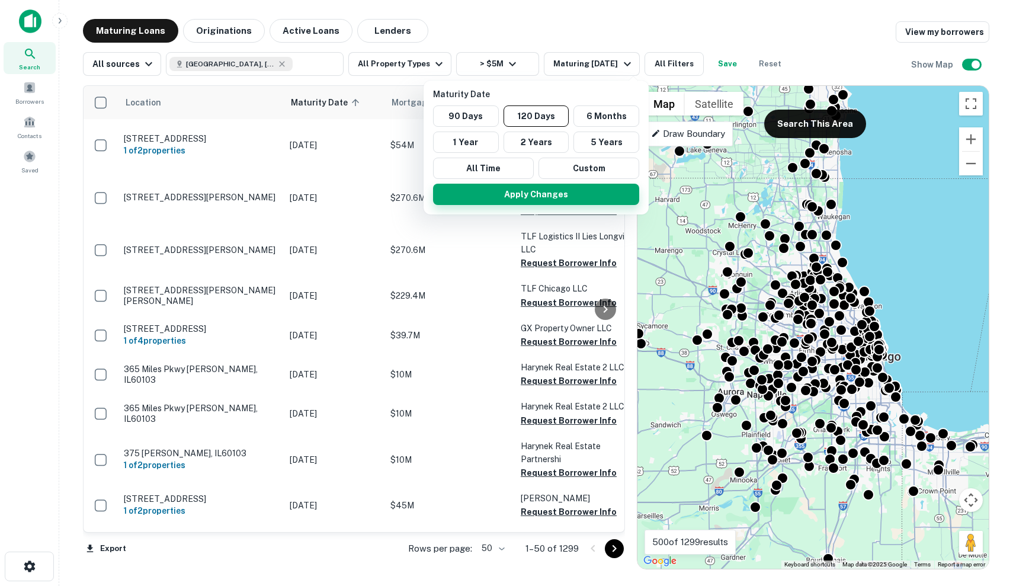
click at [537, 192] on button "Apply Changes" at bounding box center [536, 194] width 206 height 21
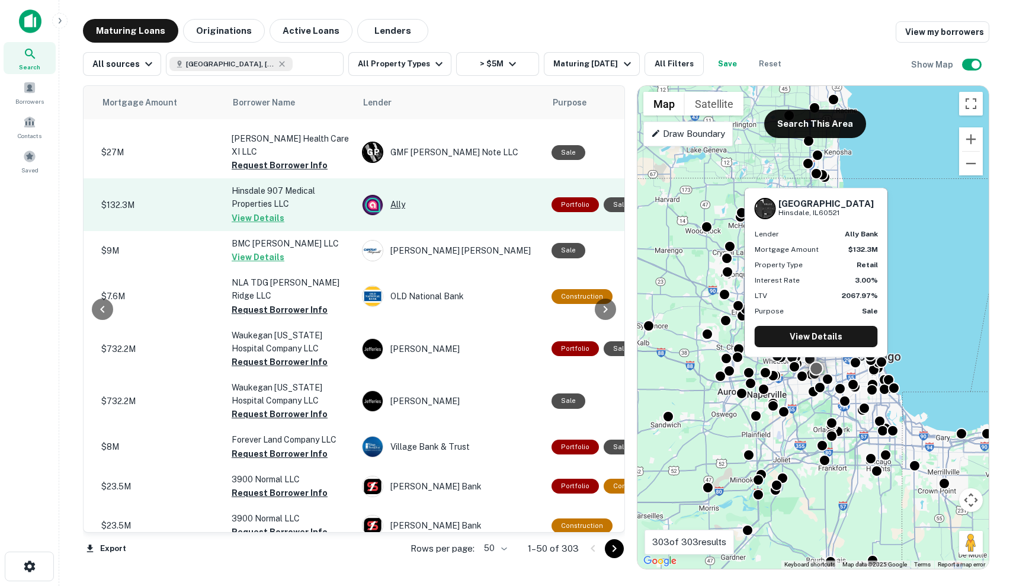
scroll to position [743, 289]
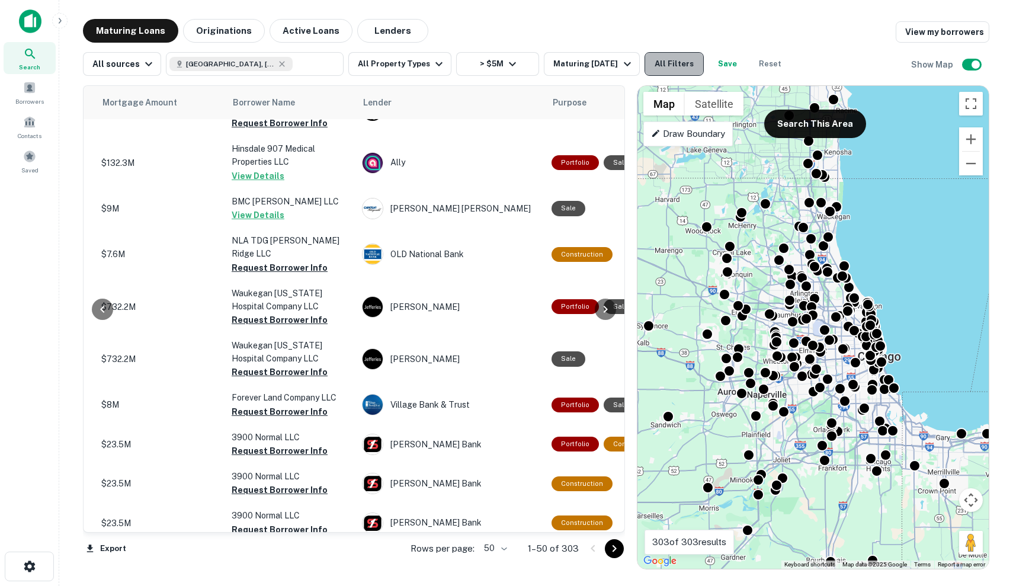
click at [684, 55] on button "All Filters" at bounding box center [674, 64] width 59 height 24
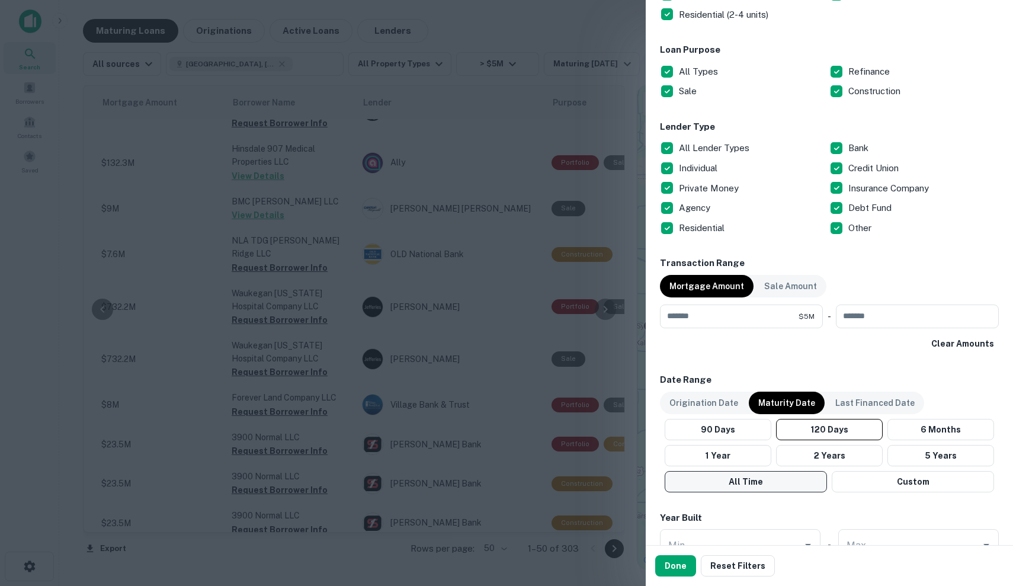
scroll to position [345, 0]
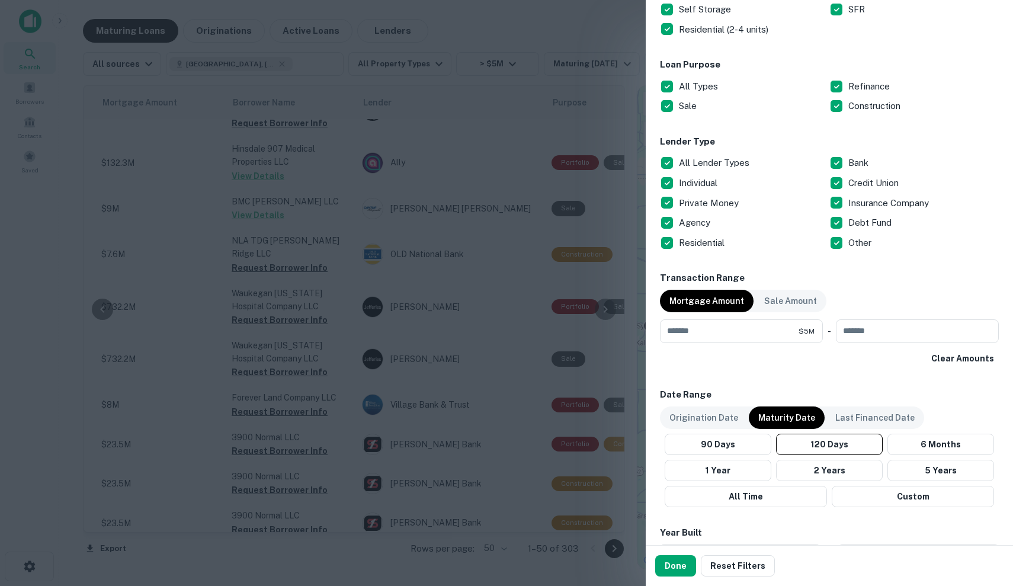
click at [702, 144] on h6 "Lender Type" at bounding box center [829, 142] width 339 height 14
click at [702, 177] on p "Individual" at bounding box center [699, 183] width 41 height 14
click at [702, 166] on p "All Lender Types" at bounding box center [715, 163] width 73 height 14
click at [702, 177] on p "Individual" at bounding box center [699, 183] width 41 height 14
click at [703, 159] on p "All Lender Types" at bounding box center [715, 163] width 73 height 14
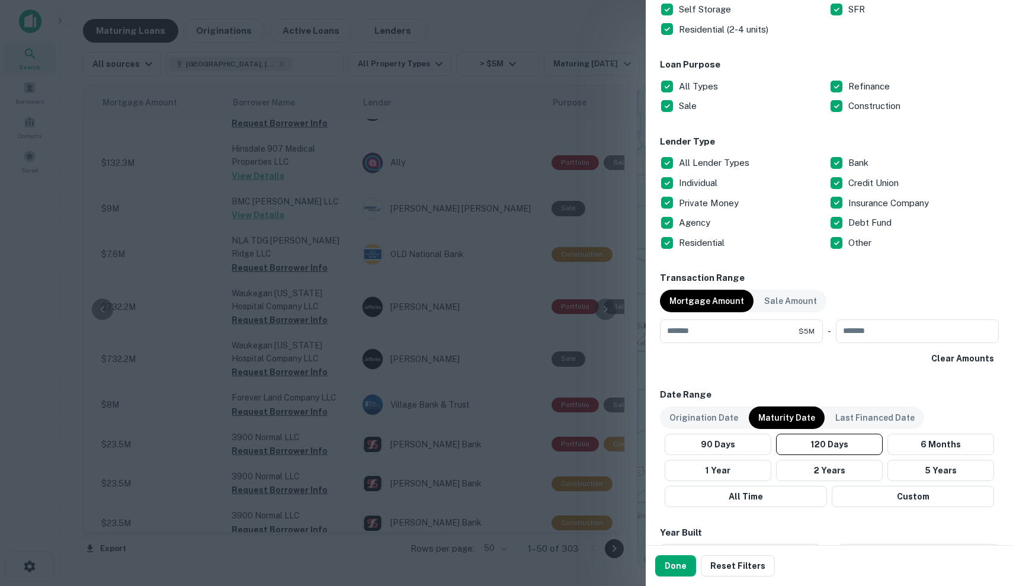
click at [700, 178] on p "Individual" at bounding box center [699, 183] width 41 height 14
click at [700, 200] on p "Private Money" at bounding box center [710, 203] width 62 height 14
click at [698, 236] on p "Residential" at bounding box center [703, 243] width 48 height 14
click at [691, 222] on p "Agency" at bounding box center [696, 223] width 34 height 14
click at [696, 204] on p "Private Money" at bounding box center [710, 203] width 62 height 14
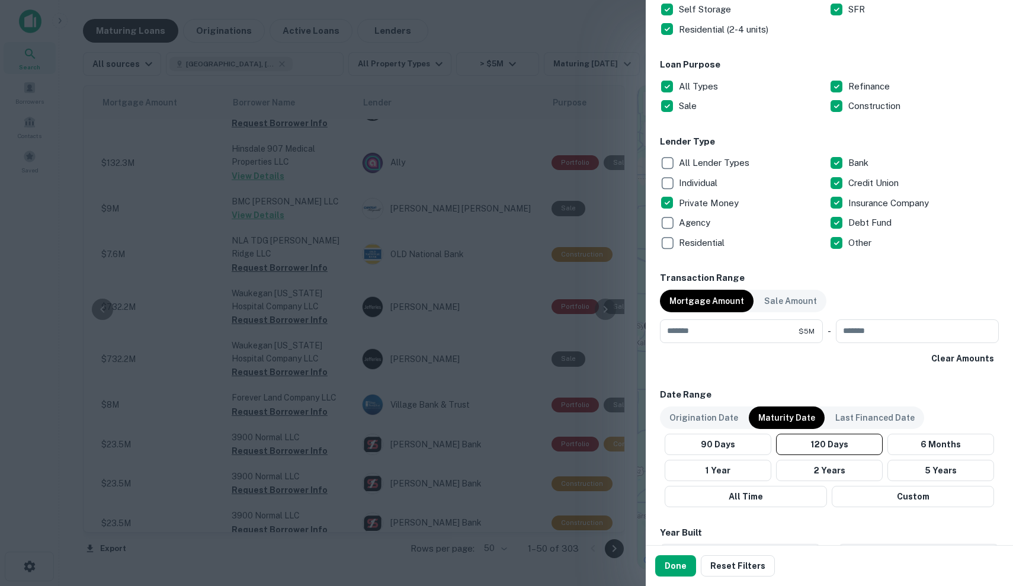
click at [696, 169] on div "All Lender Types" at bounding box center [744, 163] width 169 height 20
click at [696, 173] on div "Individual" at bounding box center [744, 183] width 169 height 20
click at [696, 187] on p "Individual" at bounding box center [699, 183] width 41 height 14
click at [697, 158] on p "All Lender Types" at bounding box center [715, 163] width 73 height 14
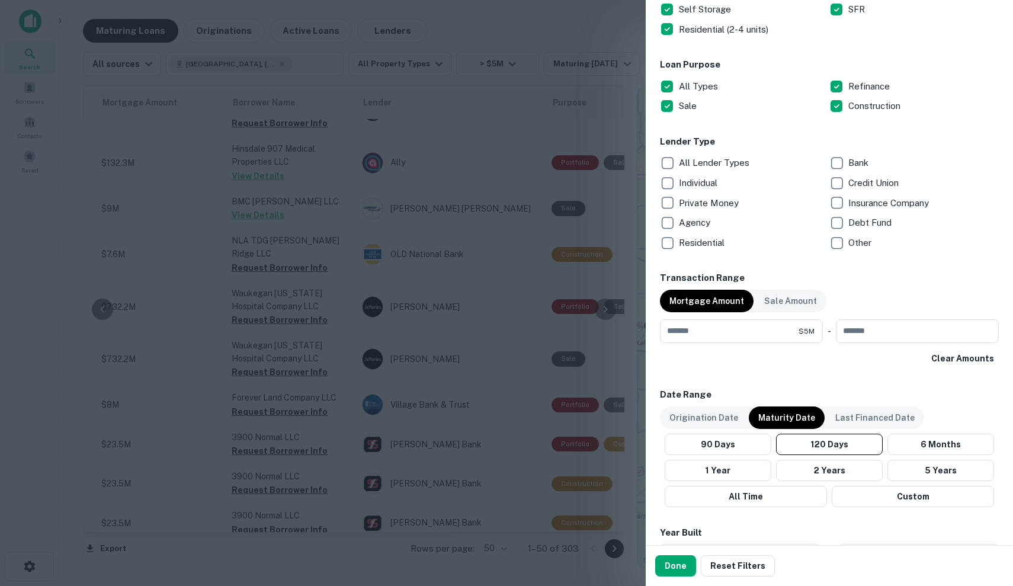
click at [695, 185] on p "Individual" at bounding box center [699, 183] width 41 height 14
click at [695, 196] on p "Private Money" at bounding box center [710, 203] width 62 height 14
click at [869, 219] on p "Debt Fund" at bounding box center [872, 223] width 46 height 14
click at [866, 248] on div "Other" at bounding box center [914, 243] width 169 height 20
click at [668, 569] on button "Done" at bounding box center [675, 565] width 41 height 21
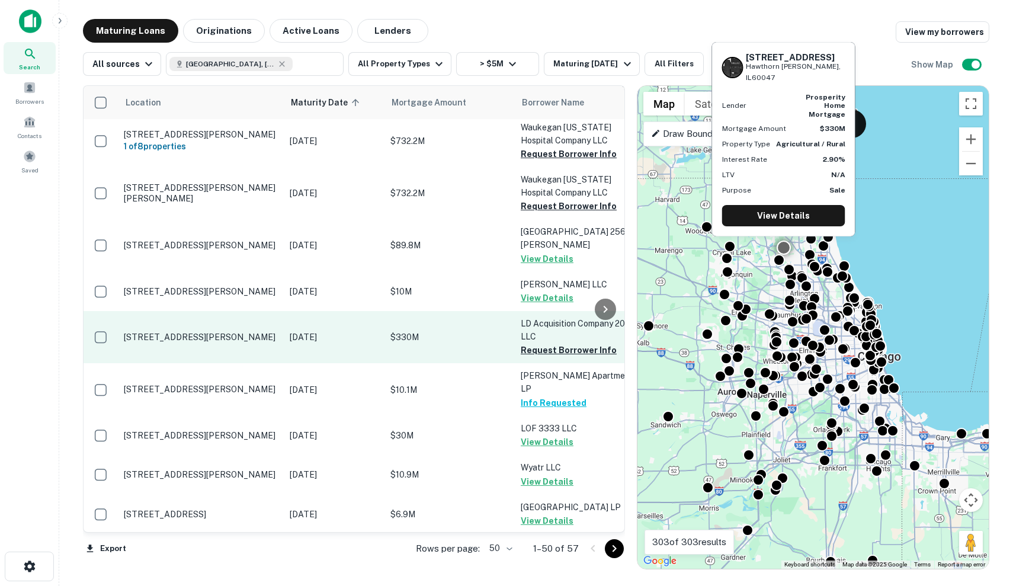
scroll to position [187, 0]
click at [370, 332] on p "[DATE]" at bounding box center [334, 338] width 89 height 13
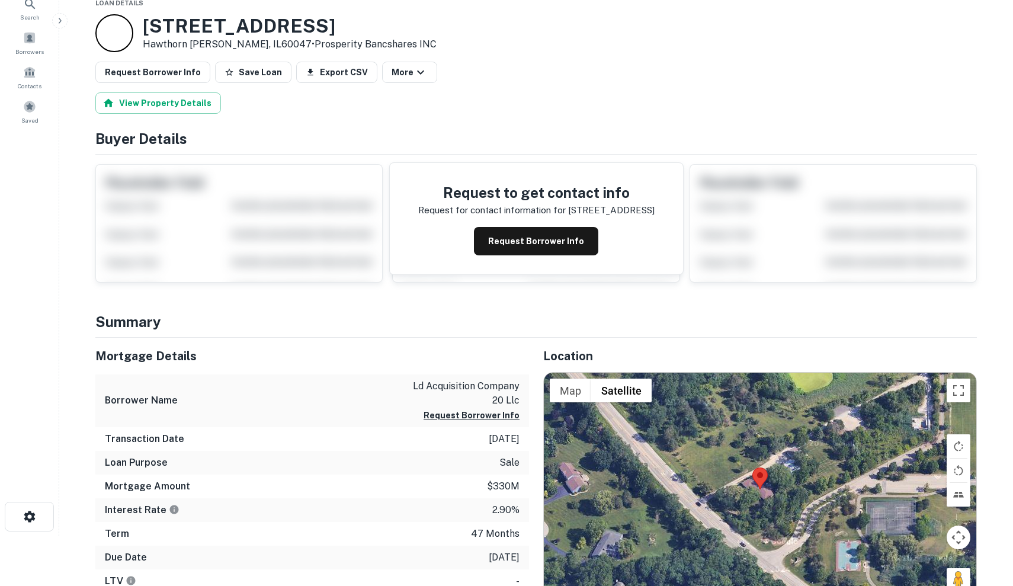
scroll to position [50, 0]
click at [557, 249] on button "Request Borrower Info" at bounding box center [536, 241] width 124 height 28
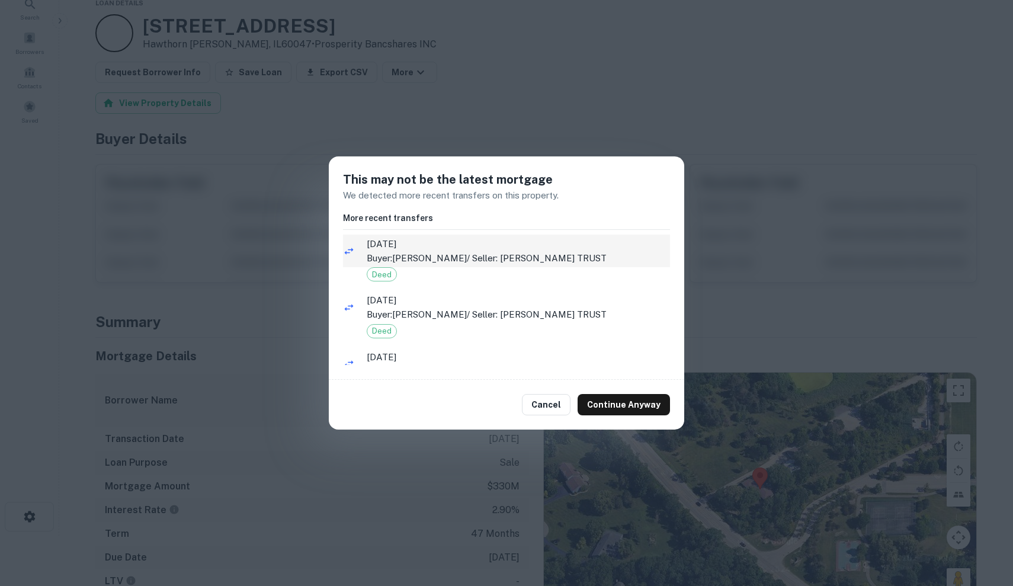
click at [509, 251] on p "Buyer: HEREDIA JUAN C / Seller: ALVIN GEFFE TRUST" at bounding box center [518, 258] width 303 height 14
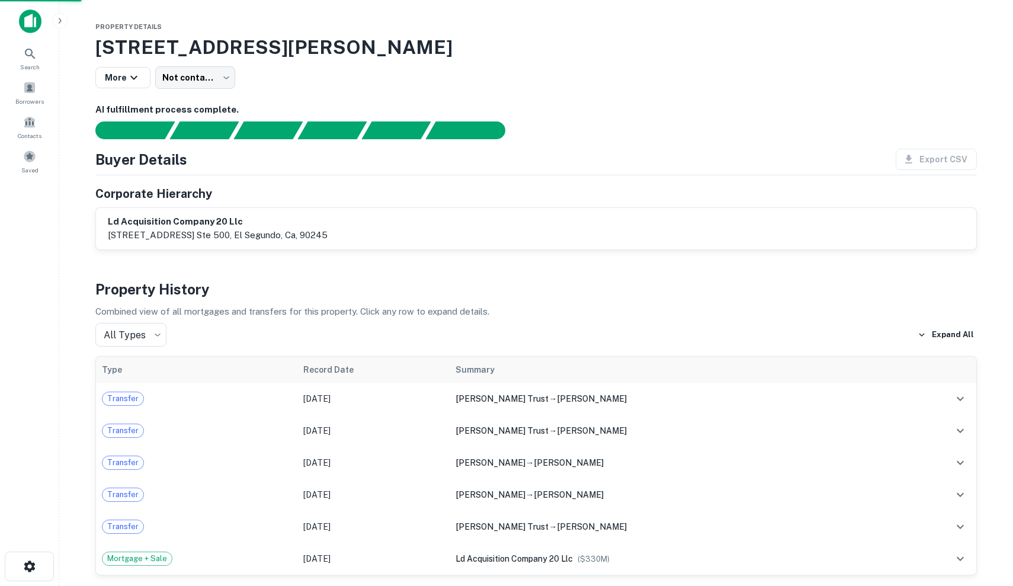
scroll to position [50, 0]
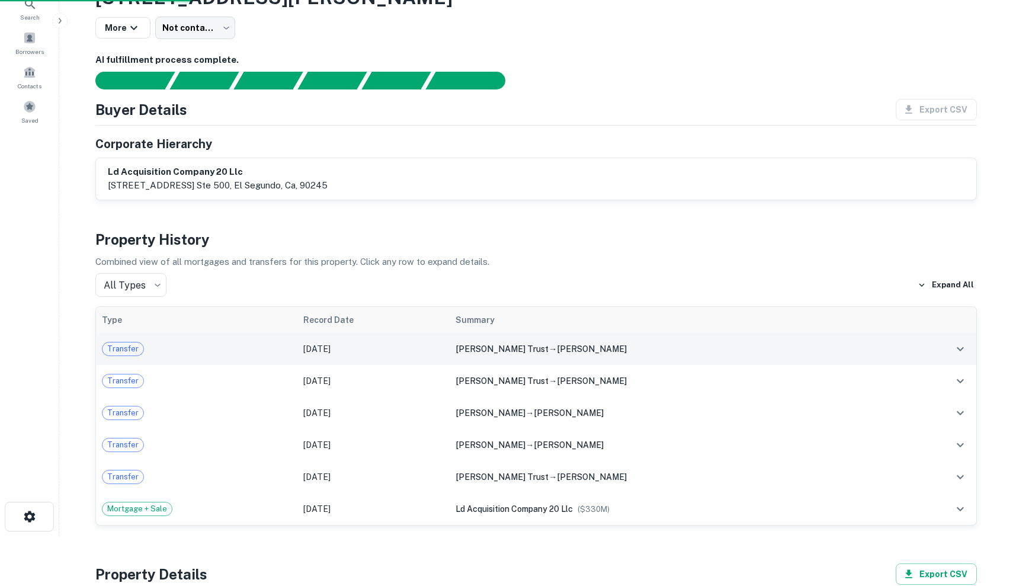
click at [450, 350] on td "Jan 13, 2025" at bounding box center [373, 349] width 152 height 32
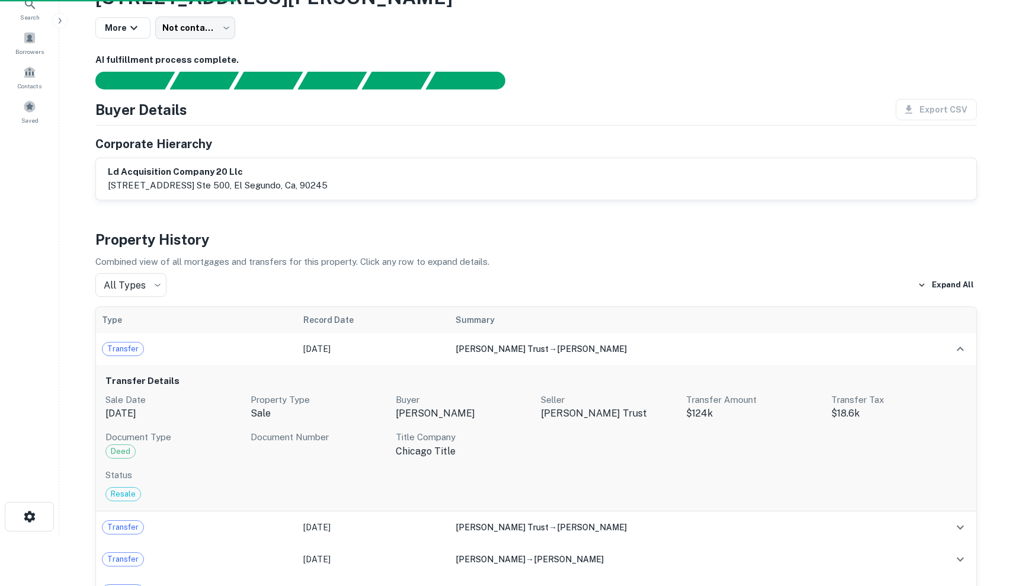
scroll to position [149, 0]
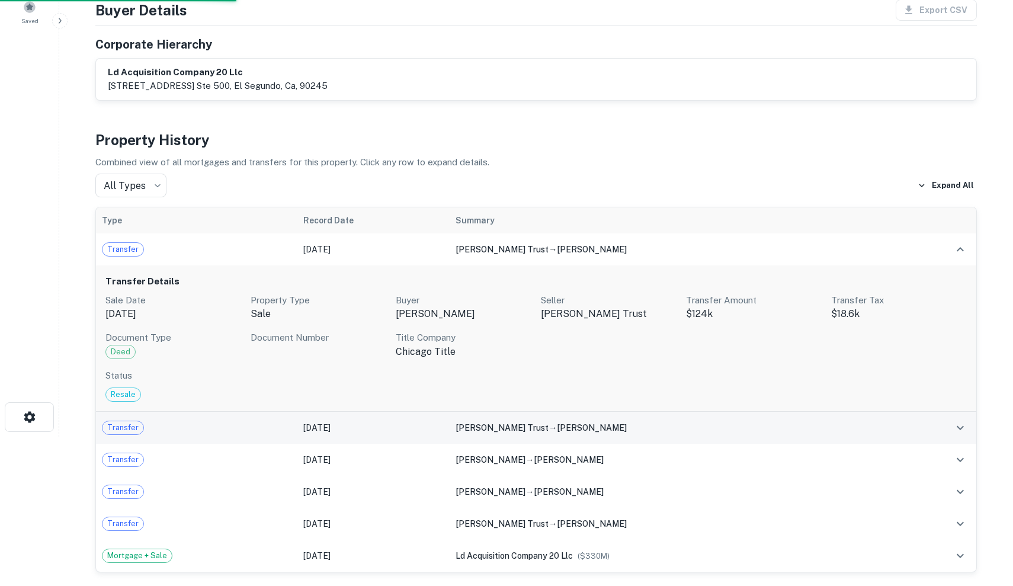
click at [392, 418] on td "Mar 12, 2023" at bounding box center [373, 428] width 152 height 32
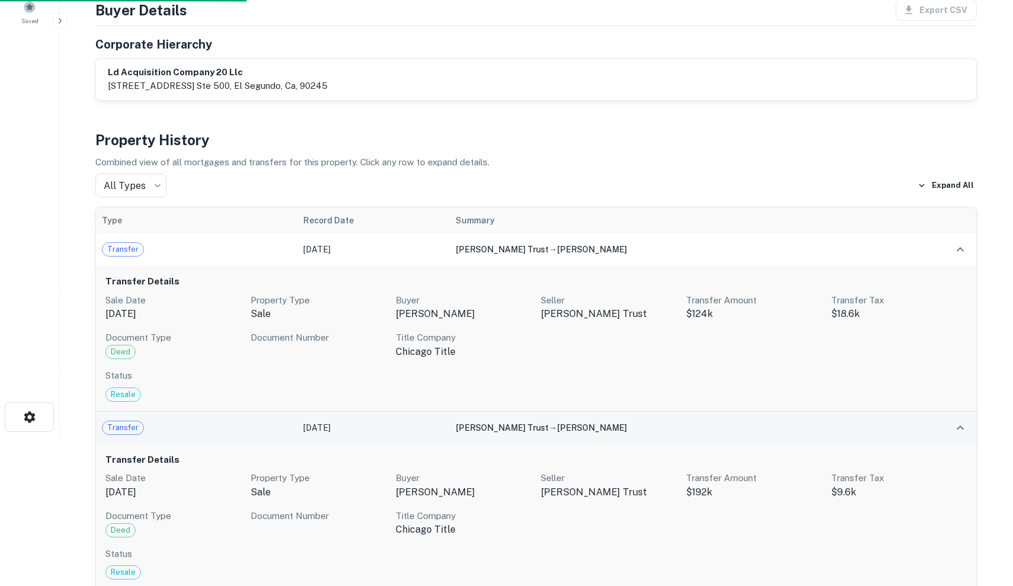
scroll to position [359, 0]
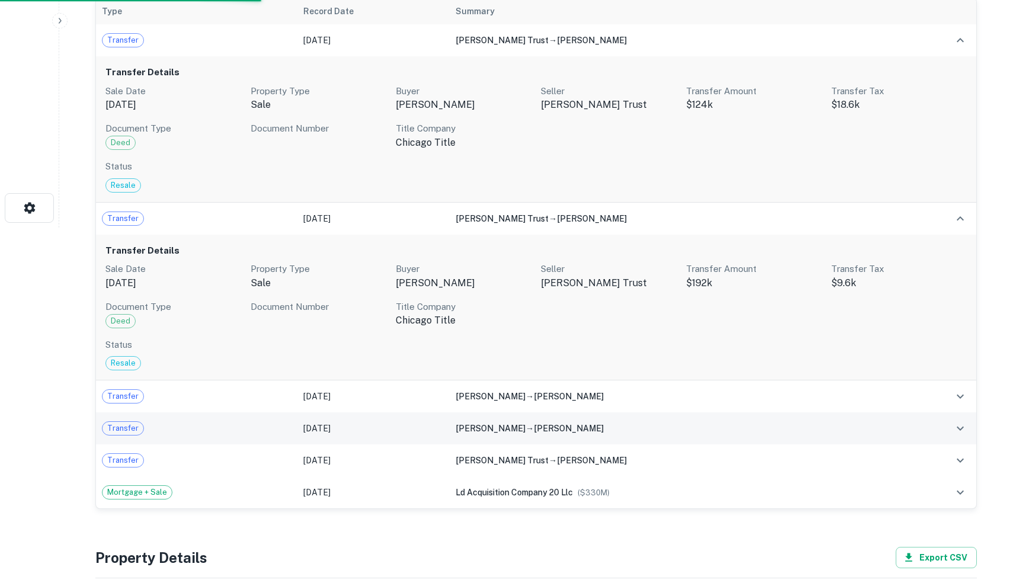
click at [392, 418] on td "Feb 12, 2023" at bounding box center [373, 428] width 152 height 32
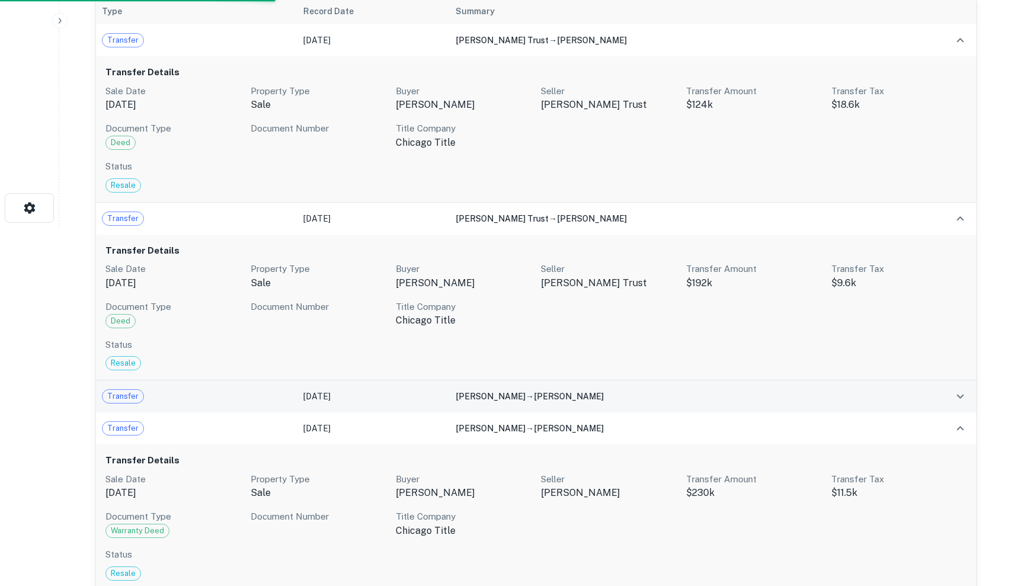
click at [396, 395] on td "Mar 12, 2023" at bounding box center [373, 396] width 152 height 32
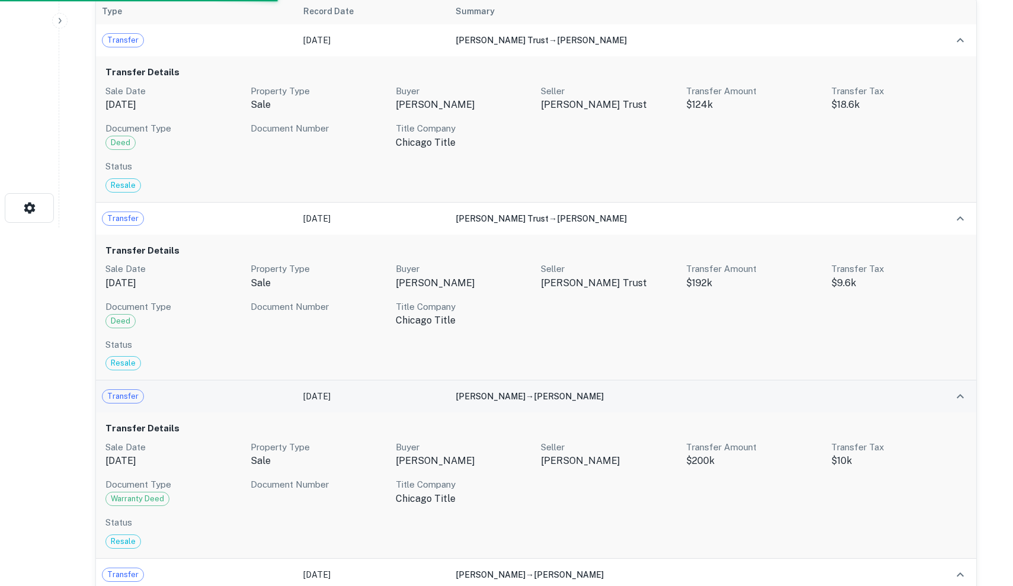
scroll to position [704, 0]
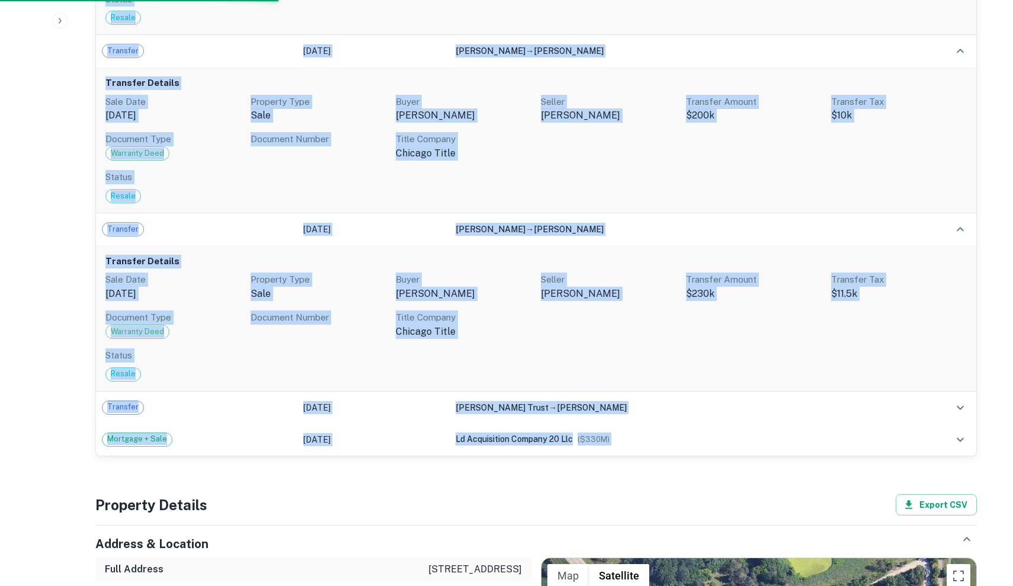
click at [392, 450] on div "Property Details 25575 N Fairfield Rd, Hawthorn Woods, IL, 60047 More Not conta…" at bounding box center [536, 546] width 910 height 2463
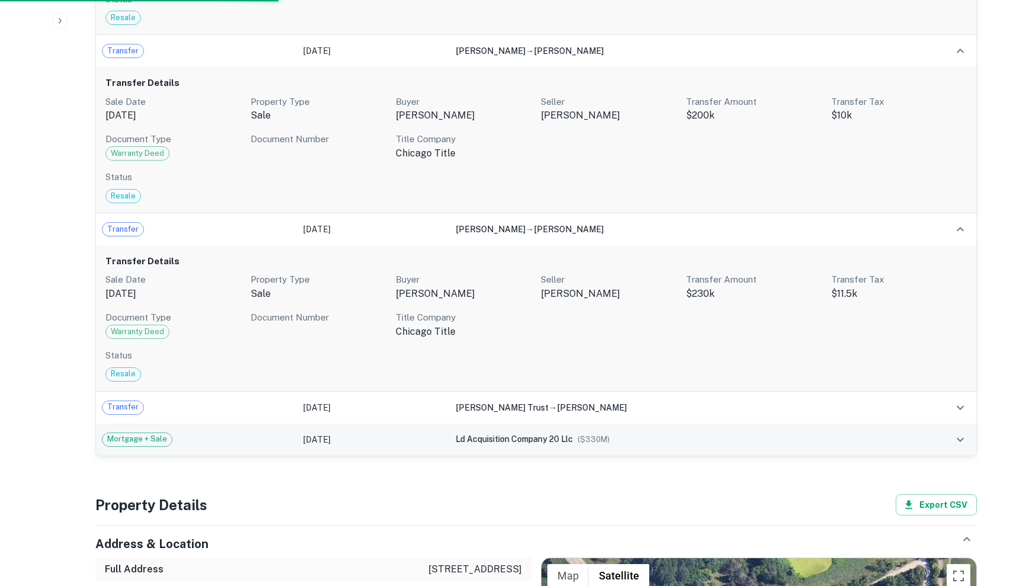
click at [393, 437] on td "Oct 17, 2021" at bounding box center [373, 440] width 152 height 32
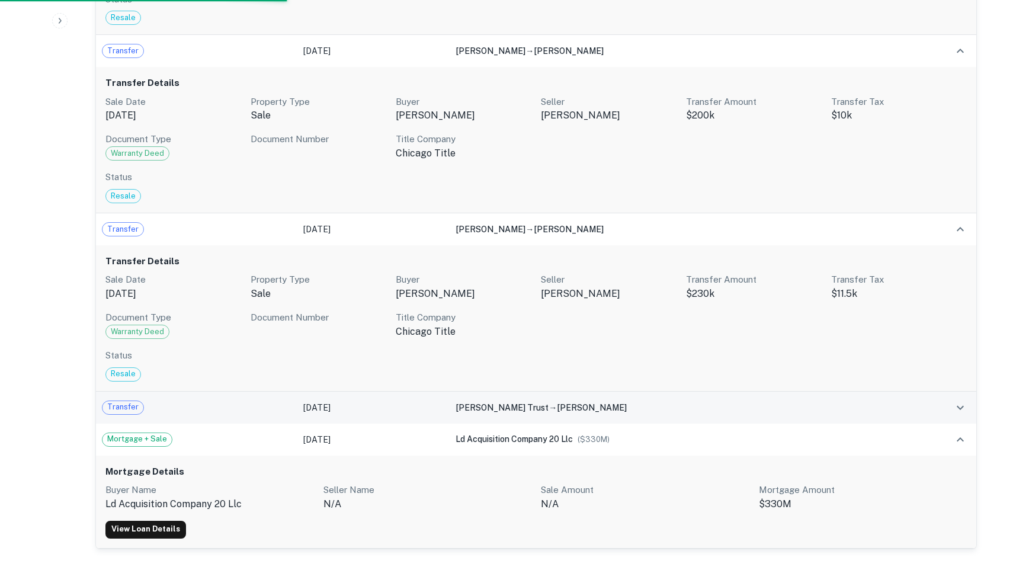
click at [399, 408] on td "Feb 12, 2023" at bounding box center [373, 408] width 152 height 32
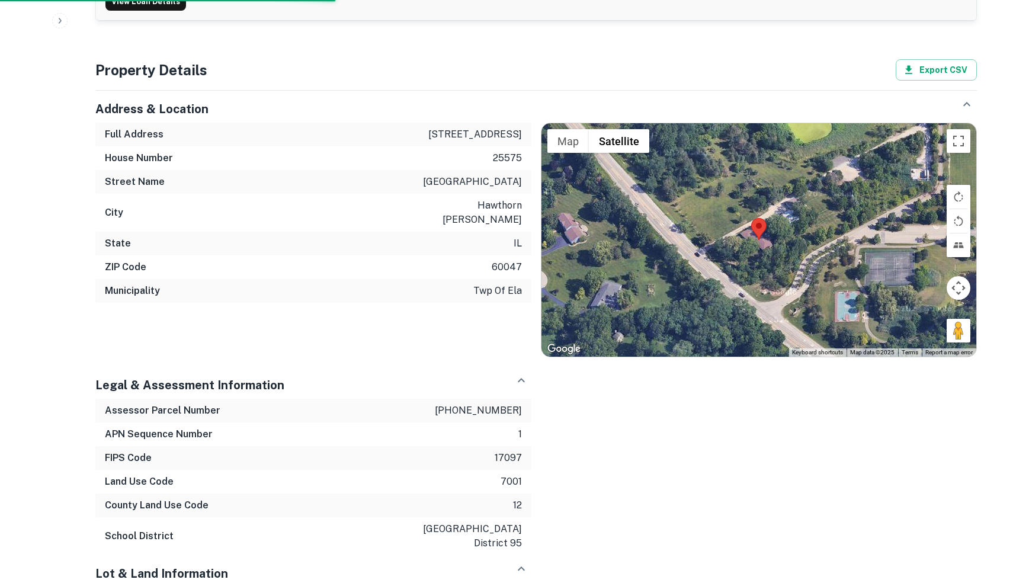
scroll to position [1304, 0]
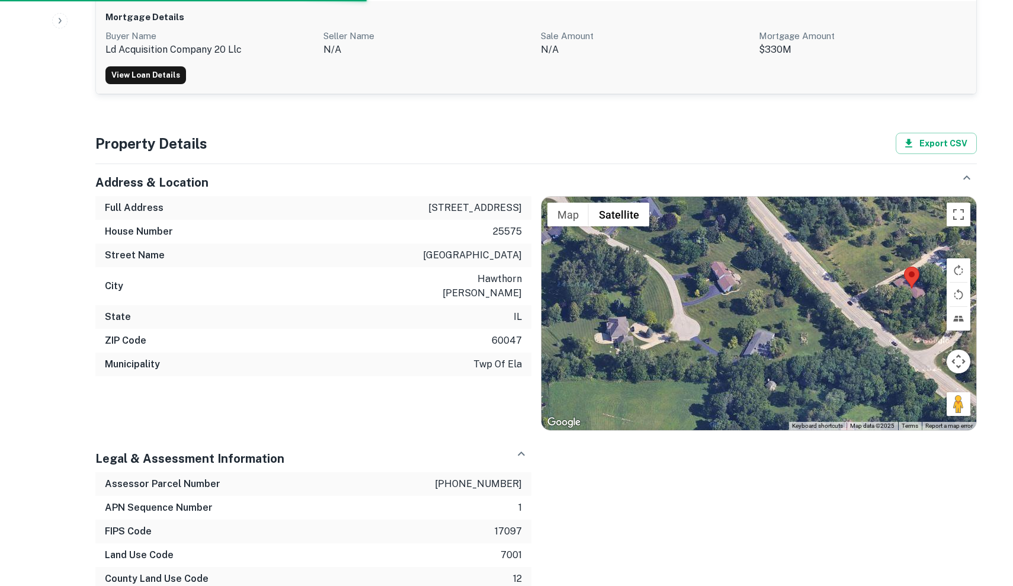
drag, startPoint x: 654, startPoint y: 370, endPoint x: 802, endPoint y: 341, distance: 151.0
click at [802, 341] on div at bounding box center [759, 313] width 435 height 233
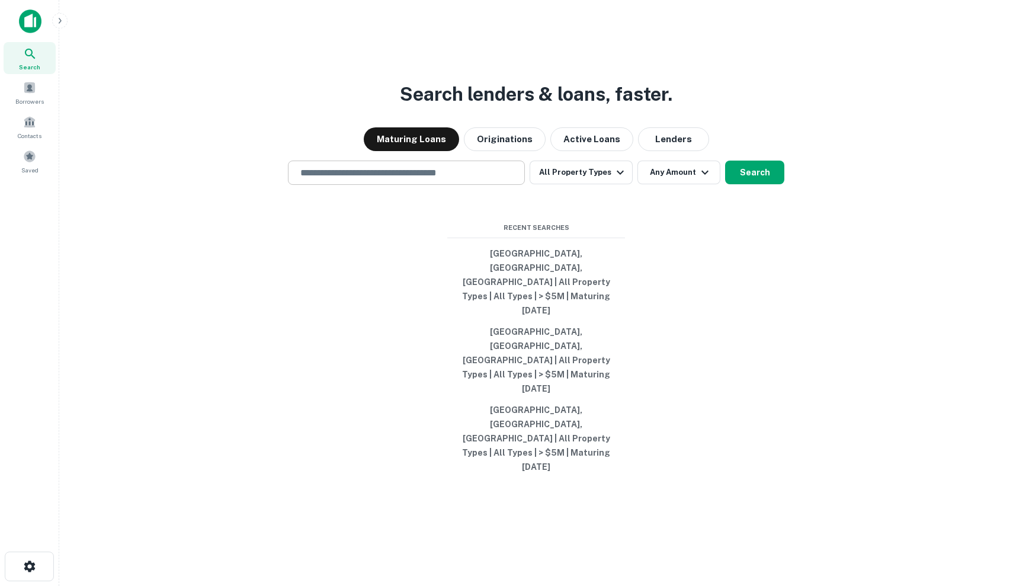
click at [424, 180] on input "text" at bounding box center [406, 173] width 226 height 14
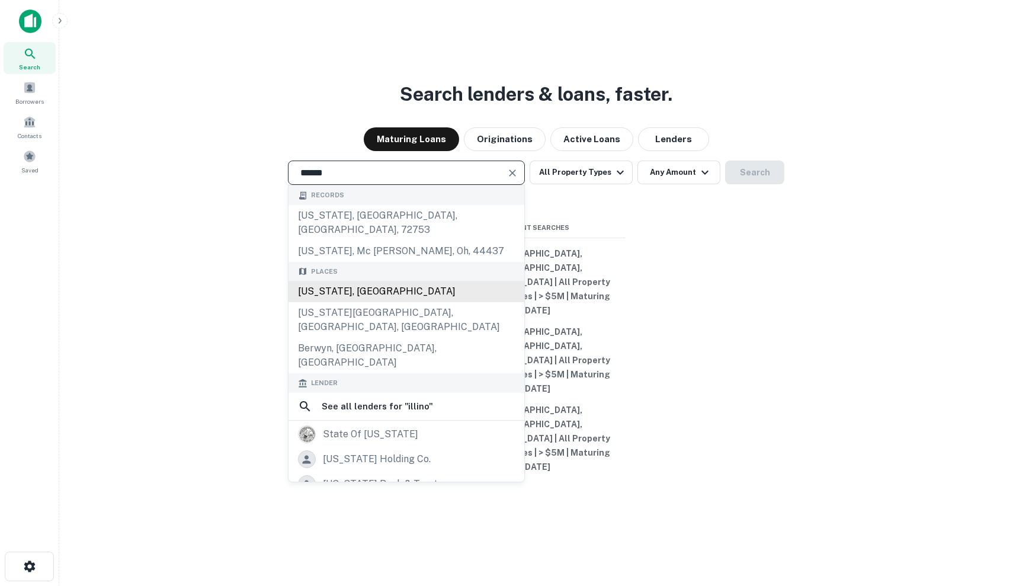
type input "**********"
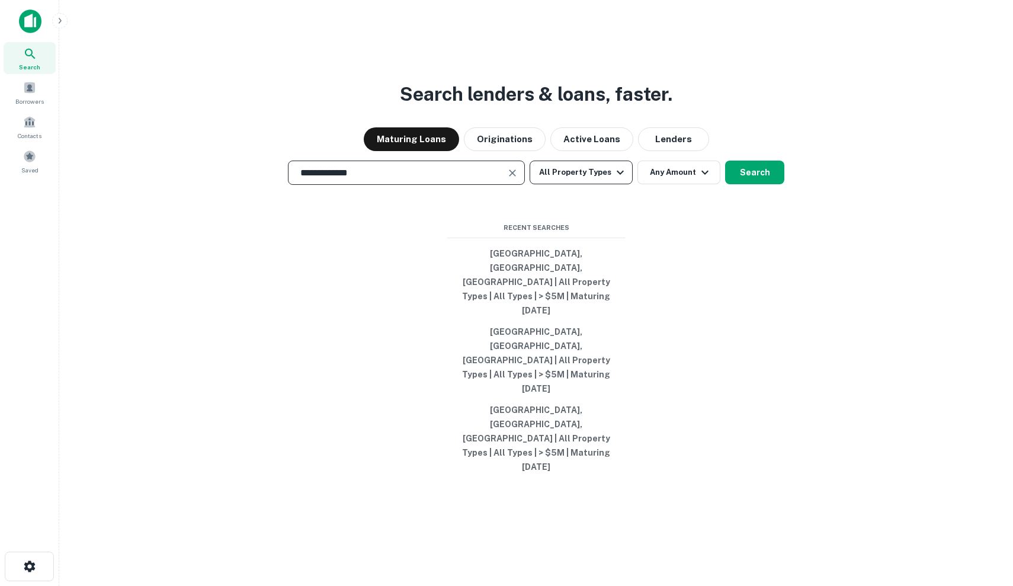
click at [595, 184] on button "All Property Types" at bounding box center [581, 173] width 103 height 24
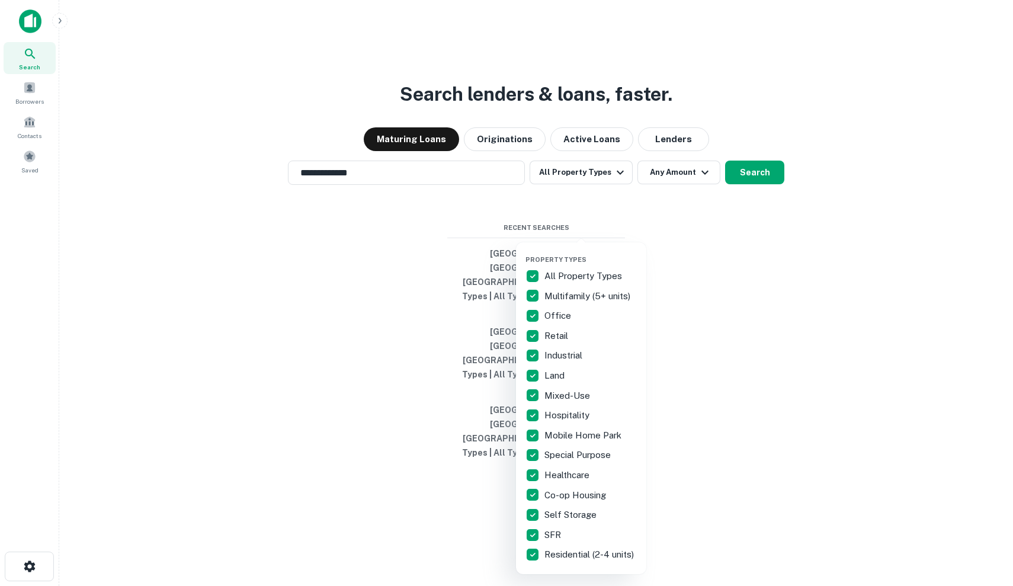
click at [704, 236] on div at bounding box center [506, 293] width 1013 height 586
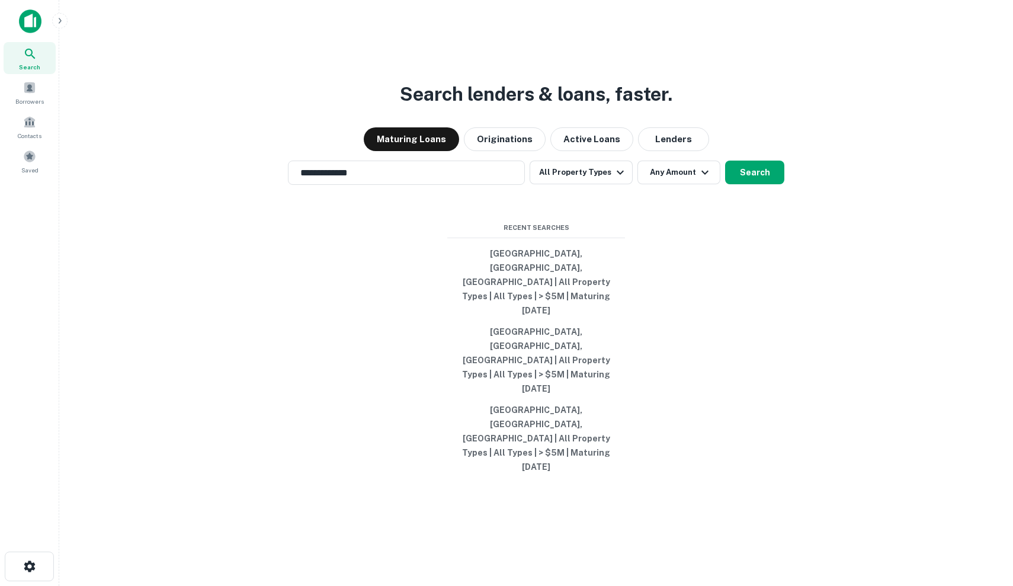
click at [702, 236] on div "Property Types All Property Types Multifamily (5+ units) Office Retail Industri…" at bounding box center [506, 293] width 1013 height 586
click at [702, 180] on icon "button" at bounding box center [705, 172] width 14 height 14
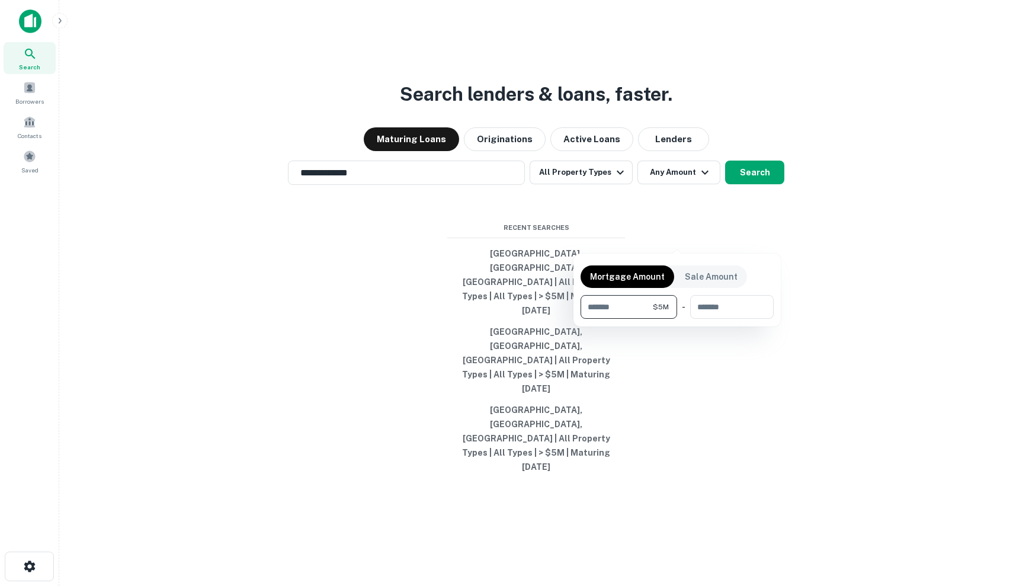
type input "*******"
click at [746, 233] on div at bounding box center [506, 293] width 1013 height 586
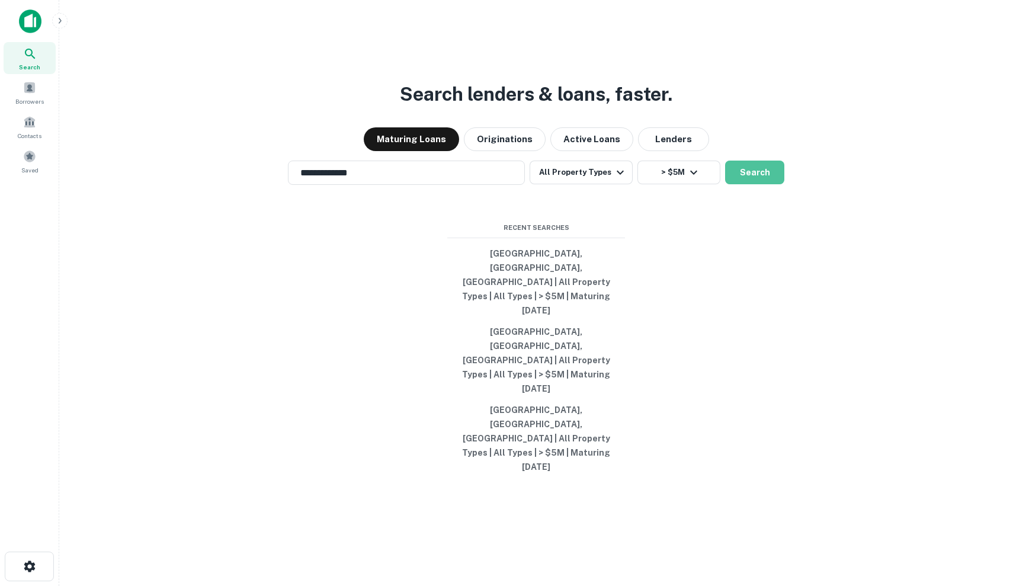
click at [746, 184] on button "Search" at bounding box center [754, 173] width 59 height 24
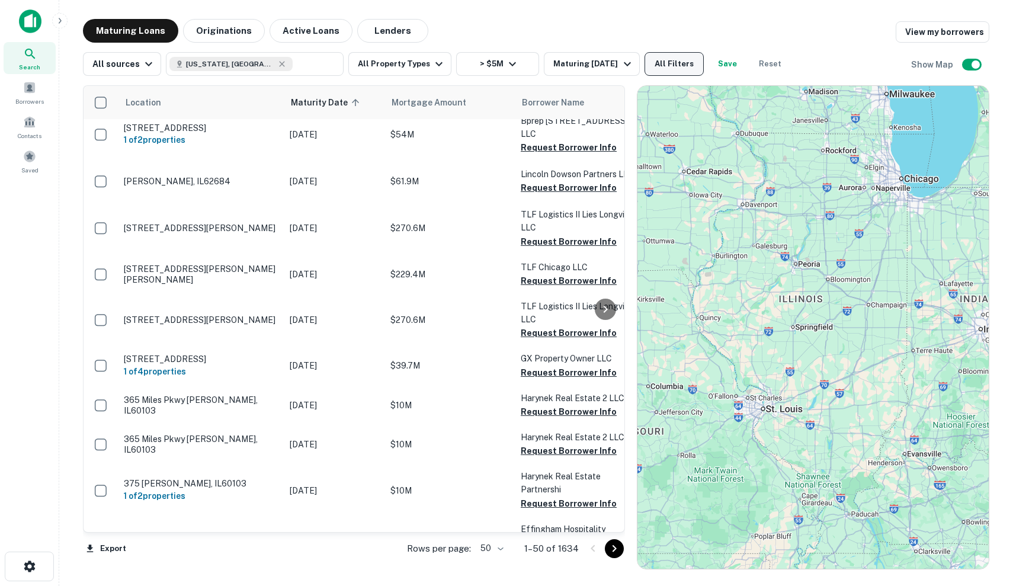
scroll to position [187, 0]
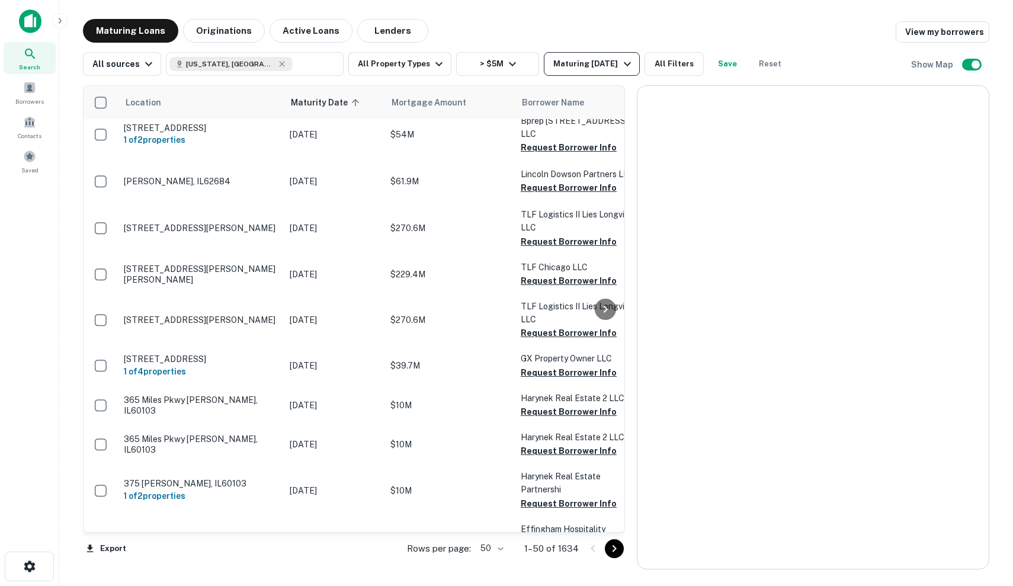
drag, startPoint x: 581, startPoint y: 48, endPoint x: 580, endPoint y: 59, distance: 11.3
click at [581, 48] on div "All sources [US_STATE], [GEOGRAPHIC_DATA] ​ All Property Types > $5M Maturing […" at bounding box center [536, 59] width 907 height 33
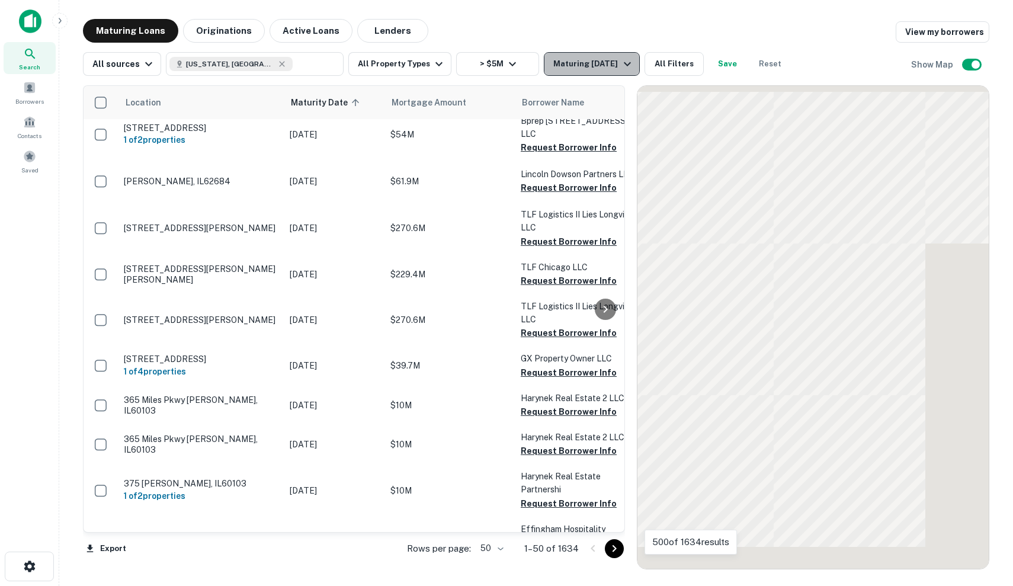
click at [580, 60] on div "Maturing [DATE]" at bounding box center [593, 64] width 81 height 14
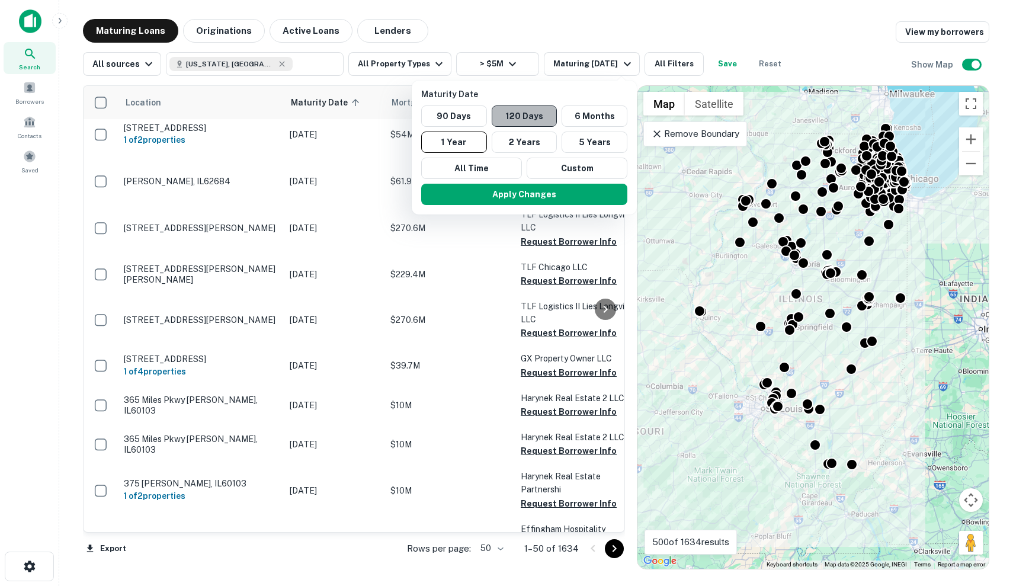
click at [520, 114] on button "120 Days" at bounding box center [525, 115] width 66 height 21
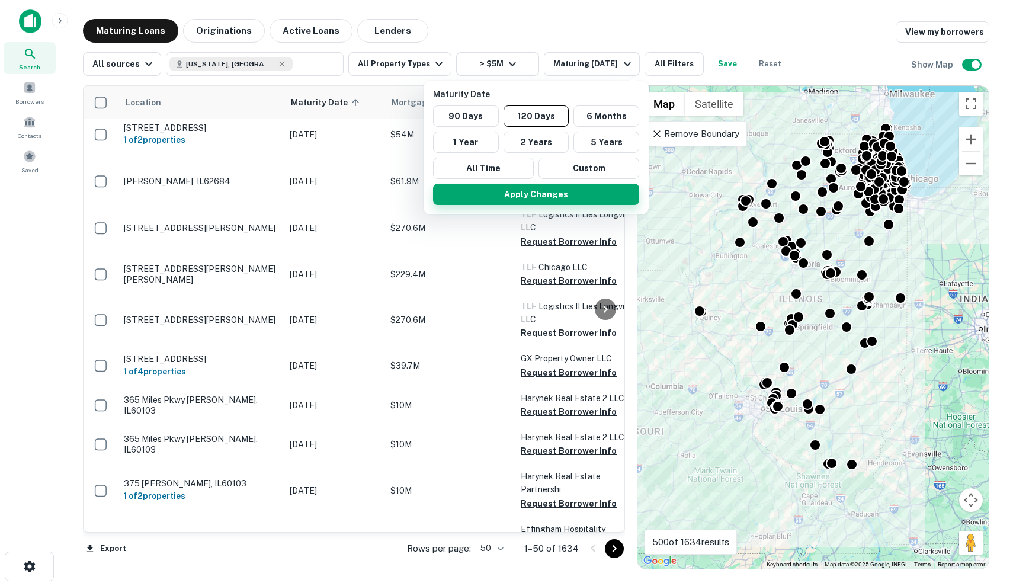
click at [561, 201] on button "Apply Changes" at bounding box center [536, 194] width 206 height 21
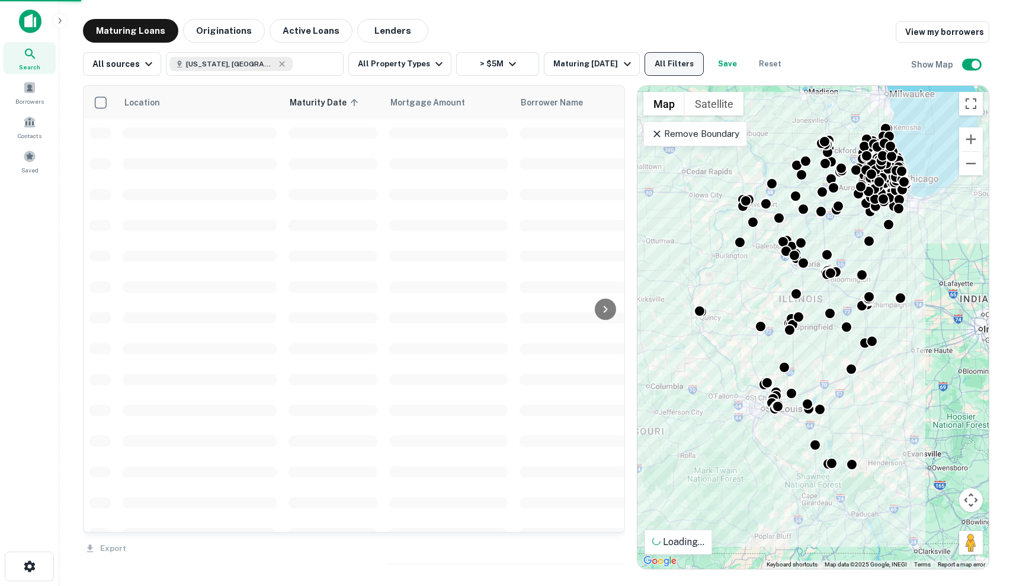
click at [679, 69] on button "All Filters" at bounding box center [674, 64] width 59 height 24
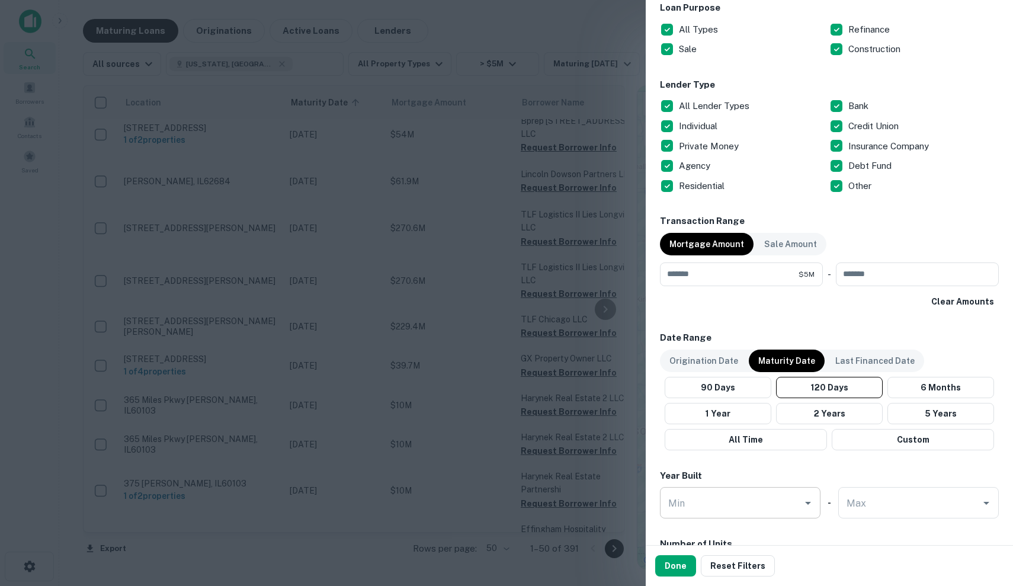
scroll to position [367, 0]
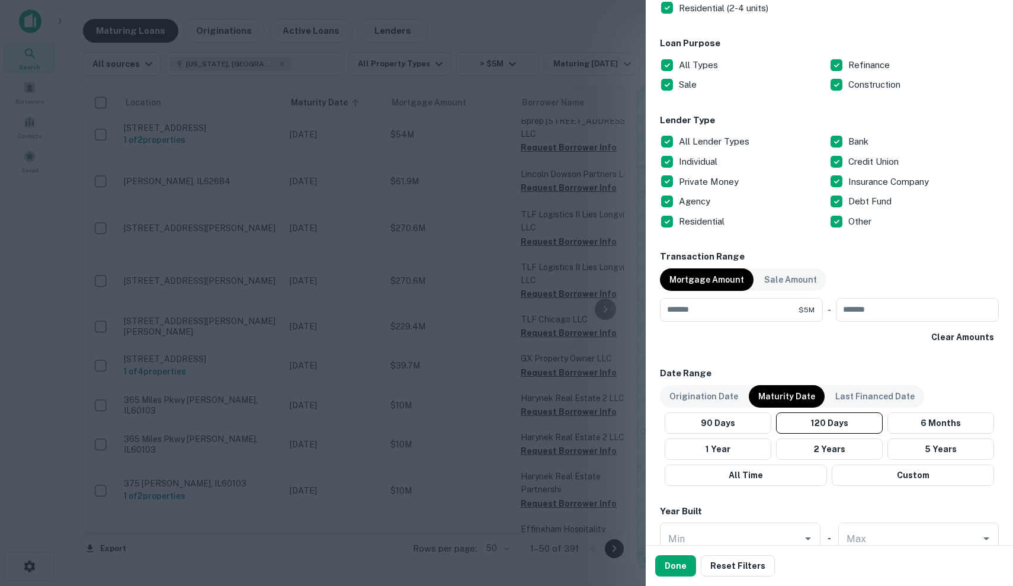
click at [709, 180] on p "Private Money" at bounding box center [710, 182] width 62 height 14
click at [709, 158] on p "Individual" at bounding box center [699, 162] width 41 height 14
click at [709, 159] on p "Individual" at bounding box center [699, 162] width 41 height 14
click at [709, 184] on p "Private Money" at bounding box center [710, 182] width 62 height 14
click at [703, 201] on p "Agency" at bounding box center [696, 201] width 34 height 14
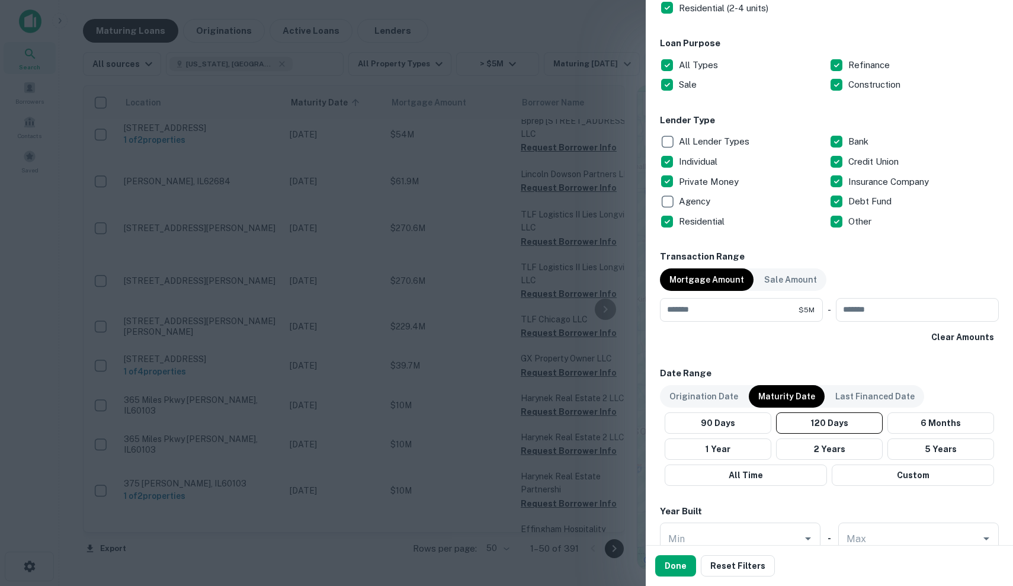
click at [703, 216] on p "Residential" at bounding box center [703, 222] width 48 height 14
click at [718, 216] on p "Residential" at bounding box center [703, 222] width 48 height 14
click at [849, 145] on p "Bank" at bounding box center [860, 142] width 23 height 14
click at [809, 152] on div "Individual" at bounding box center [744, 162] width 169 height 20
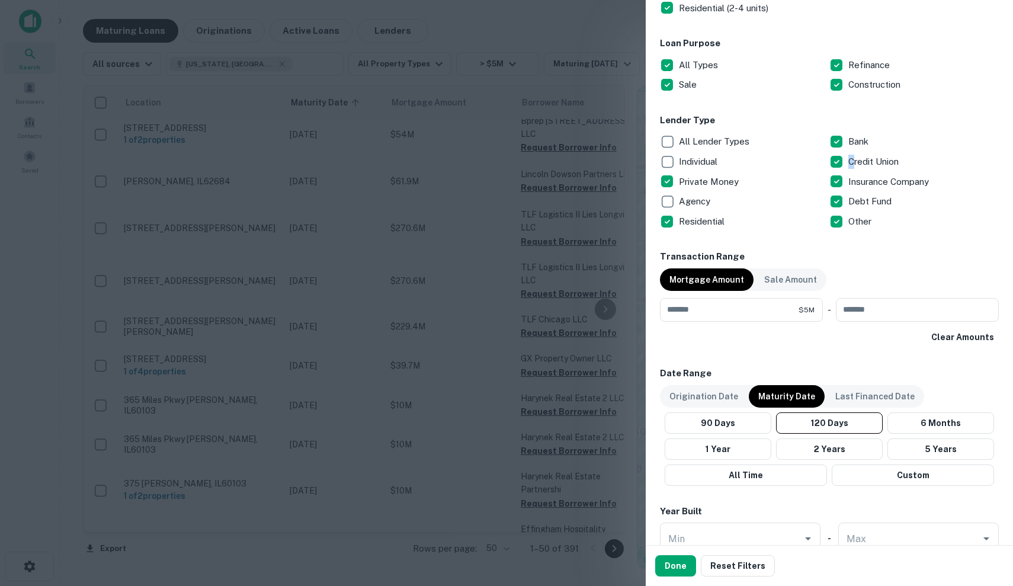
click at [852, 155] on p "Credit Union" at bounding box center [875, 162] width 53 height 14
click at [720, 157] on p "Individual" at bounding box center [699, 162] width 41 height 14
click at [868, 200] on p "Debt Fund" at bounding box center [872, 201] width 46 height 14
click at [906, 187] on div "Insurance Company" at bounding box center [914, 182] width 169 height 20
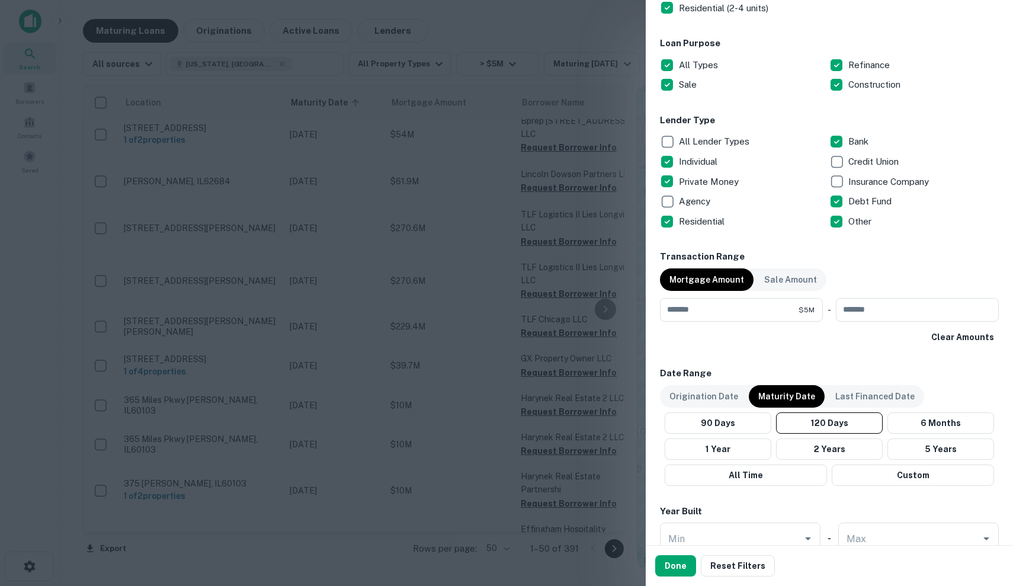
click at [905, 179] on p "Insurance Company" at bounding box center [890, 182] width 83 height 14
click at [884, 178] on p "Insurance Company" at bounding box center [890, 182] width 83 height 14
click at [926, 219] on div "Other" at bounding box center [914, 222] width 169 height 20
click at [925, 219] on div "Other" at bounding box center [914, 222] width 169 height 20
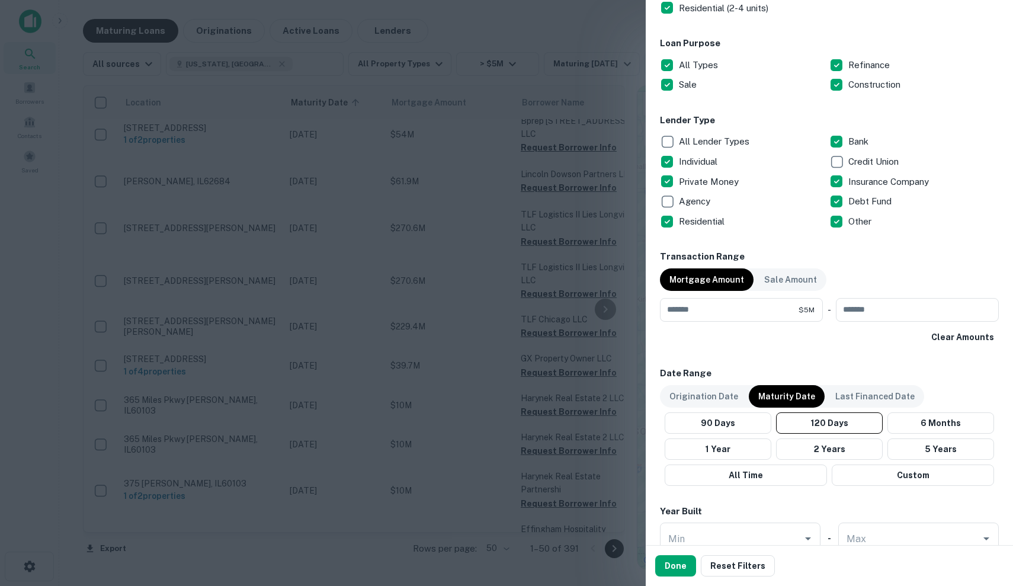
click at [868, 212] on div "Other" at bounding box center [914, 222] width 169 height 20
click at [679, 574] on button "Done" at bounding box center [675, 565] width 41 height 21
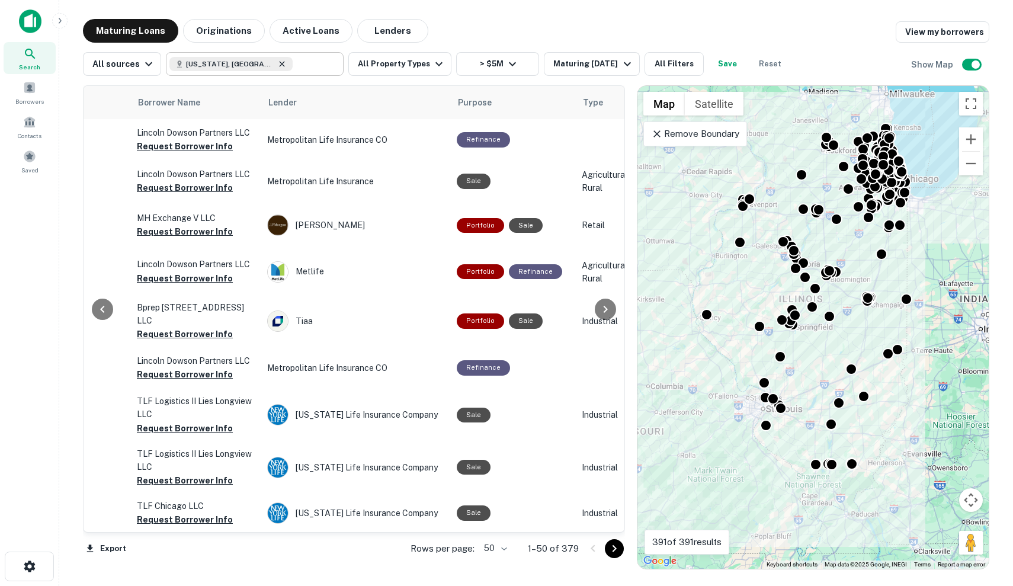
scroll to position [0, 384]
click at [277, 64] on icon at bounding box center [281, 63] width 9 height 9
type input "**********"
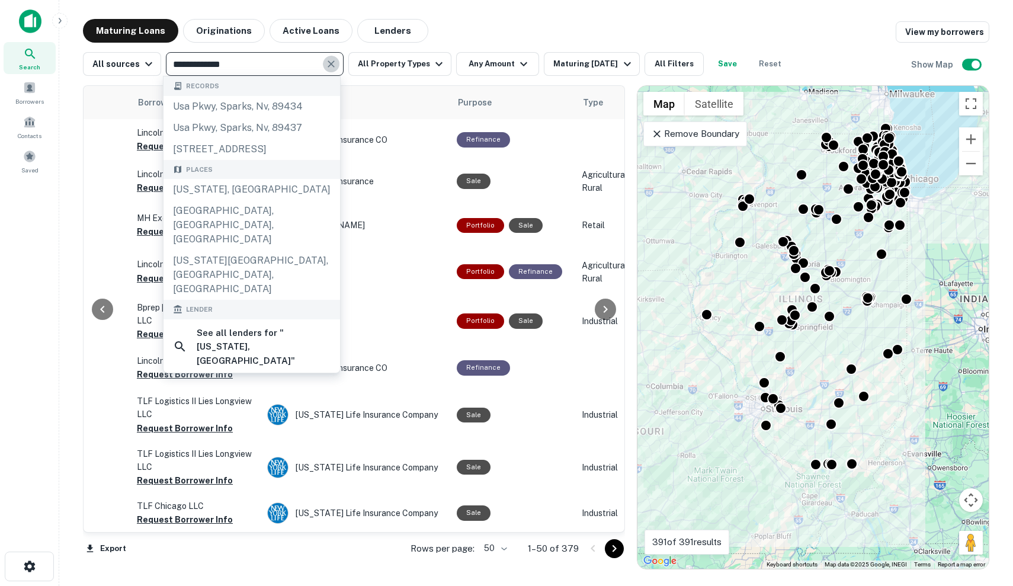
click at [334, 66] on icon "Clear" at bounding box center [331, 64] width 12 height 12
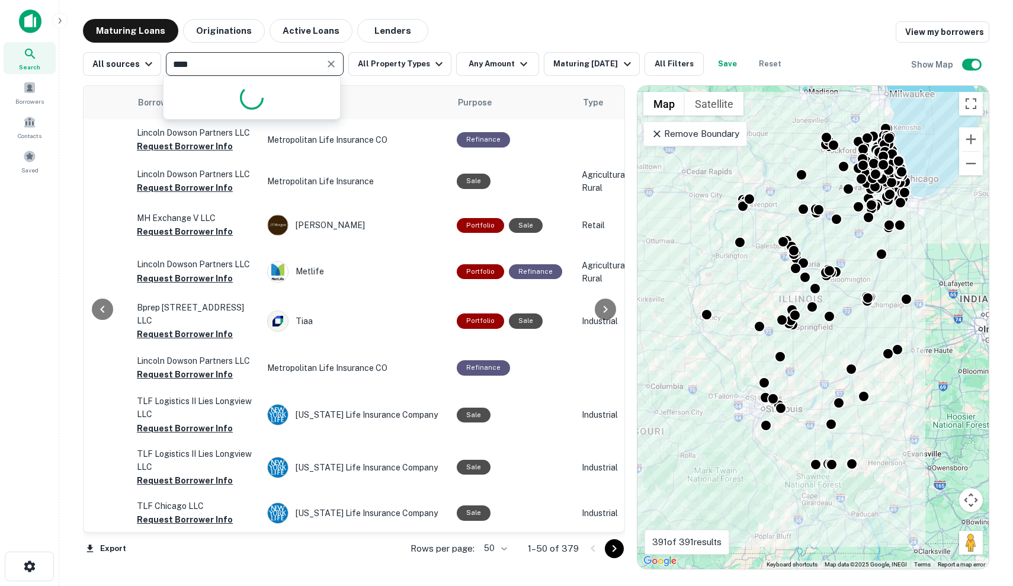
type input "*****"
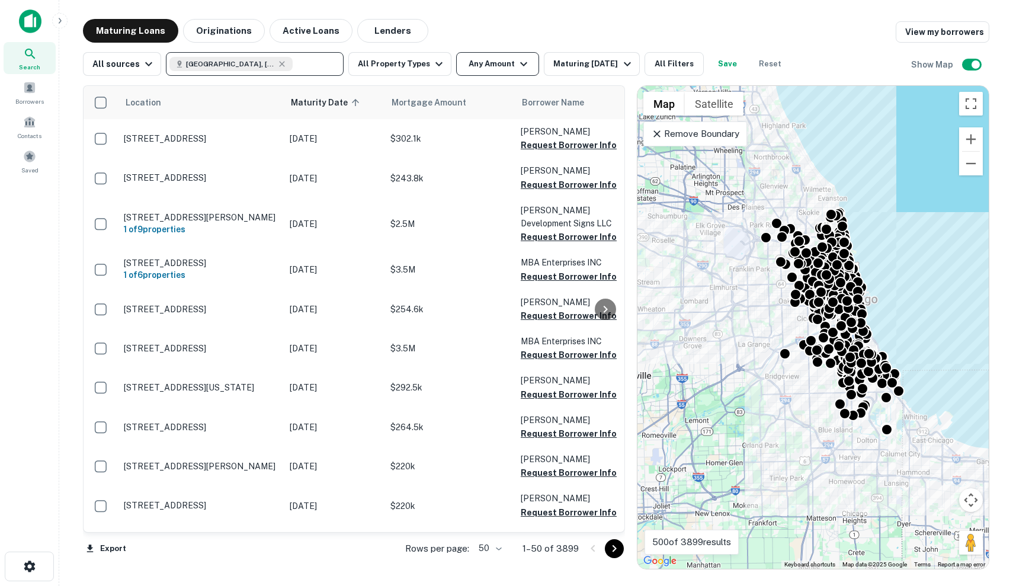
scroll to position [0, -1]
click at [484, 68] on button "Any Amount" at bounding box center [497, 64] width 83 height 24
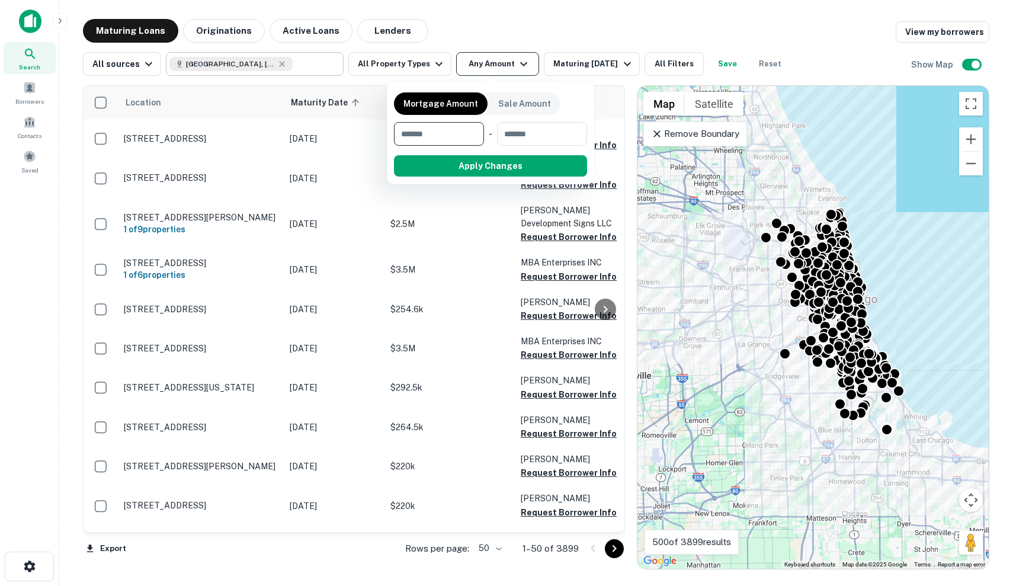
scroll to position [0, 0]
type input "*******"
click at [472, 168] on button "Apply Changes" at bounding box center [512, 165] width 151 height 21
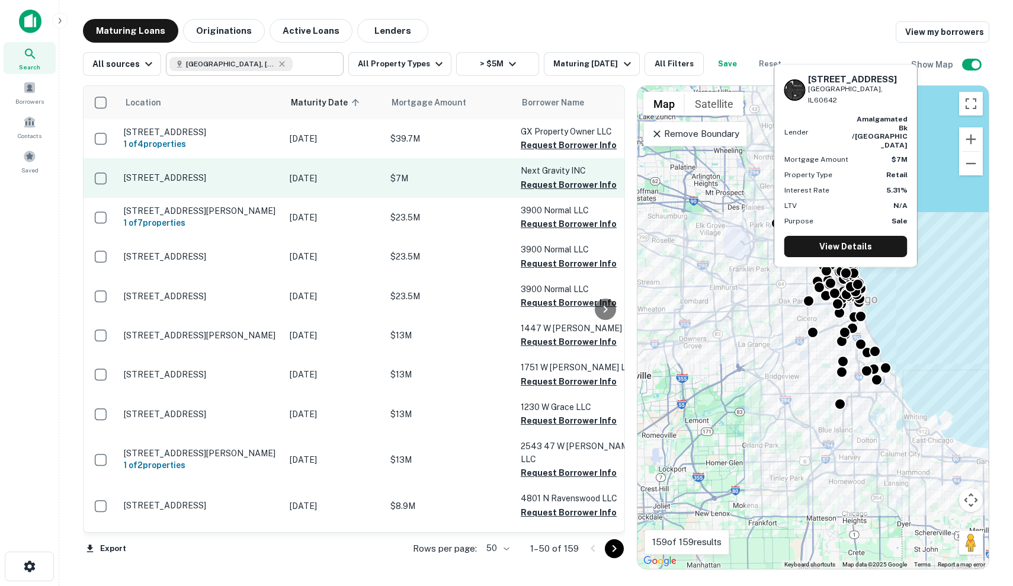
click at [402, 185] on td "$7M" at bounding box center [450, 177] width 130 height 39
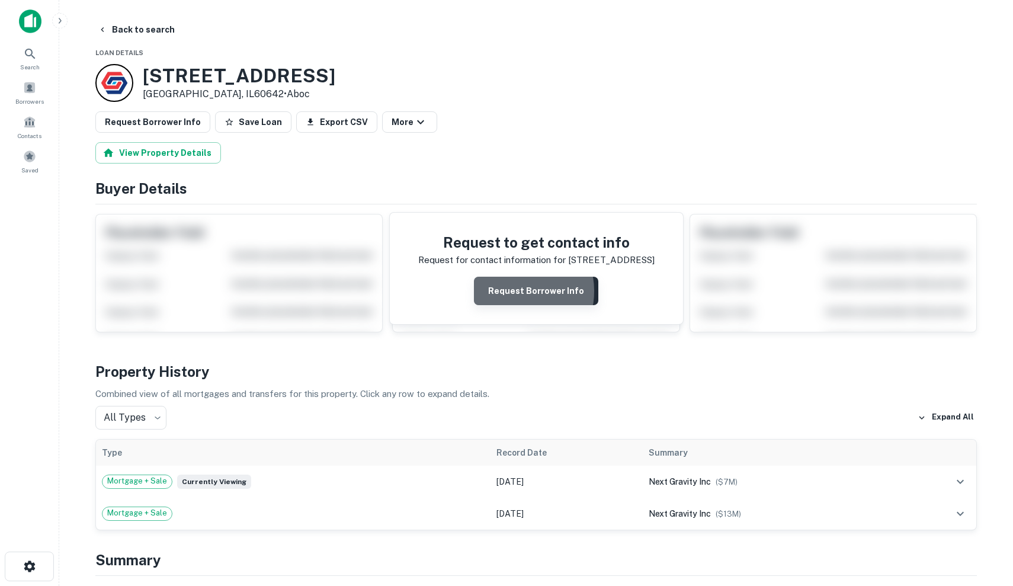
click at [510, 290] on button "Request Borrower Info" at bounding box center [536, 291] width 124 height 28
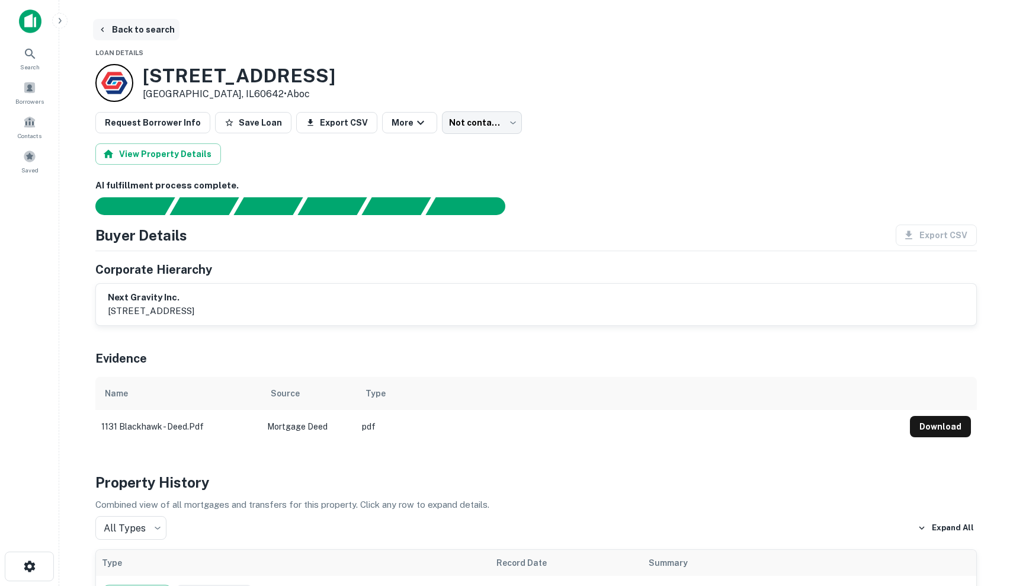
click at [127, 31] on button "Back to search" at bounding box center [136, 29] width 87 height 21
click at [115, 27] on button "Back to search" at bounding box center [136, 29] width 87 height 21
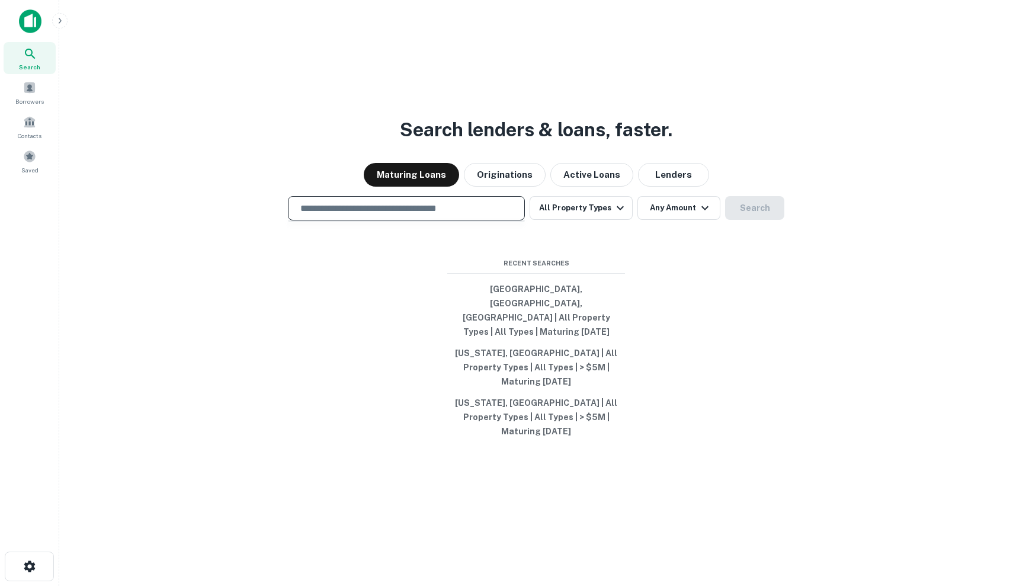
click at [423, 215] on input "text" at bounding box center [406, 208] width 226 height 14
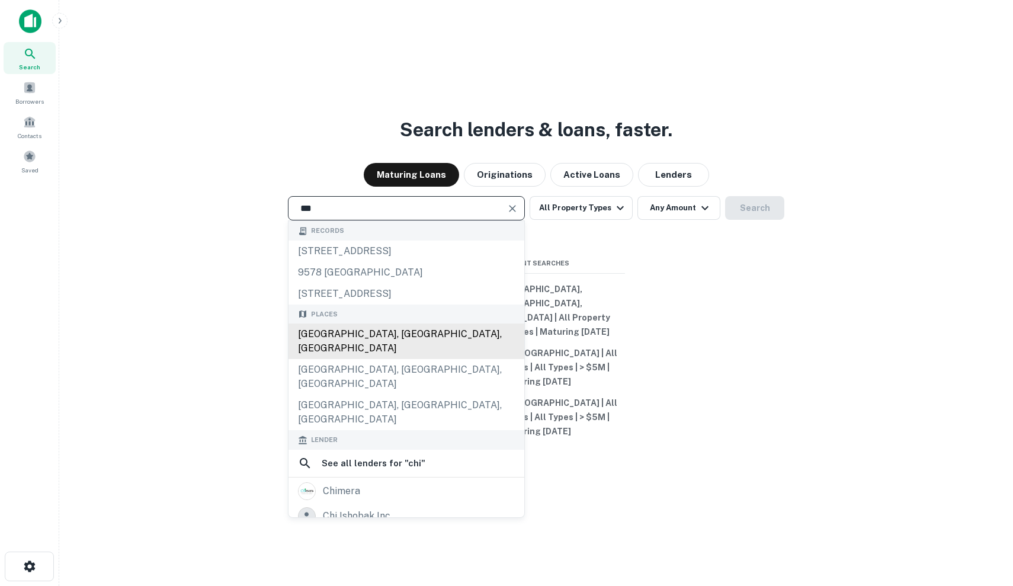
type input "**********"
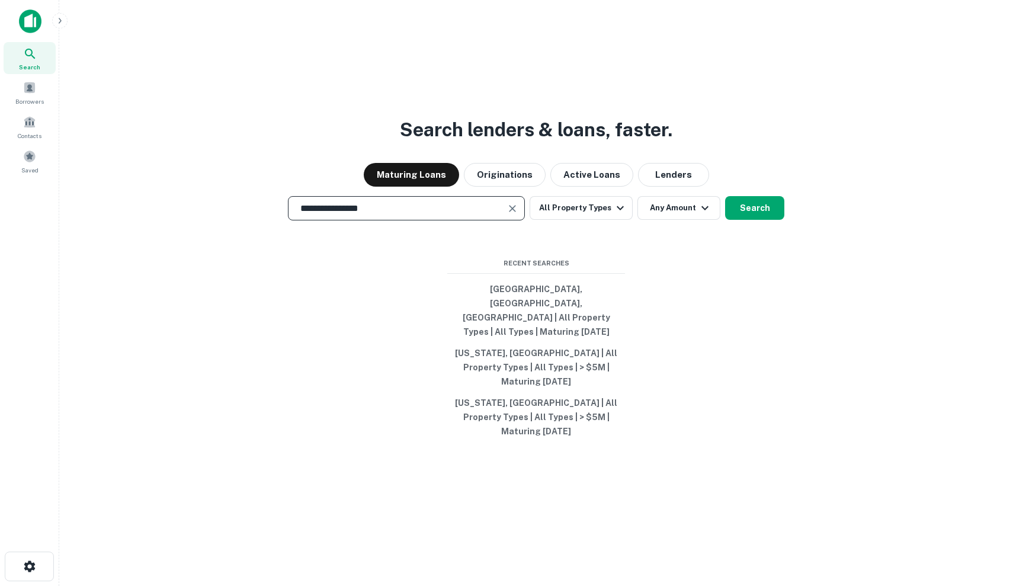
click at [580, 249] on div "**********" at bounding box center [536, 321] width 935 height 586
click at [582, 220] on button "All Property Types" at bounding box center [581, 208] width 103 height 24
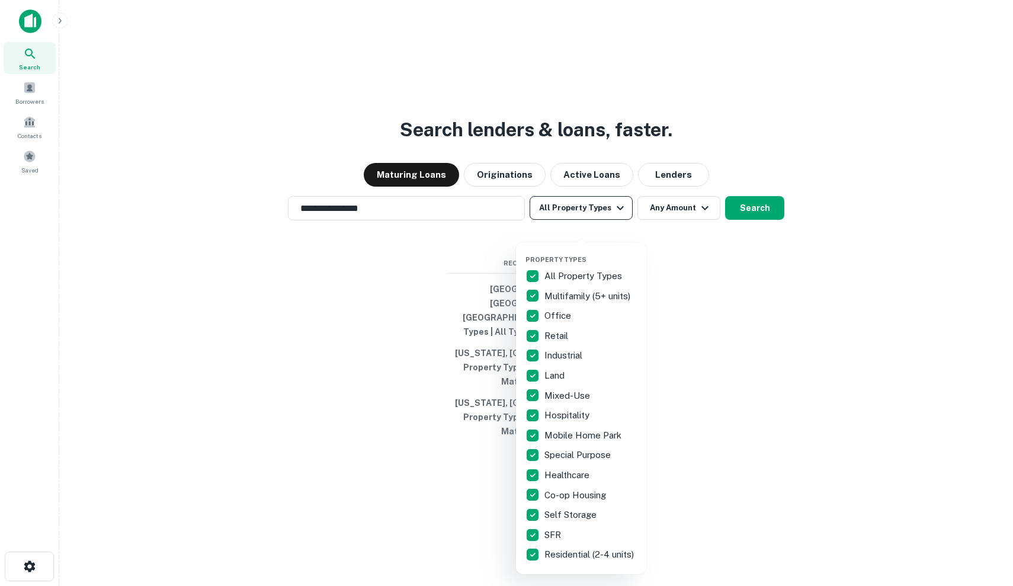
click at [582, 246] on span at bounding box center [582, 243] width 10 height 10
click at [719, 243] on div at bounding box center [506, 293] width 1013 height 586
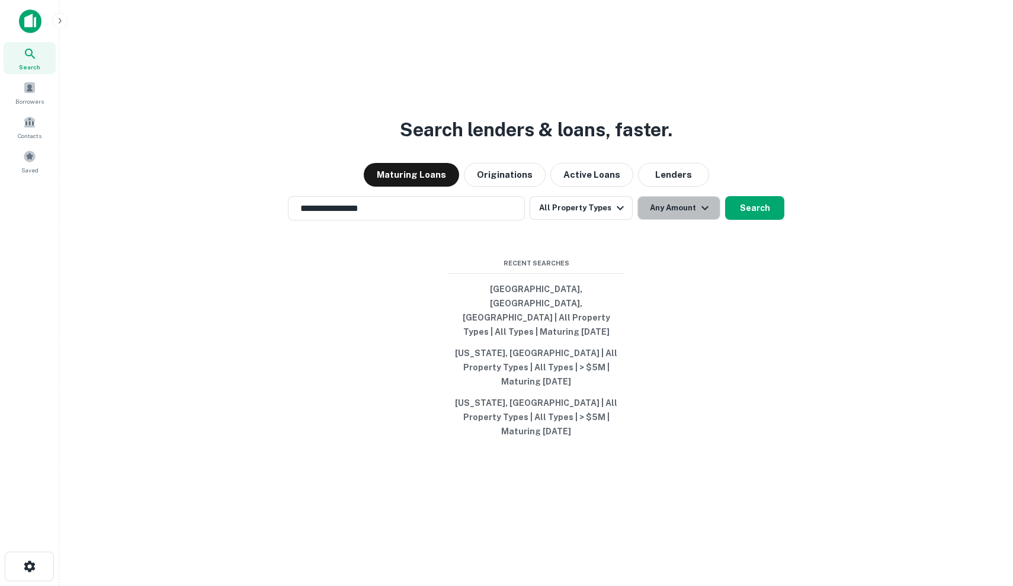
click at [693, 220] on button "Any Amount" at bounding box center [679, 208] width 83 height 24
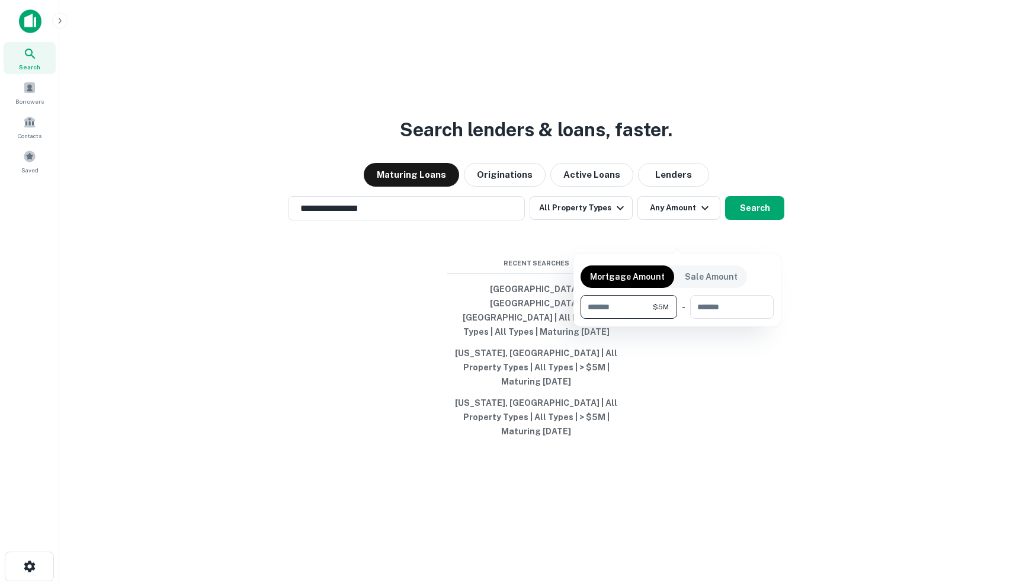
type input "*******"
click at [778, 247] on div at bounding box center [506, 293] width 1013 height 586
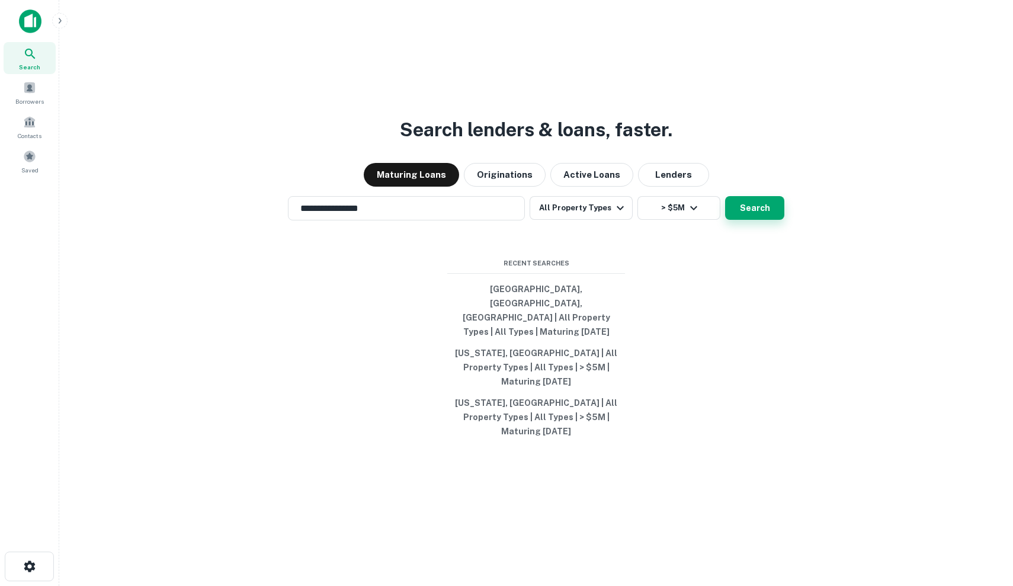
click at [777, 220] on button "Search" at bounding box center [754, 208] width 59 height 24
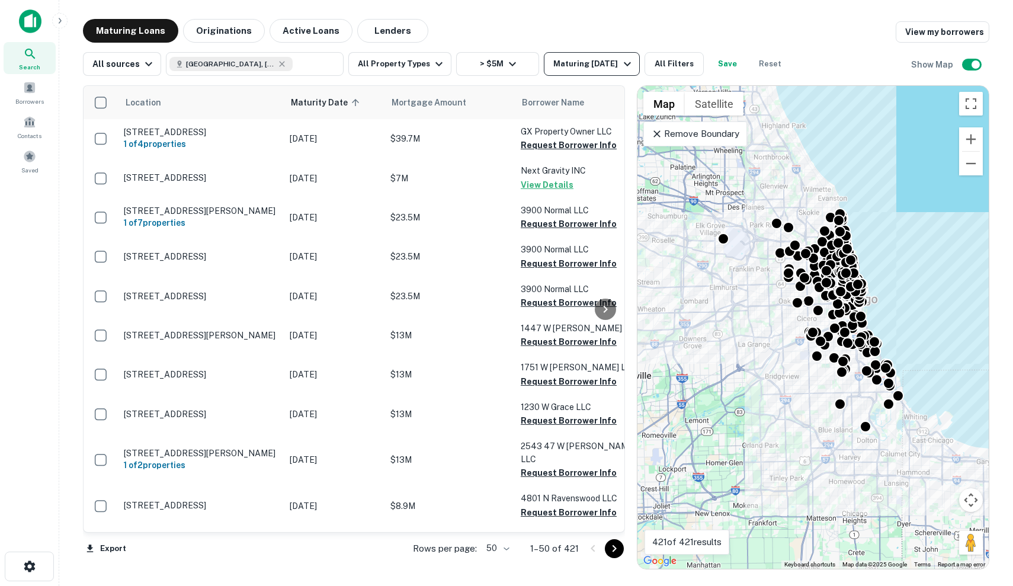
click at [610, 66] on div "Maturing [DATE]" at bounding box center [593, 64] width 81 height 14
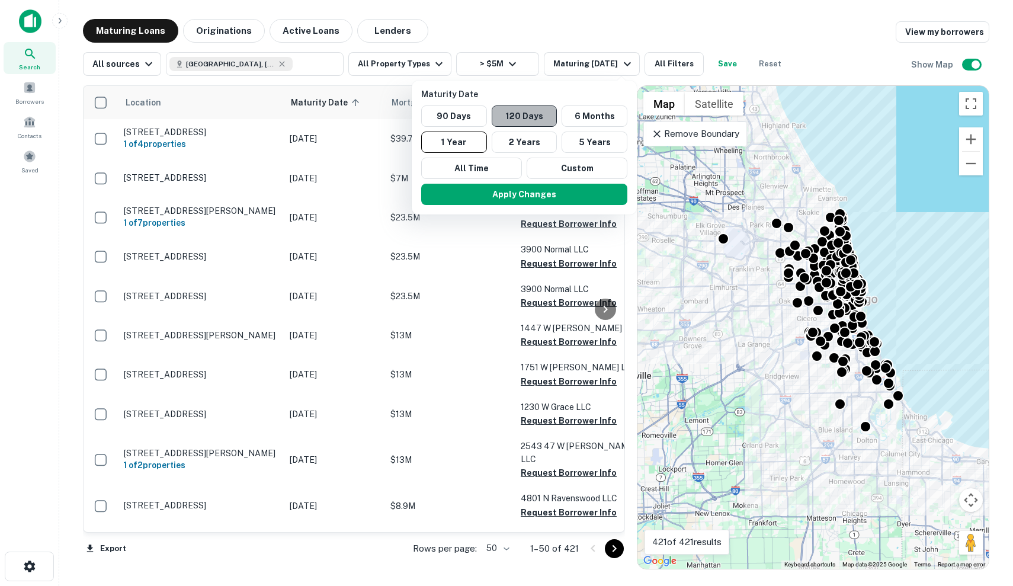
click at [521, 114] on button "120 Days" at bounding box center [525, 115] width 66 height 21
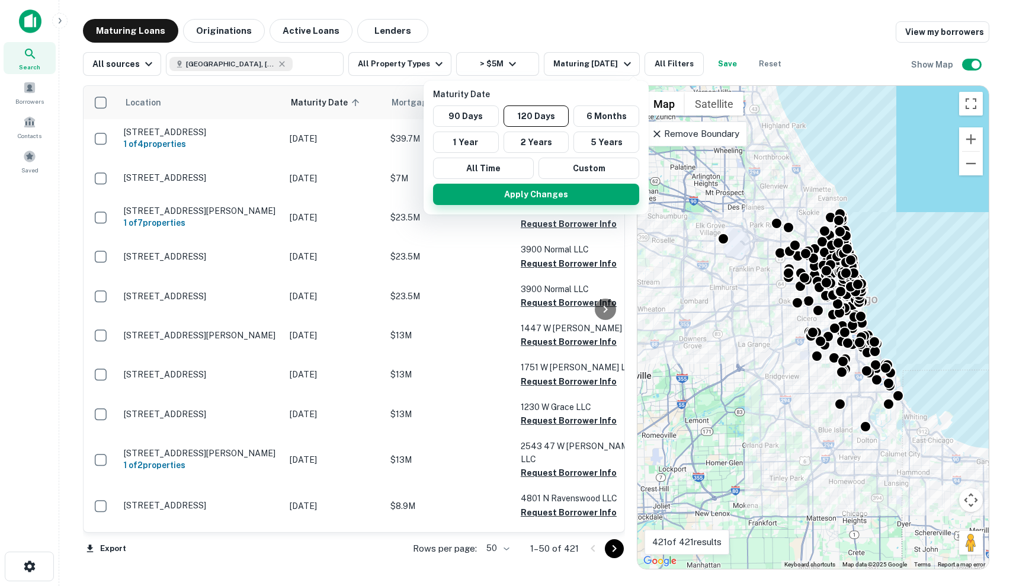
click at [571, 201] on button "Apply Changes" at bounding box center [536, 194] width 206 height 21
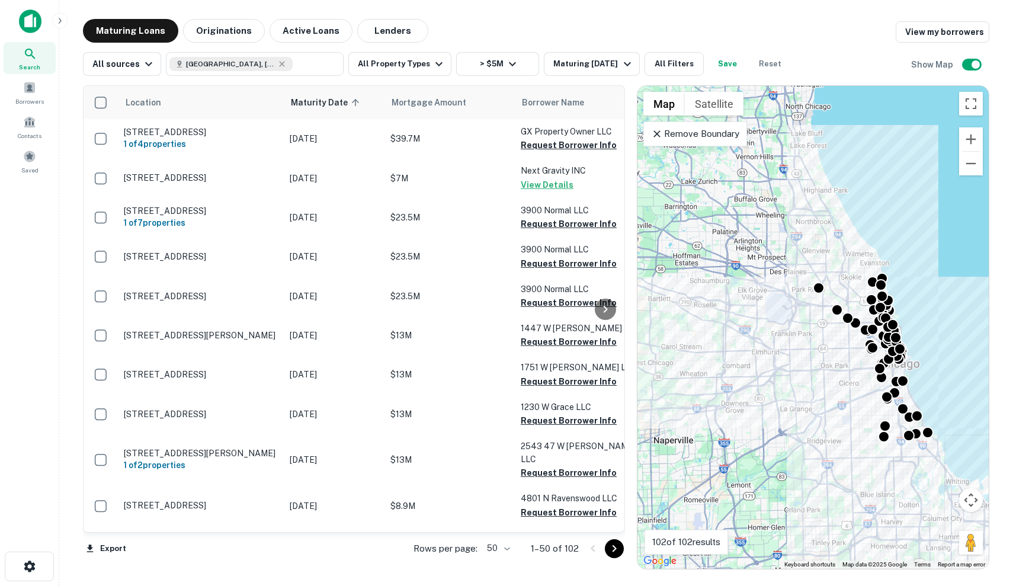
drag, startPoint x: 699, startPoint y: 356, endPoint x: 742, endPoint y: 420, distance: 77.3
click at [742, 420] on div "To activate drag with keyboard, press Alt + Enter. Once in keyboard drag state,…" at bounding box center [813, 327] width 351 height 483
click at [703, 139] on p "Remove Boundary" at bounding box center [695, 134] width 88 height 14
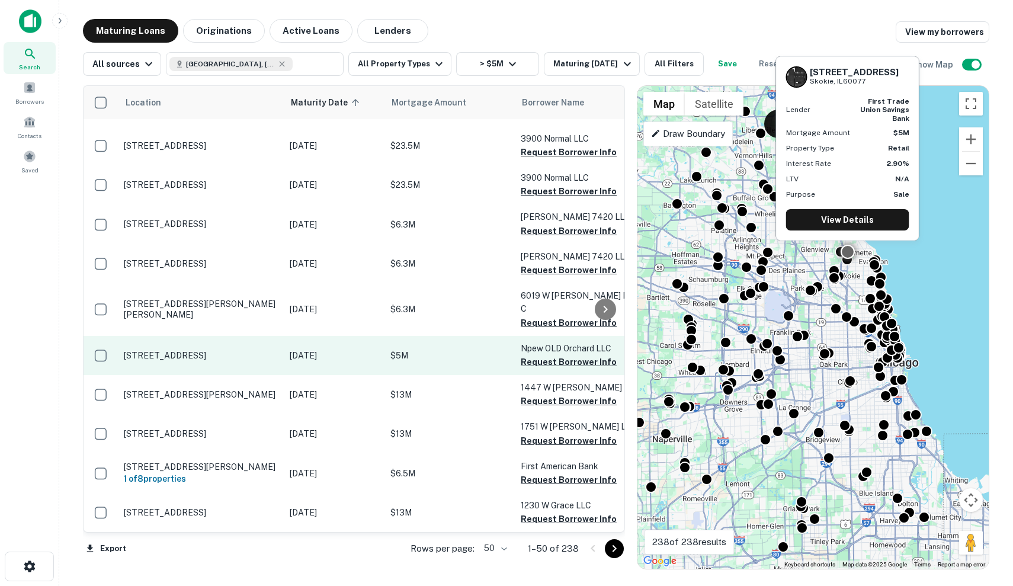
scroll to position [661, 0]
click at [358, 349] on p "Sep 13, 2025" at bounding box center [334, 355] width 89 height 13
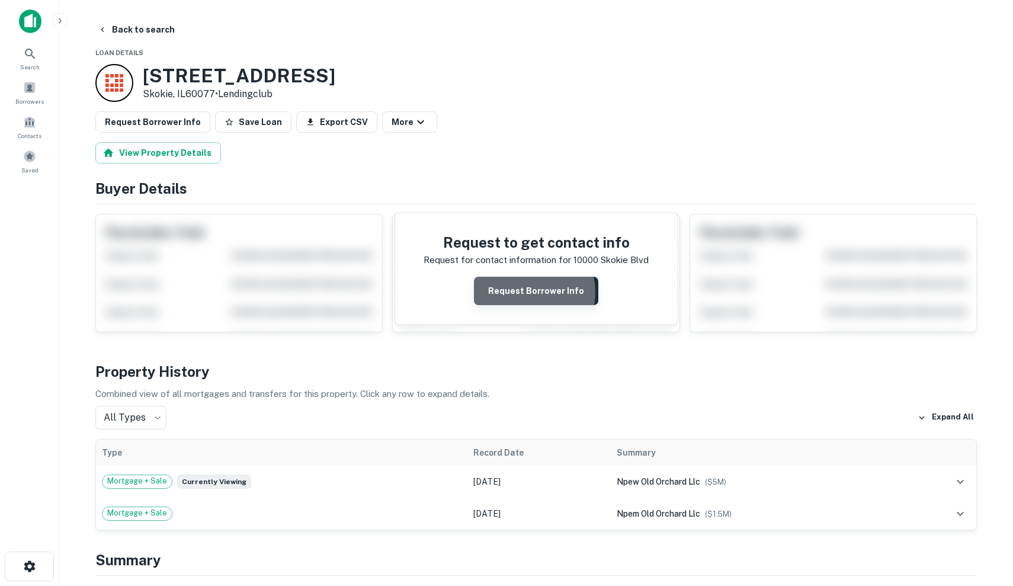
click at [532, 292] on button "Request Borrower Info" at bounding box center [536, 291] width 124 height 28
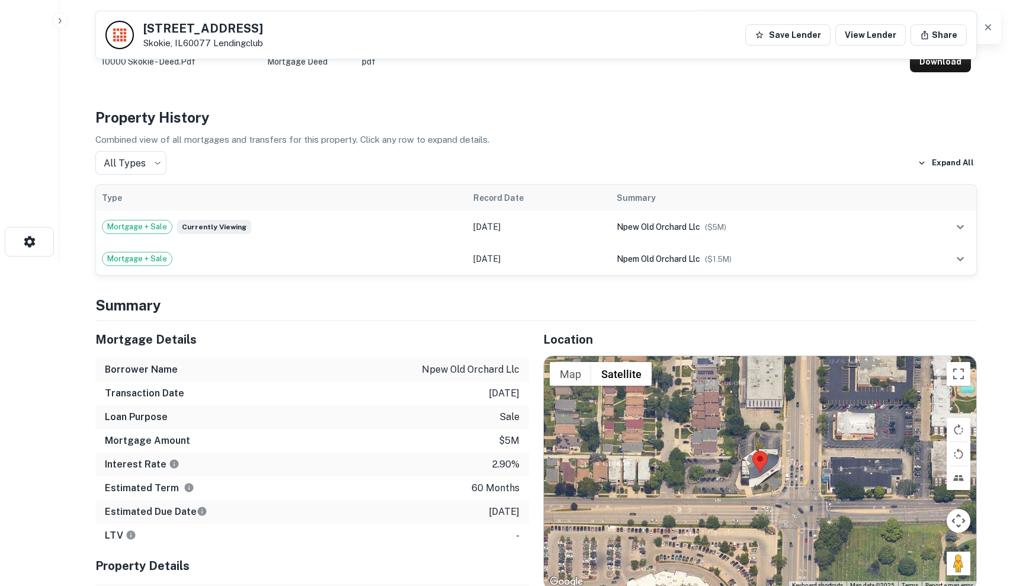
scroll to position [324, 0]
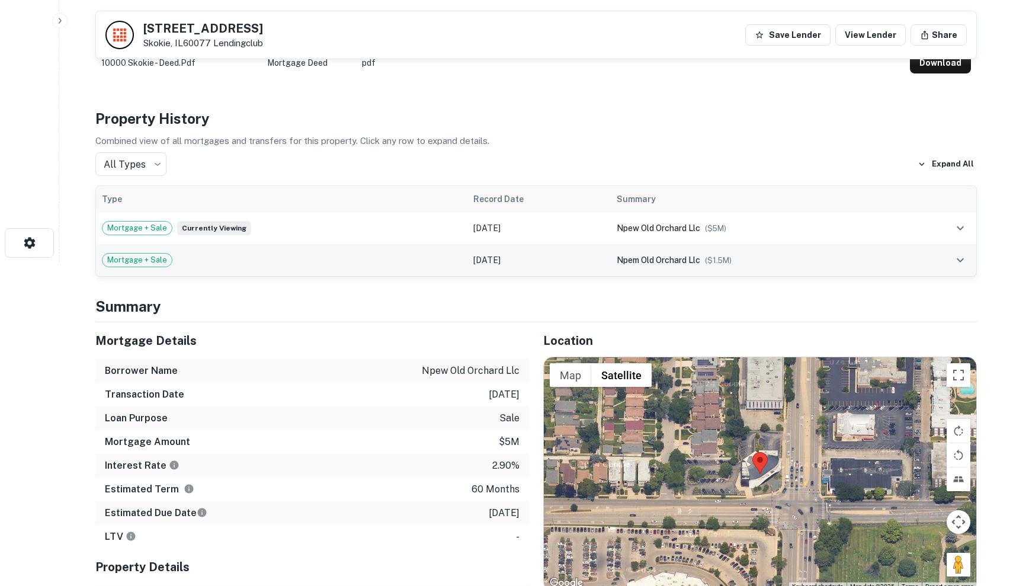
click at [335, 253] on div "Mortgage + Sale" at bounding box center [282, 260] width 360 height 14
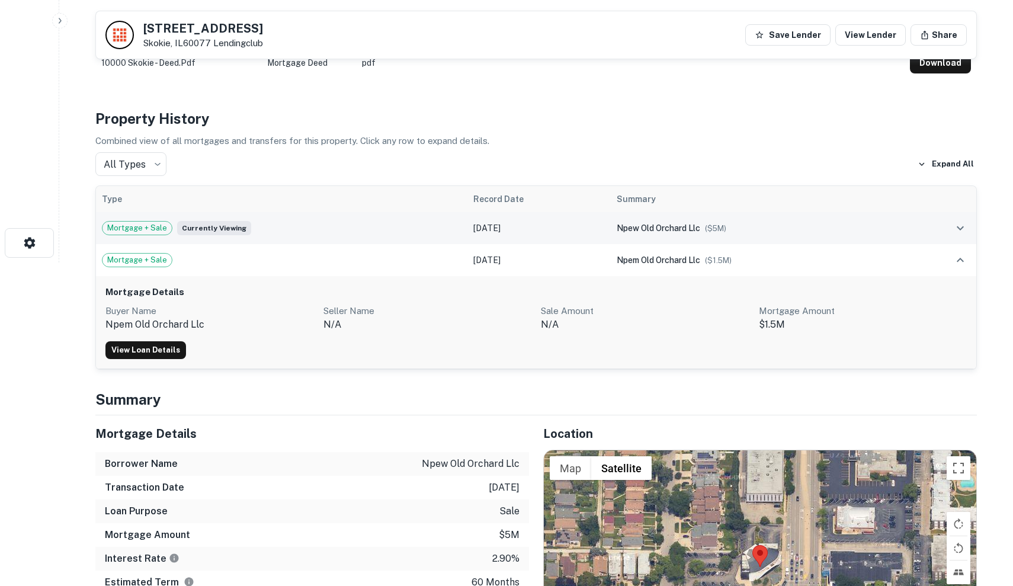
click at [318, 239] on td "Mortgage + Sale Currently viewing" at bounding box center [282, 228] width 372 height 32
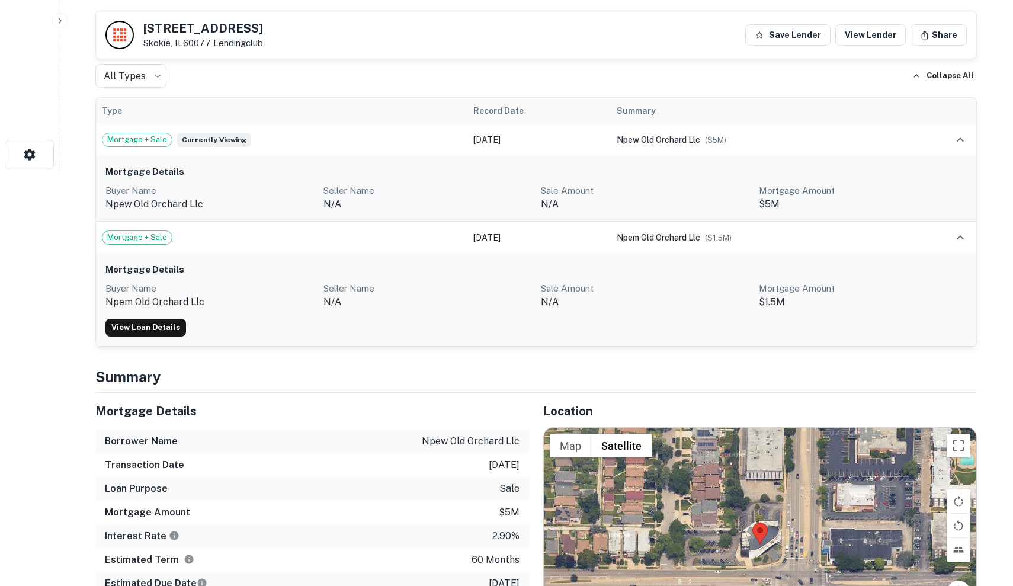
scroll to position [270, 0]
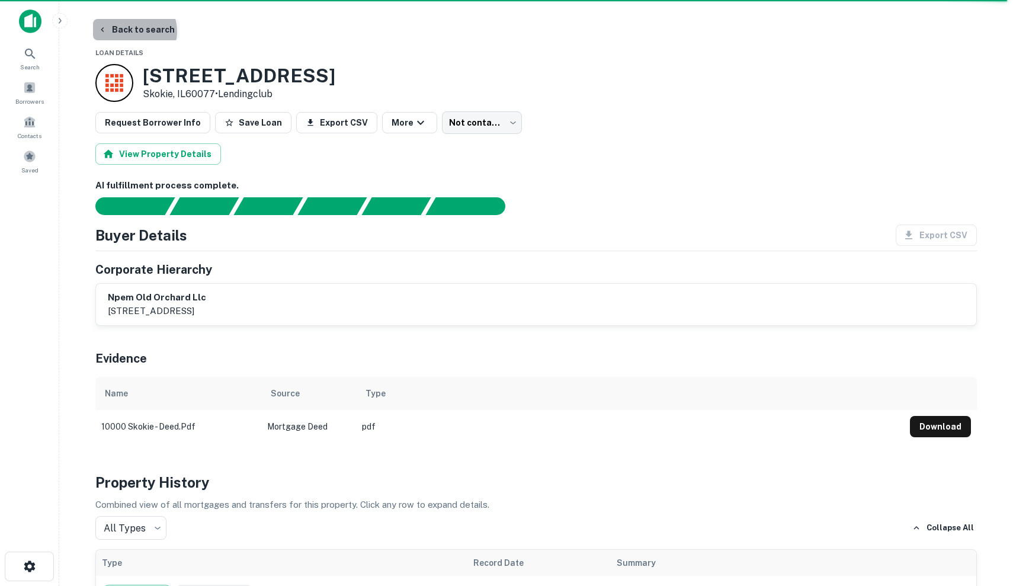
click at [132, 31] on button "Back to search" at bounding box center [136, 29] width 87 height 21
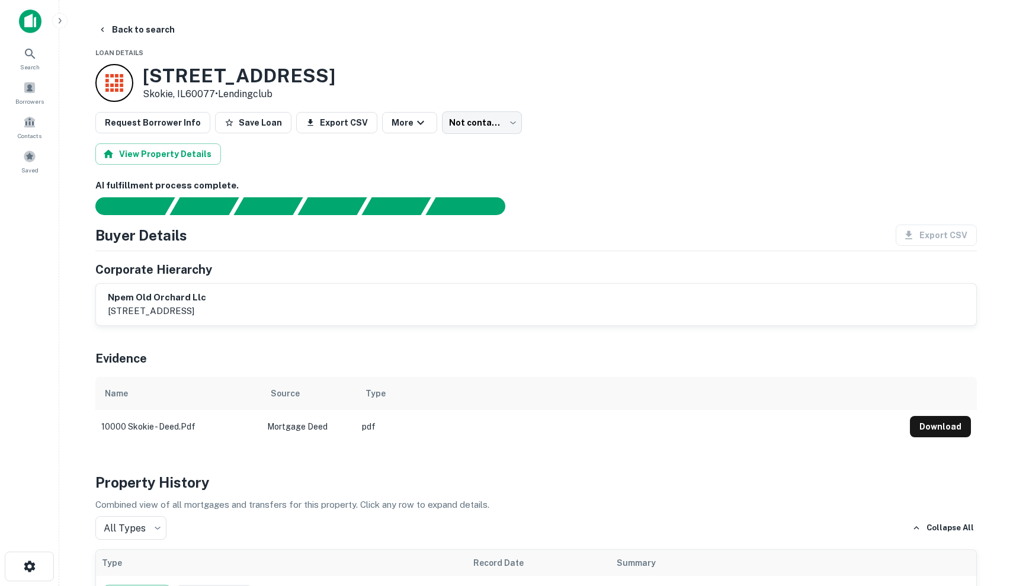
click at [17, 11] on div at bounding box center [29, 25] width 59 height 33
click at [32, 18] on img at bounding box center [30, 21] width 23 height 24
click at [34, 23] on img at bounding box center [30, 21] width 23 height 24
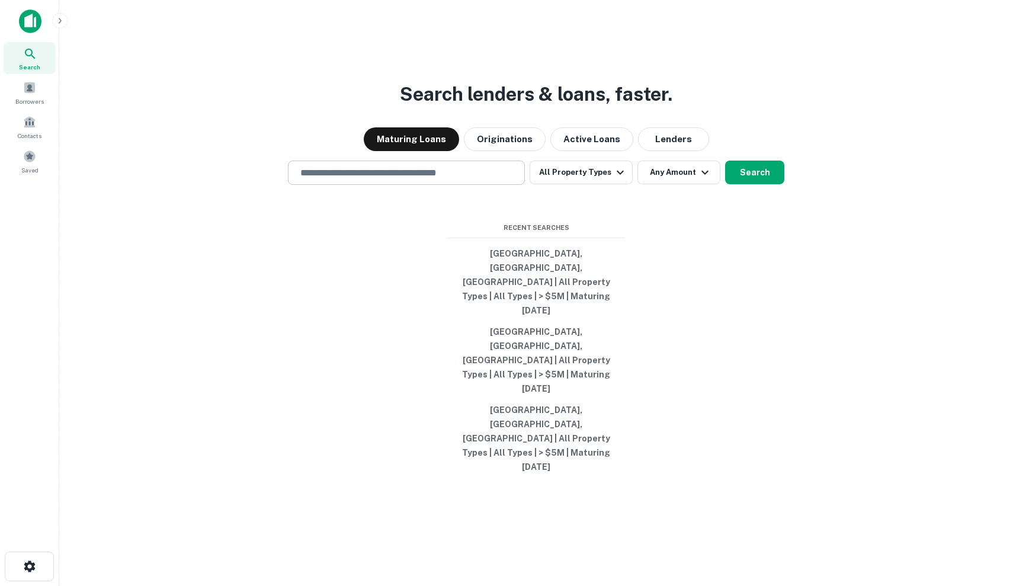
click at [379, 180] on input "text" at bounding box center [406, 173] width 226 height 14
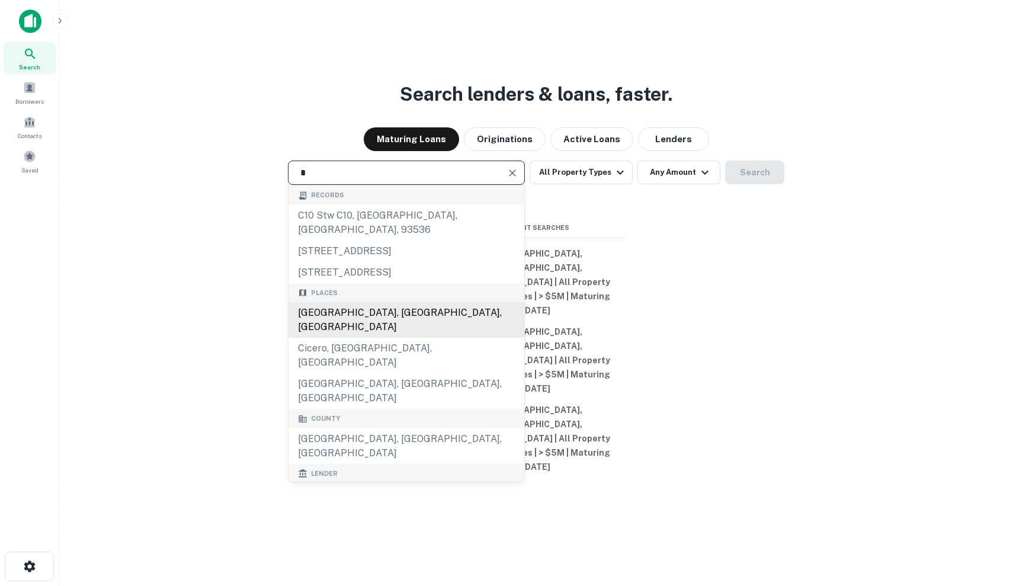
type input "**********"
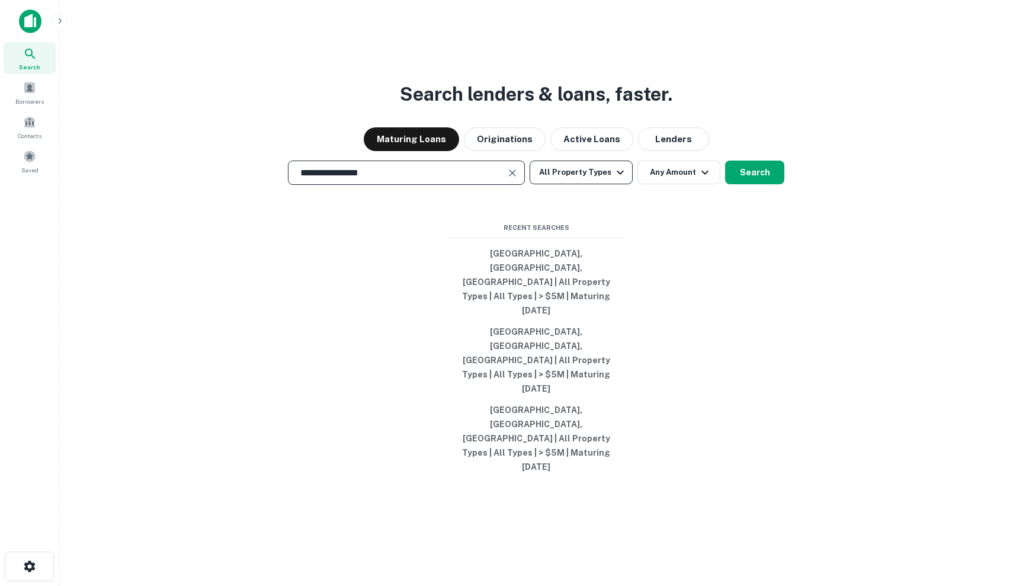
click at [586, 184] on button "All Property Types" at bounding box center [581, 173] width 103 height 24
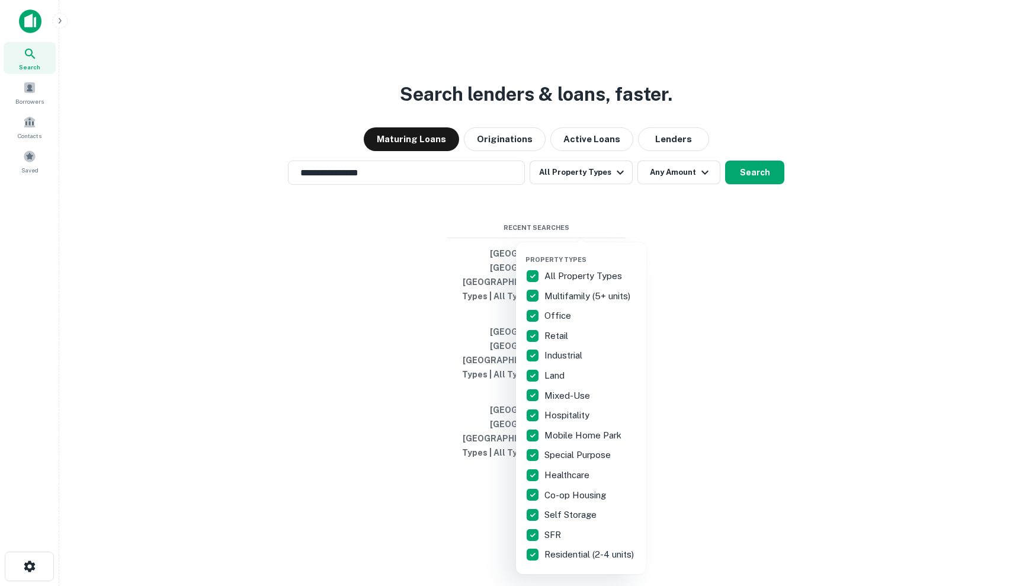
click at [712, 228] on div at bounding box center [506, 293] width 1013 height 586
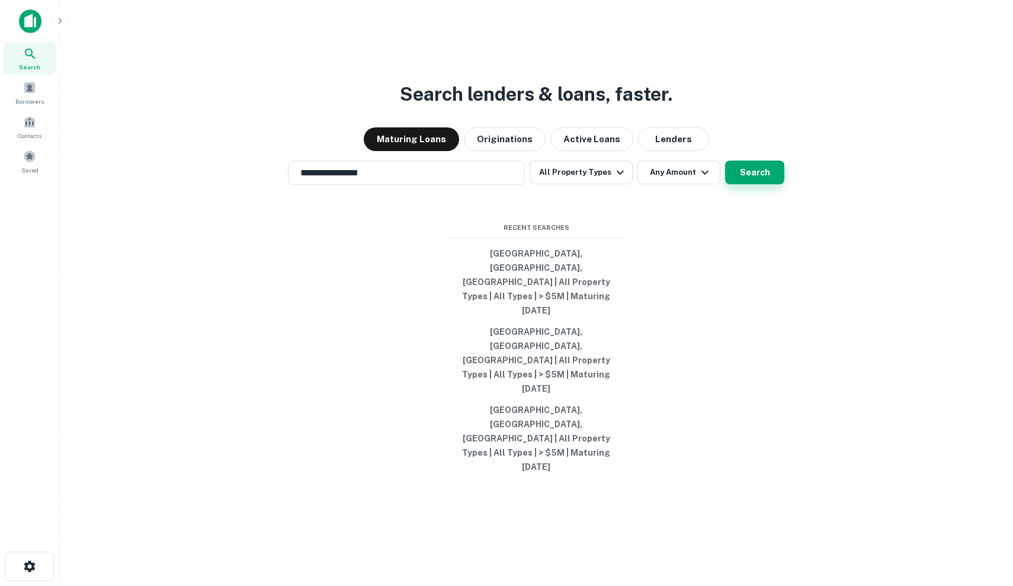
click at [755, 184] on button "Search" at bounding box center [754, 173] width 59 height 24
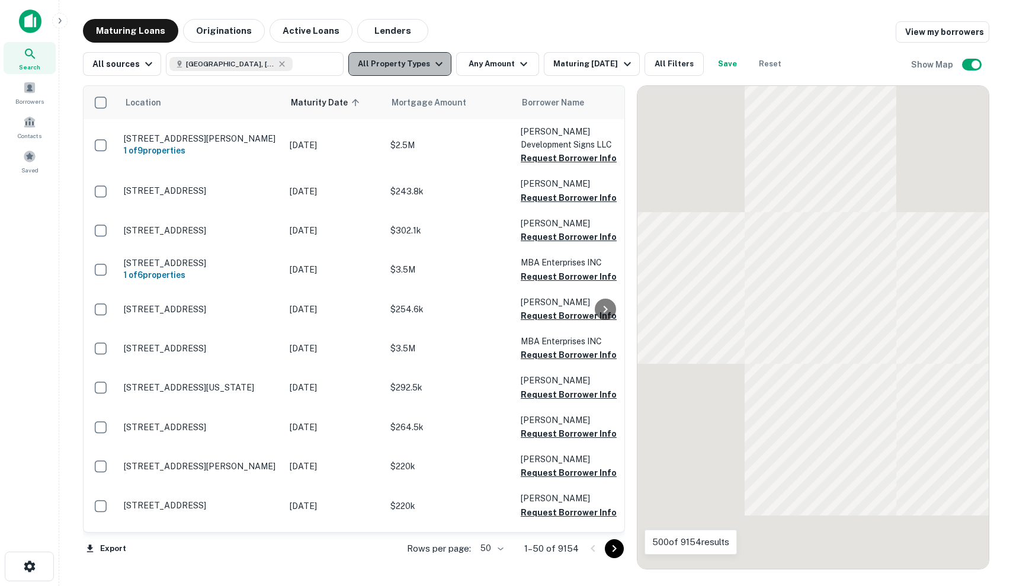
click at [411, 58] on button "All Property Types" at bounding box center [399, 64] width 103 height 24
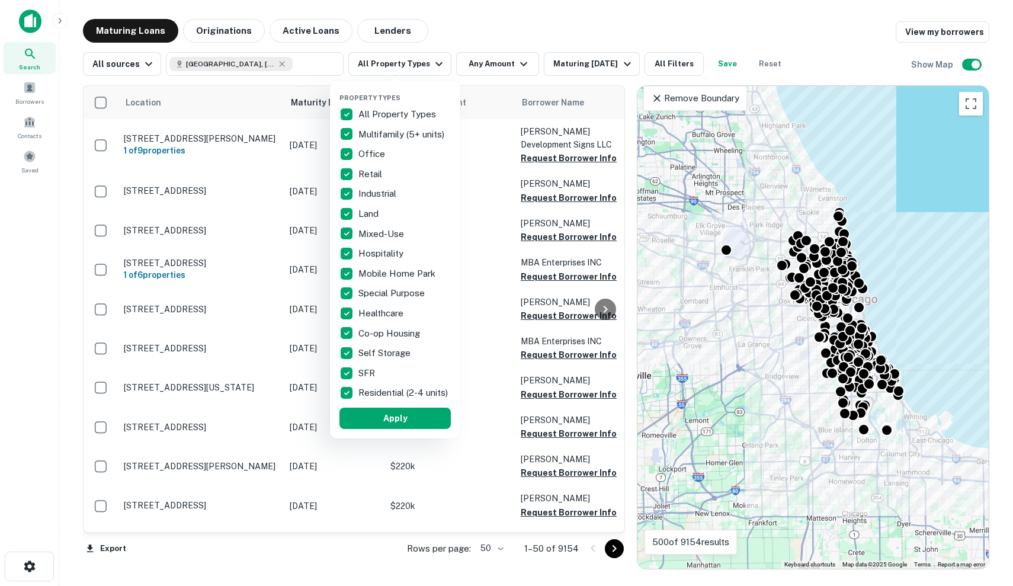
click at [489, 62] on div at bounding box center [506, 293] width 1013 height 586
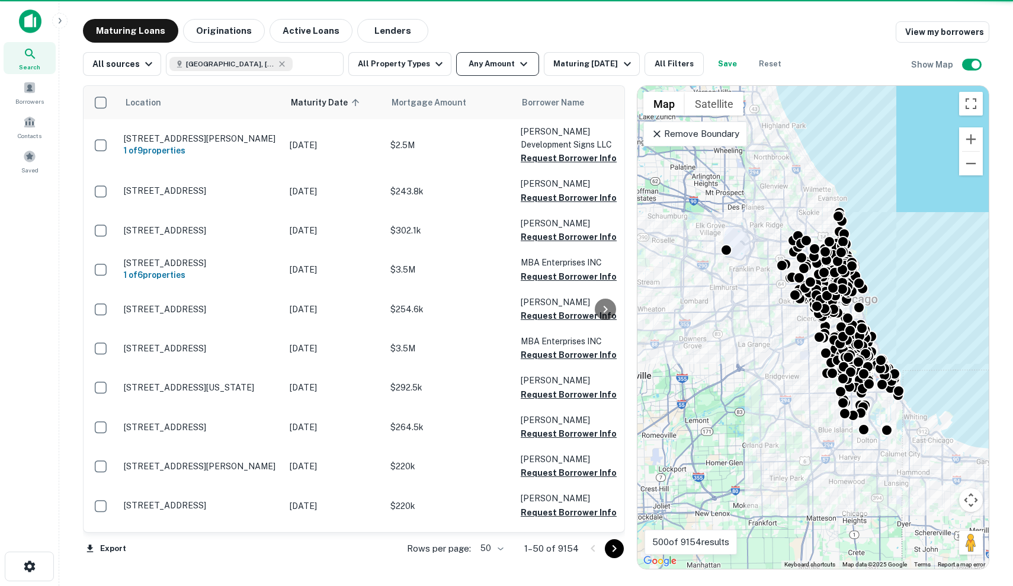
click at [504, 73] on button "Any Amount" at bounding box center [497, 64] width 83 height 24
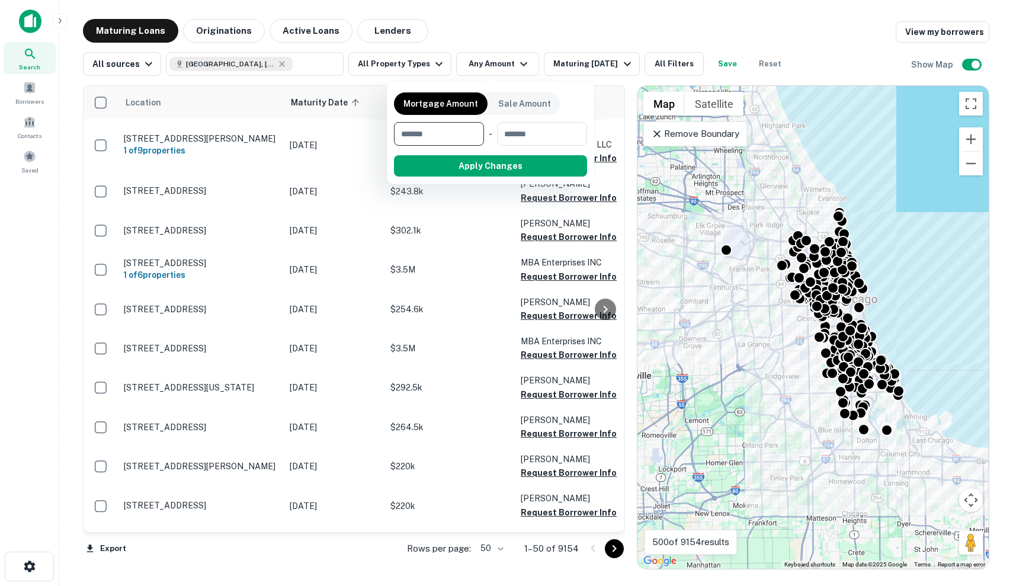
click at [580, 68] on div at bounding box center [506, 293] width 1013 height 586
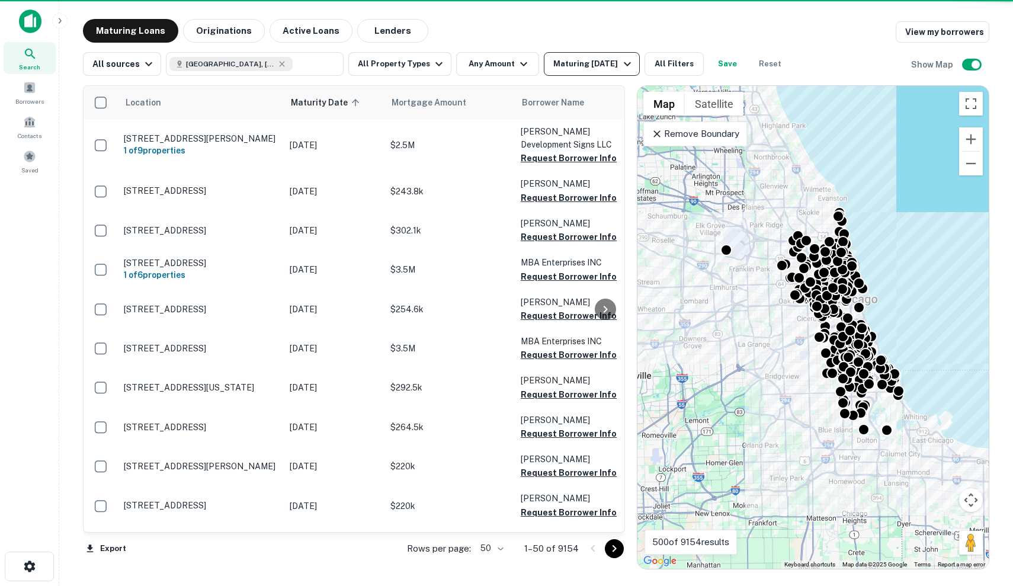
click at [588, 66] on div "Maturing [DATE]" at bounding box center [593, 64] width 81 height 14
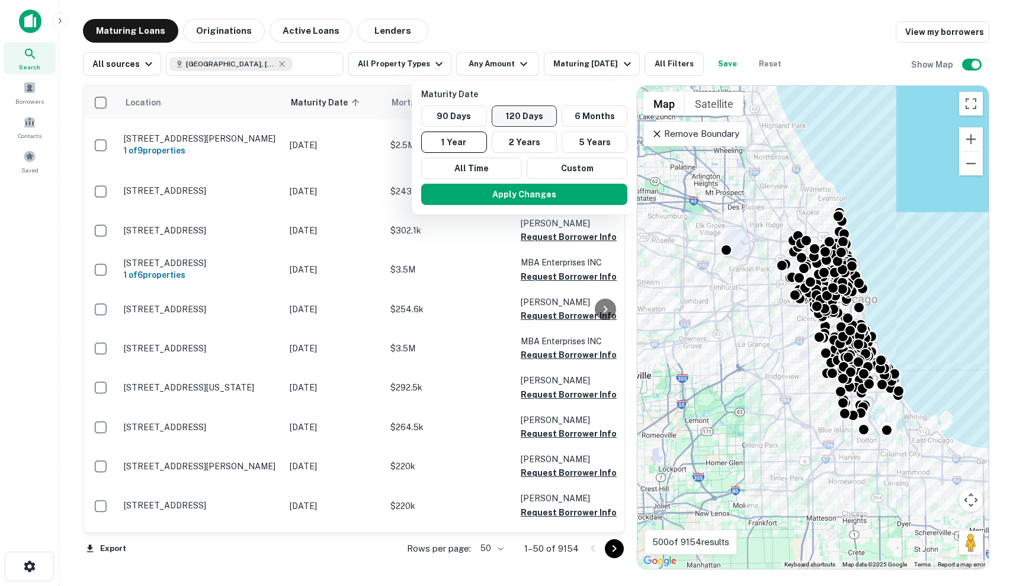
click at [540, 118] on button "120 Days" at bounding box center [525, 115] width 66 height 21
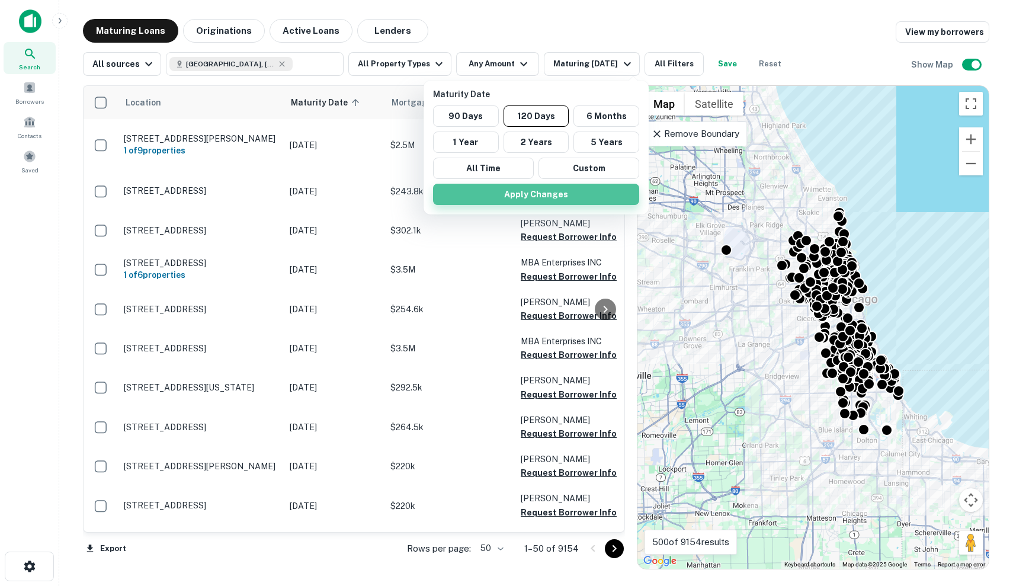
click at [587, 191] on button "Apply Changes" at bounding box center [536, 194] width 206 height 21
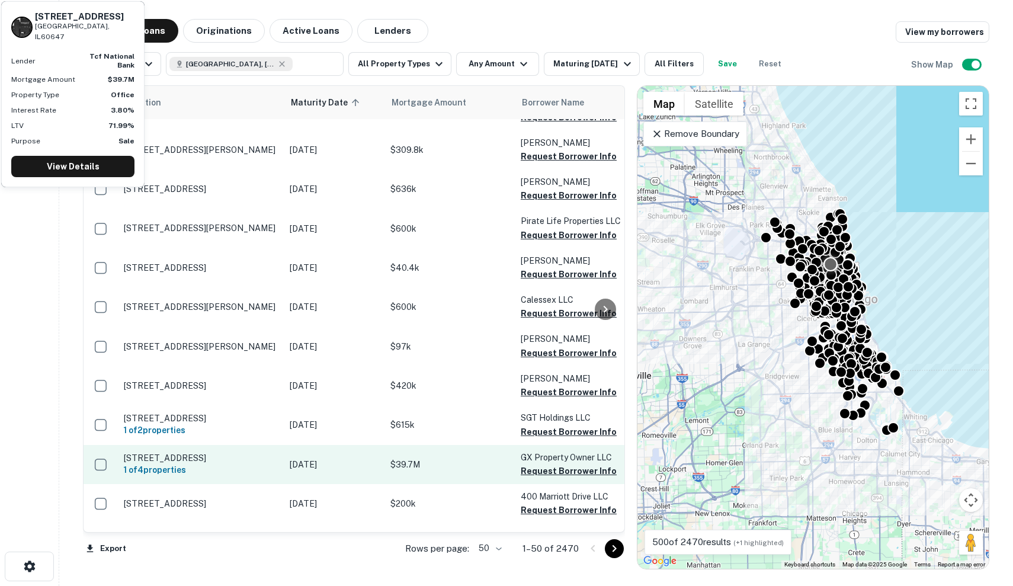
scroll to position [1167, 0]
click at [383, 445] on td "[DATE]" at bounding box center [334, 464] width 101 height 39
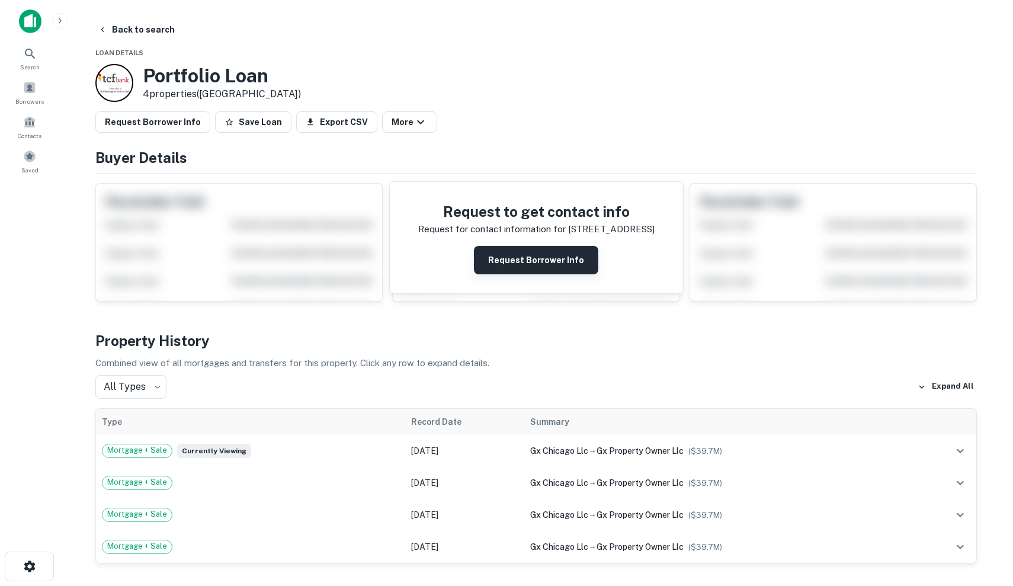
click at [540, 253] on button "Request Borrower Info" at bounding box center [536, 260] width 124 height 28
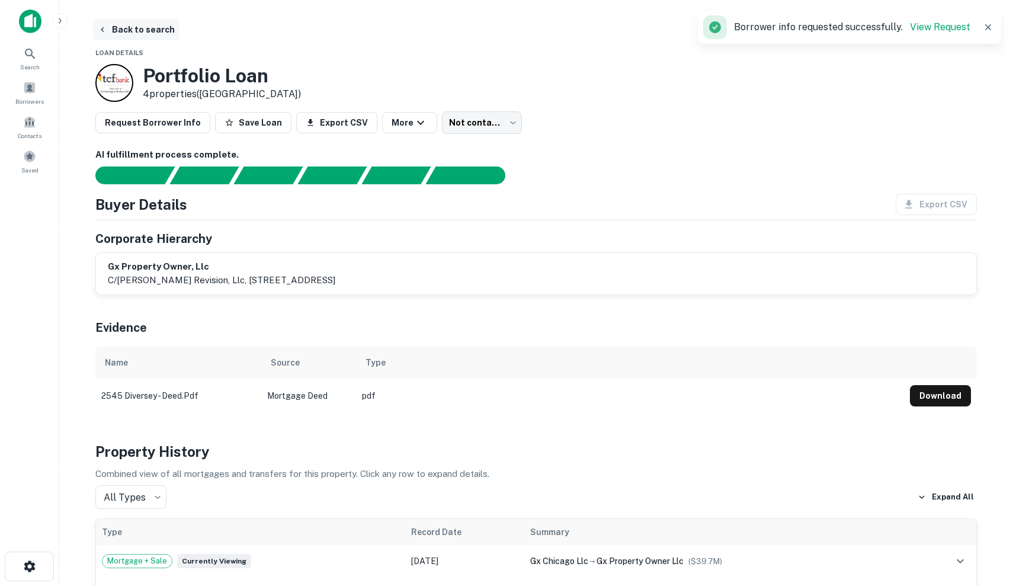
click at [117, 31] on button "Back to search" at bounding box center [136, 29] width 87 height 21
click at [29, 24] on img at bounding box center [30, 21] width 23 height 24
click at [28, 23] on img at bounding box center [30, 21] width 23 height 24
click at [121, 24] on button "Back to search" at bounding box center [136, 29] width 87 height 21
click at [15, 561] on button "button" at bounding box center [29, 567] width 49 height 30
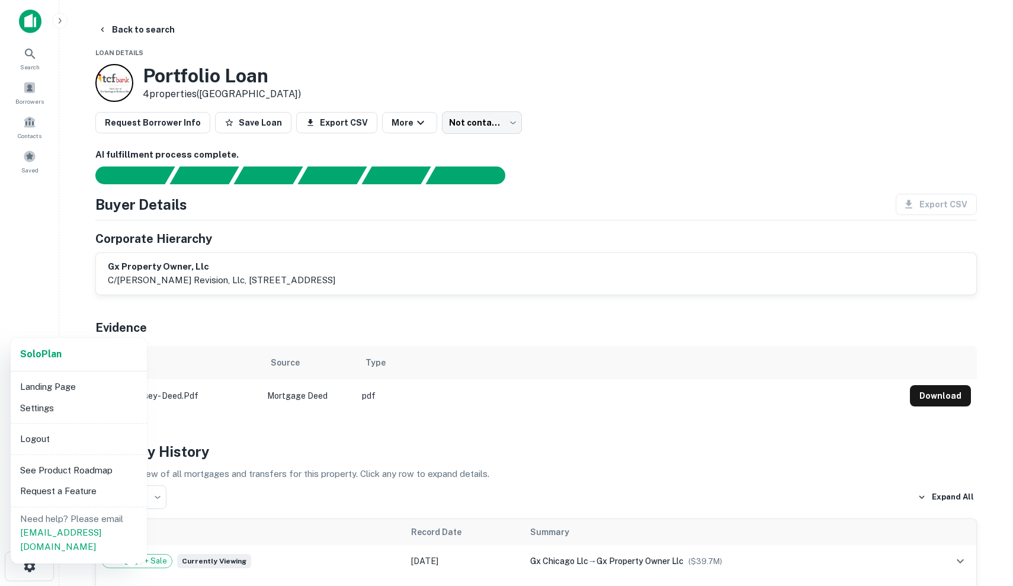
click at [58, 444] on li "Logout" at bounding box center [78, 438] width 127 height 21
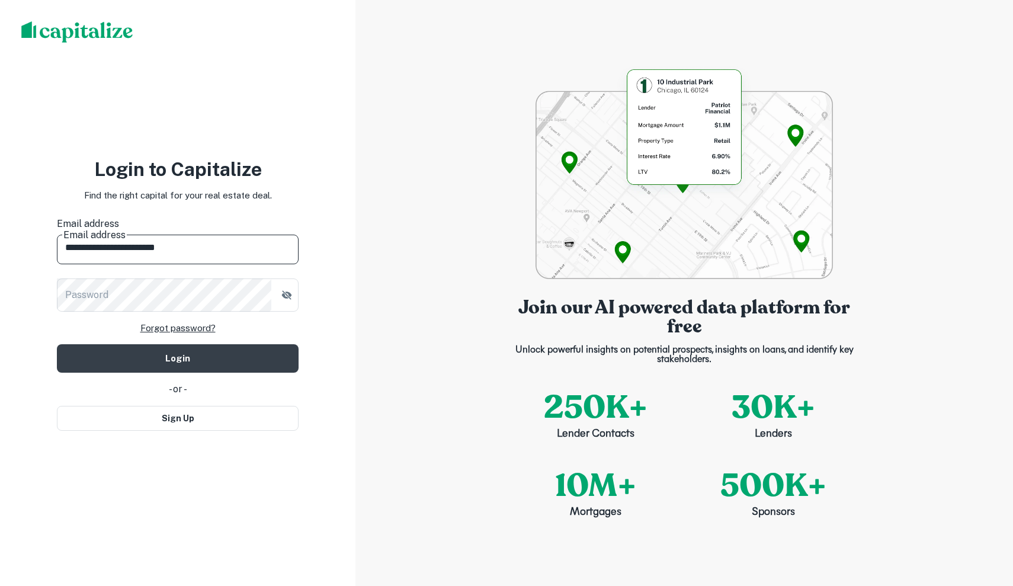
type input "**********"
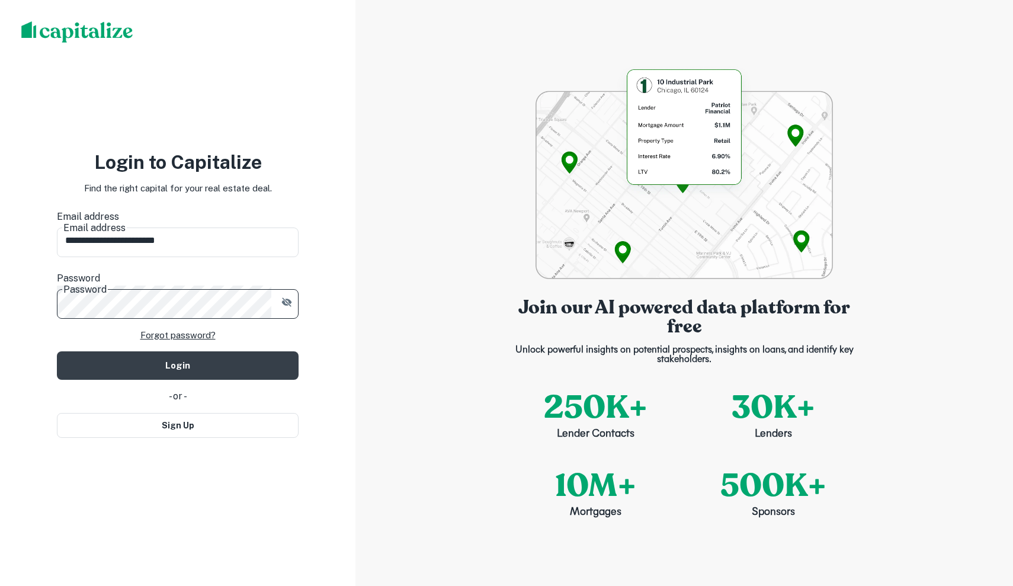
click at [178, 351] on button "Login" at bounding box center [178, 365] width 242 height 28
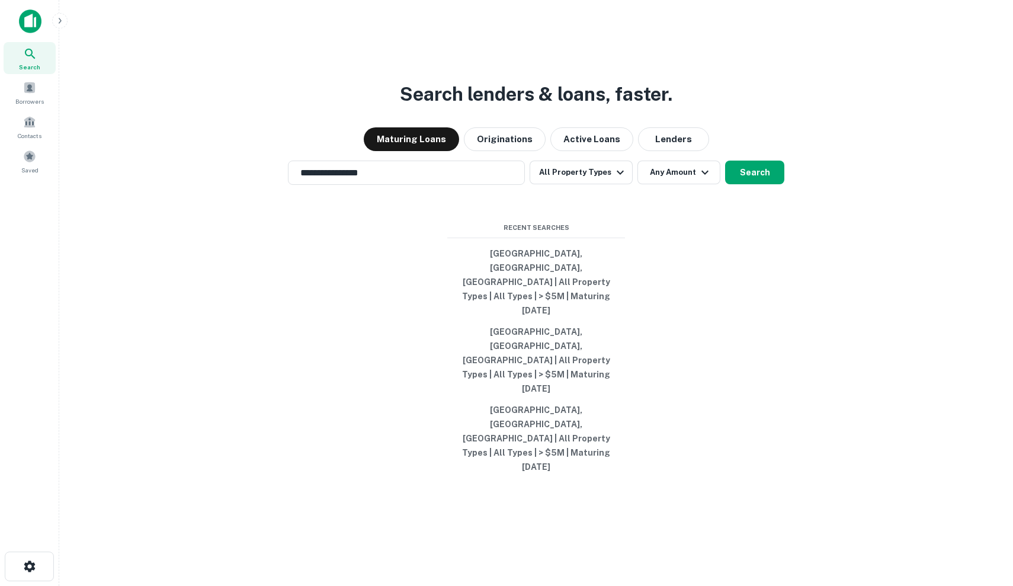
click at [25, 17] on img at bounding box center [30, 21] width 23 height 24
click at [394, 180] on input "**********" at bounding box center [397, 173] width 209 height 14
click at [660, 184] on button "Any Amount" at bounding box center [679, 173] width 83 height 24
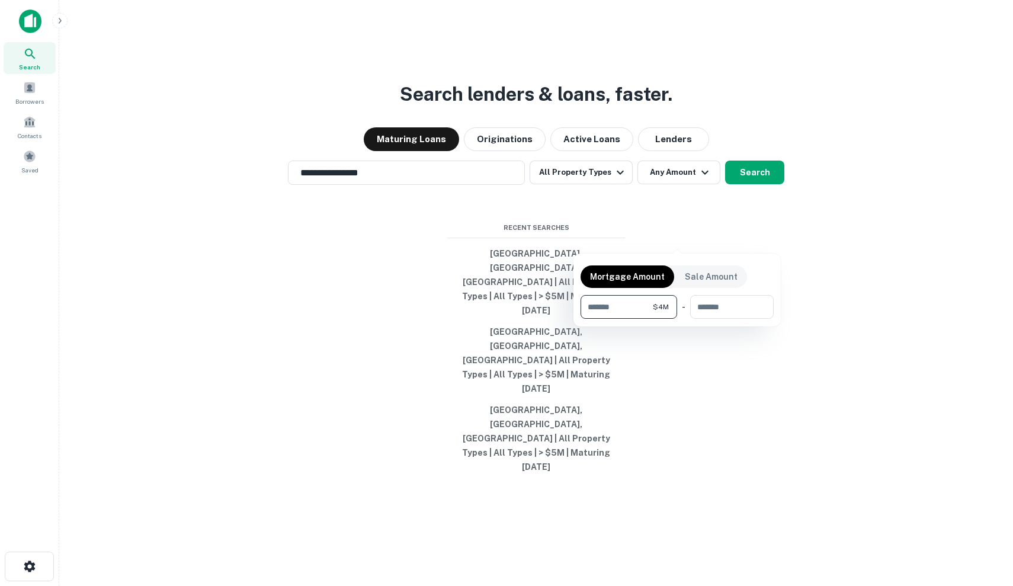
type input "*******"
click at [752, 229] on div at bounding box center [506, 293] width 1013 height 586
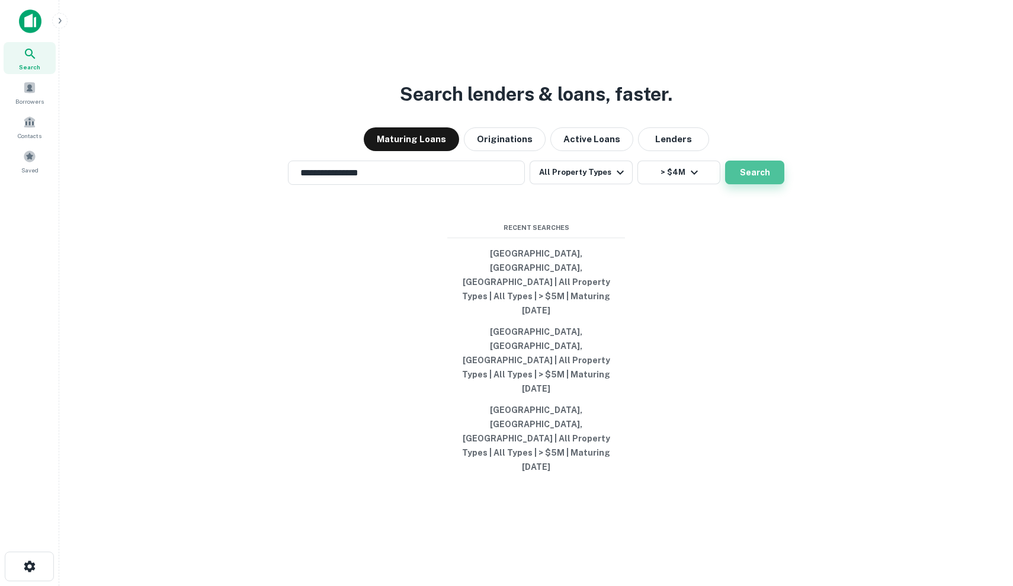
click at [751, 184] on button "Search" at bounding box center [754, 173] width 59 height 24
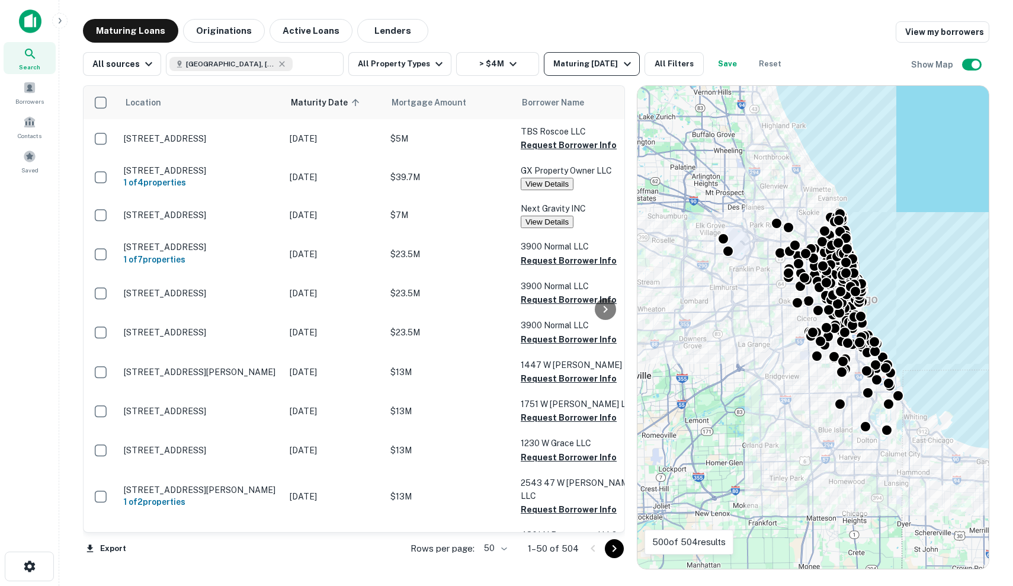
click at [563, 65] on div "Maturing [DATE]" at bounding box center [593, 64] width 81 height 14
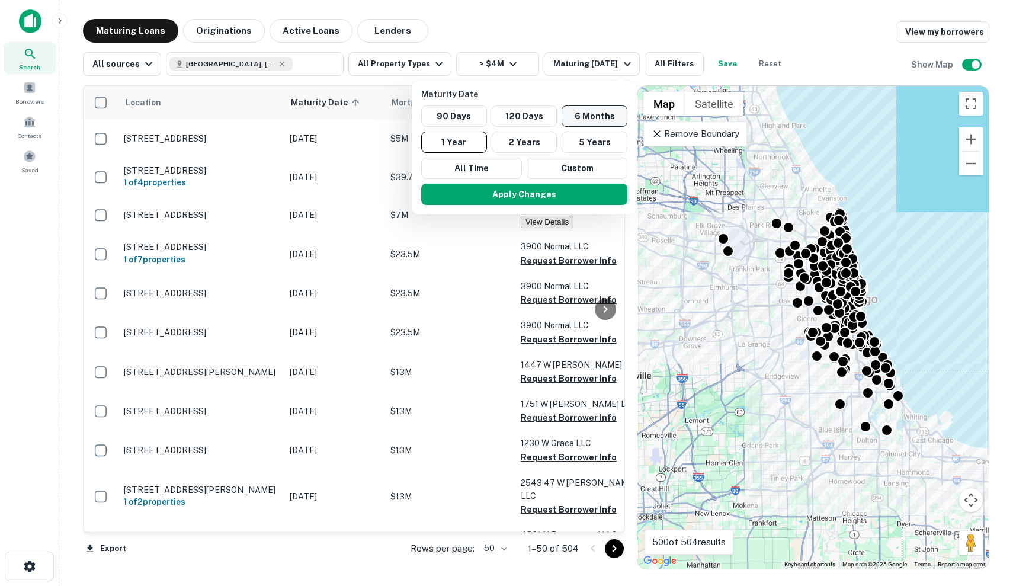
click at [598, 118] on button "6 Months" at bounding box center [595, 115] width 66 height 21
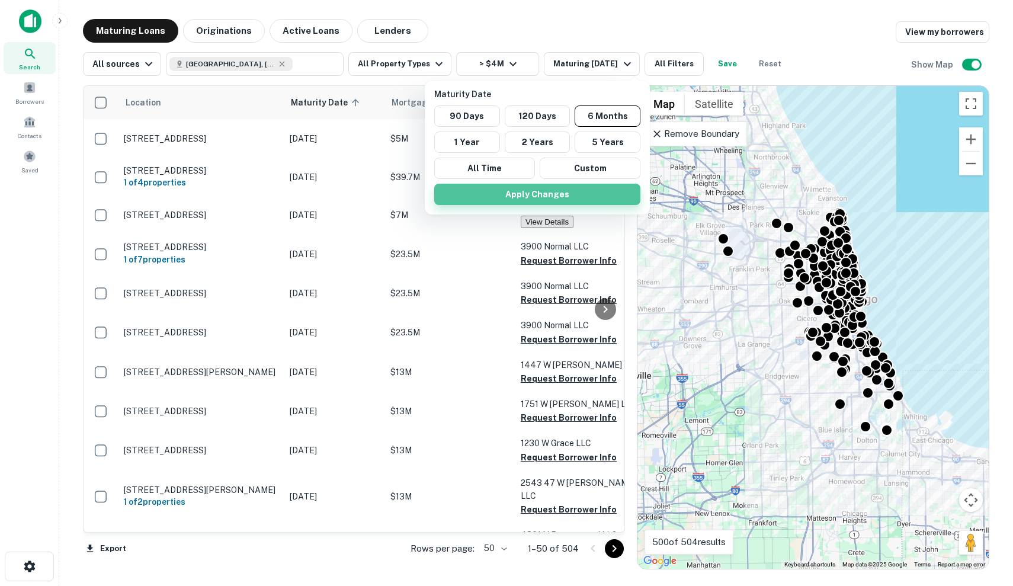
click at [574, 197] on button "Apply Changes" at bounding box center [537, 194] width 206 height 21
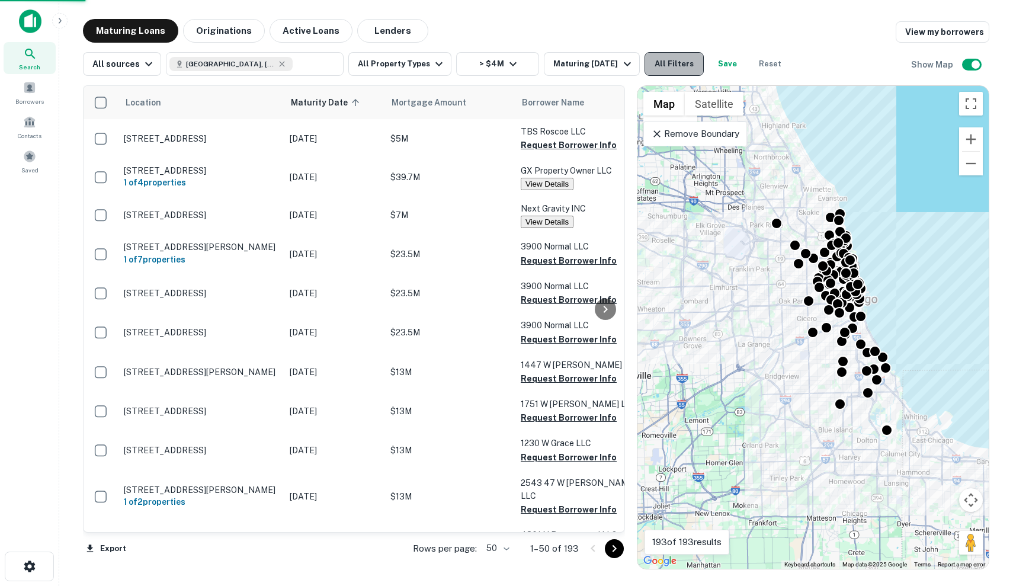
click at [680, 67] on button "All Filters" at bounding box center [674, 64] width 59 height 24
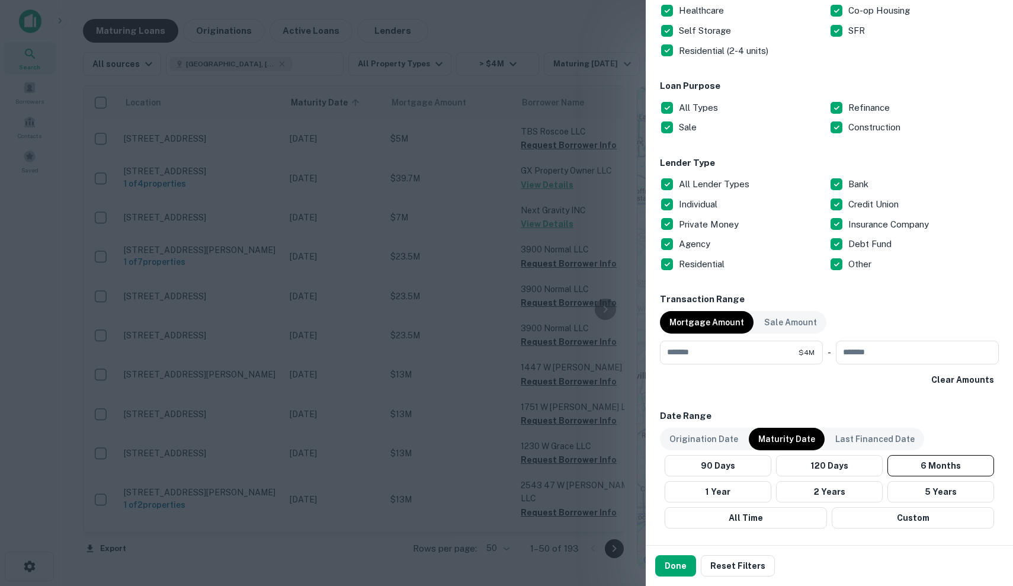
scroll to position [320, 0]
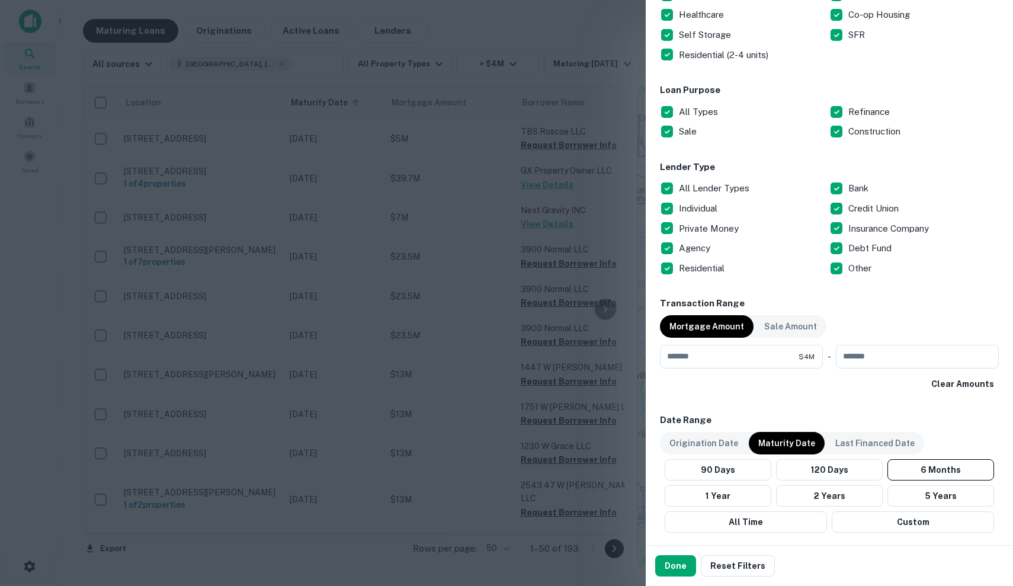
click at [707, 173] on div "Lender Type All Lender Types Bank Individual Credit Union Private Money Insuran…" at bounding box center [829, 219] width 339 height 117
click at [707, 187] on p "All Lender Types" at bounding box center [715, 188] width 73 height 14
click at [706, 199] on div "Individual" at bounding box center [744, 209] width 169 height 20
click at [708, 225] on p "Private Money" at bounding box center [710, 229] width 62 height 14
click at [877, 254] on p "Debt Fund" at bounding box center [872, 248] width 46 height 14
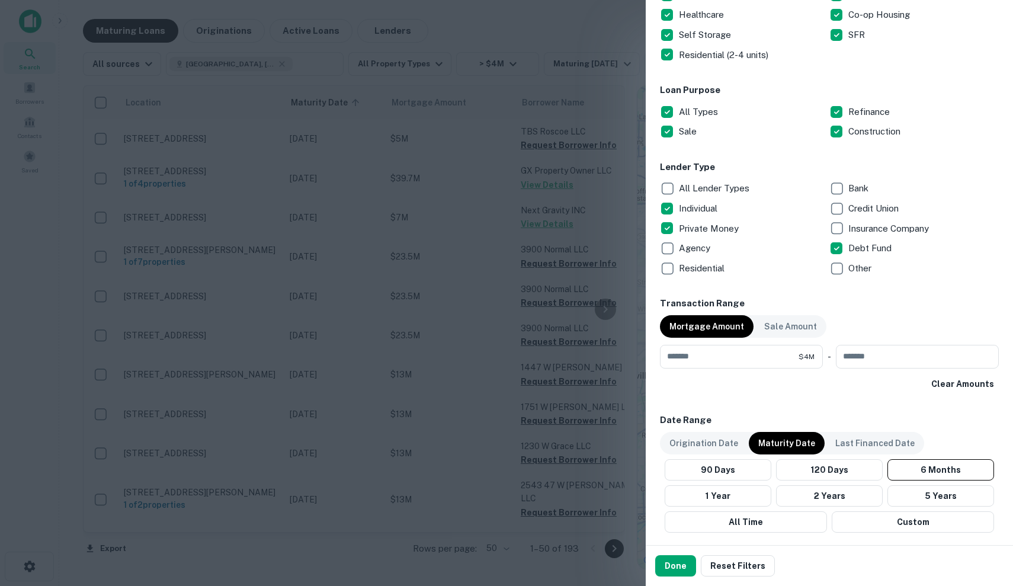
click at [851, 270] on p "Other" at bounding box center [861, 268] width 25 height 14
click at [673, 565] on button "Done" at bounding box center [675, 565] width 41 height 21
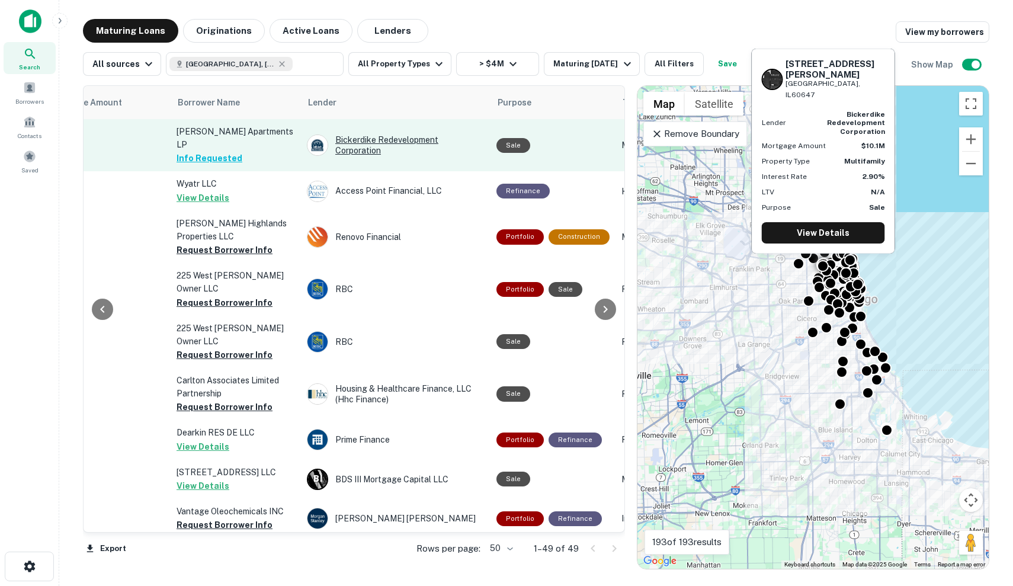
scroll to position [0, 366]
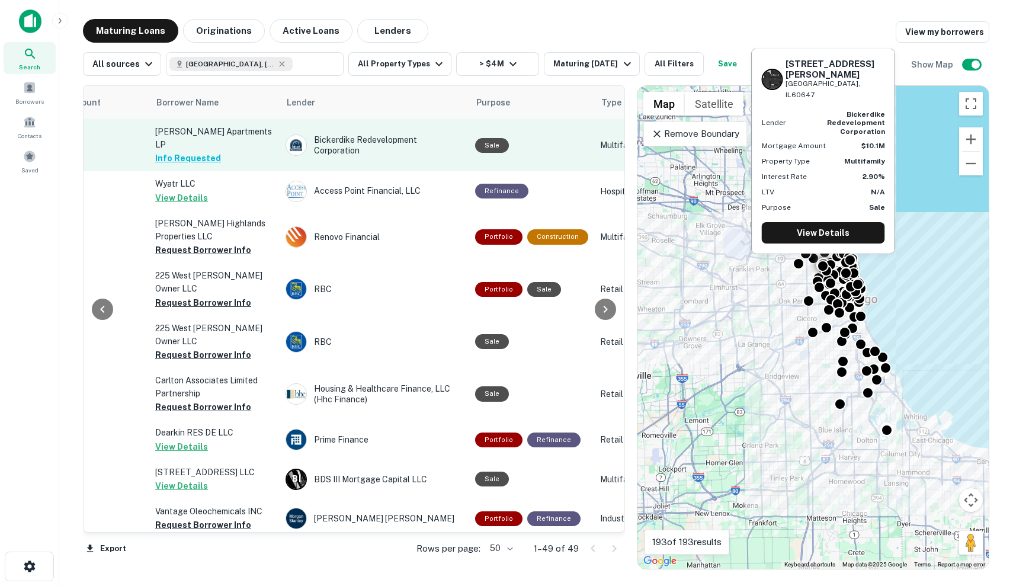
click at [555, 140] on div "Sale" at bounding box center [531, 145] width 113 height 15
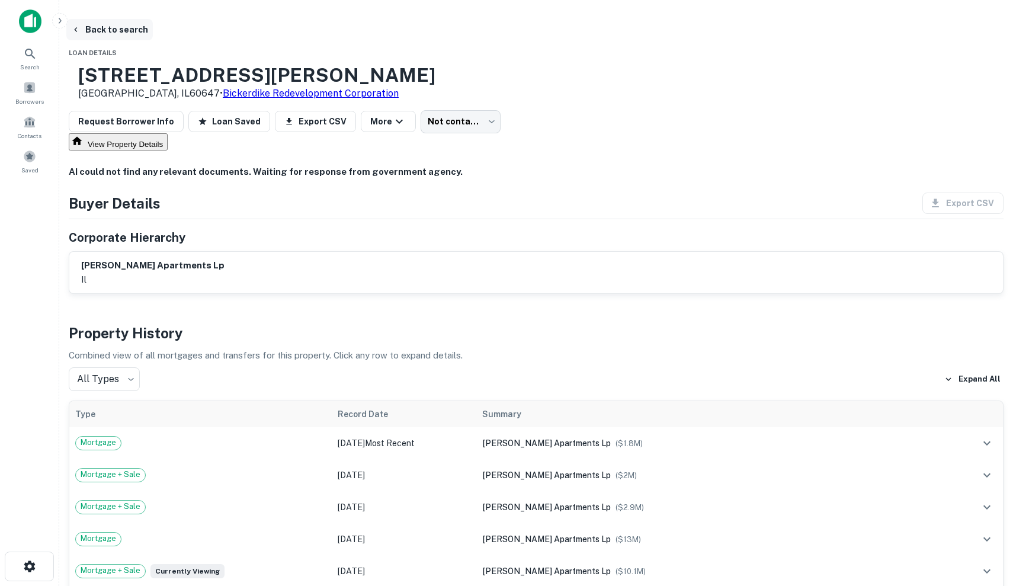
click at [145, 27] on button "Back to search" at bounding box center [109, 29] width 87 height 21
click at [39, 20] on img at bounding box center [30, 21] width 23 height 24
click at [42, 18] on div at bounding box center [78, 21] width 119 height 24
click at [26, 28] on img at bounding box center [30, 21] width 23 height 24
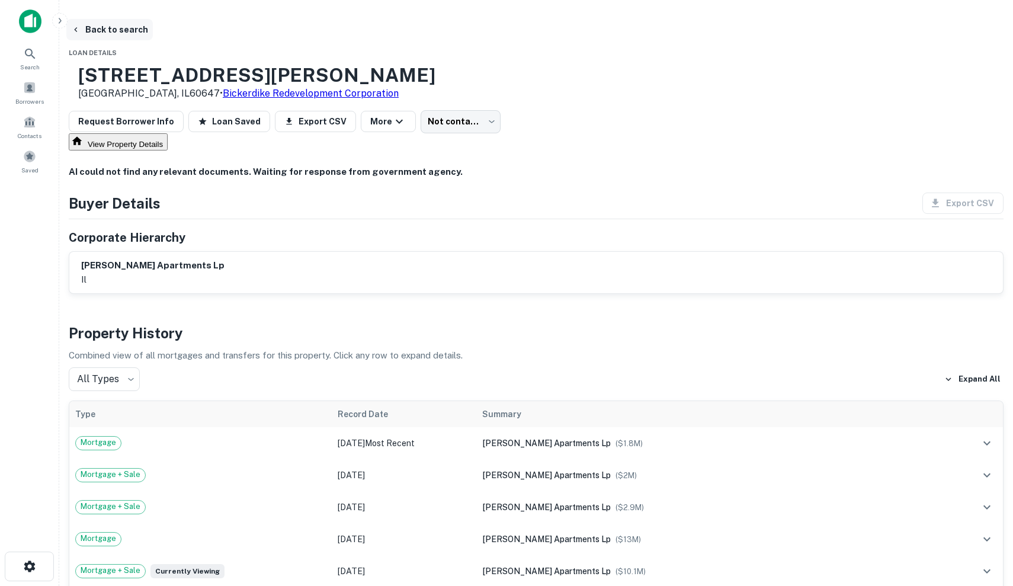
click at [133, 32] on button "Back to search" at bounding box center [109, 29] width 87 height 21
click at [31, 93] on span at bounding box center [29, 87] width 13 height 13
